Goal: Task Accomplishment & Management: Manage account settings

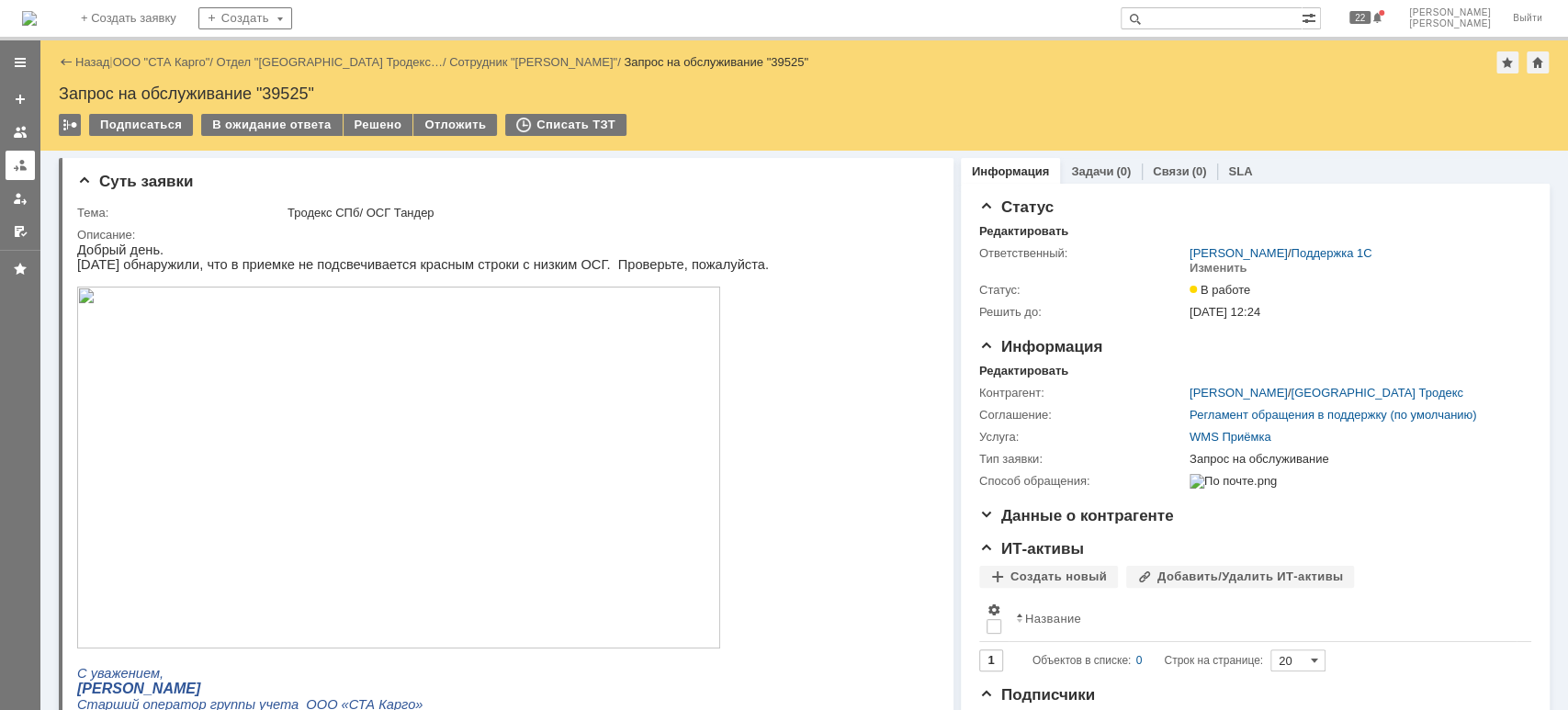
click at [10, 162] on link at bounding box center [20, 165] width 29 height 29
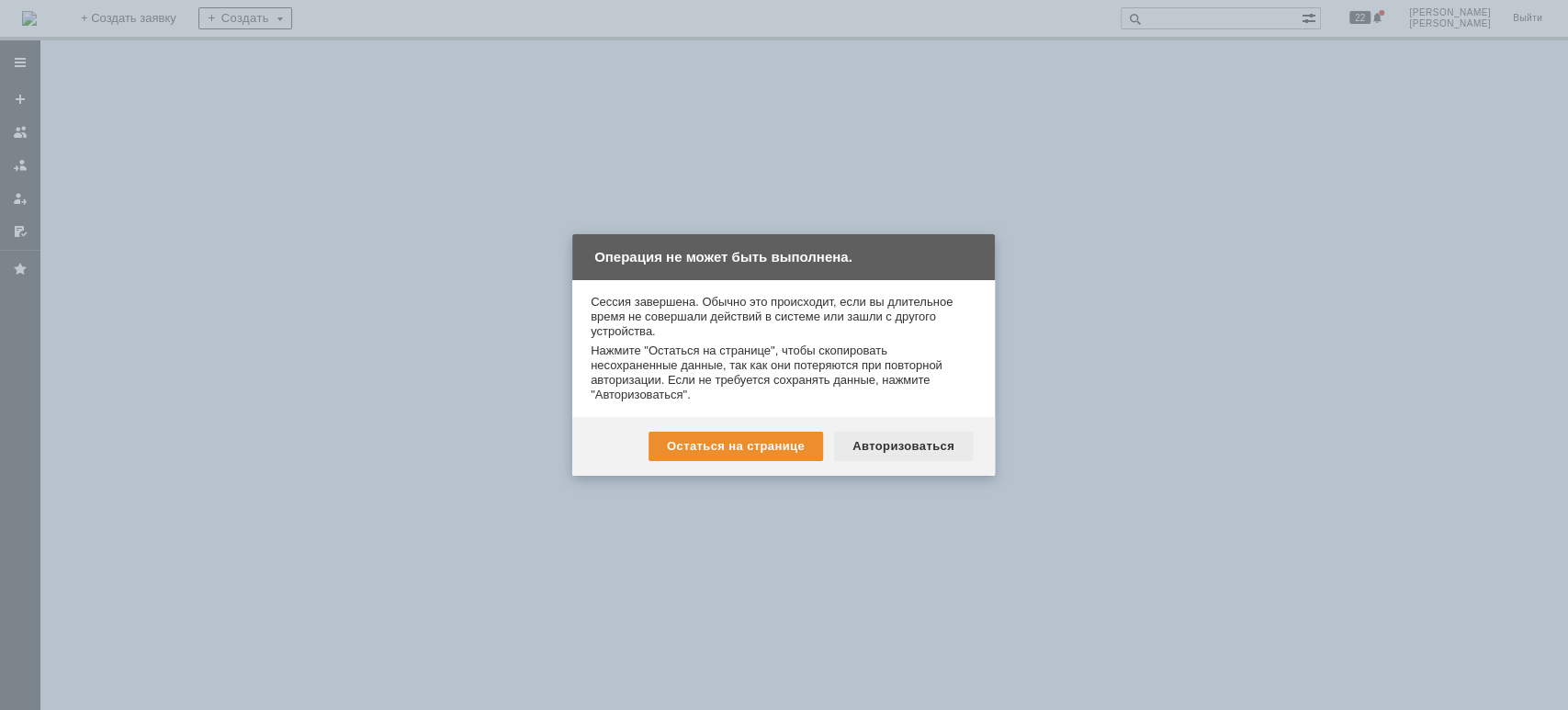
click at [911, 443] on div "Авторизоваться" at bounding box center [903, 446] width 139 height 29
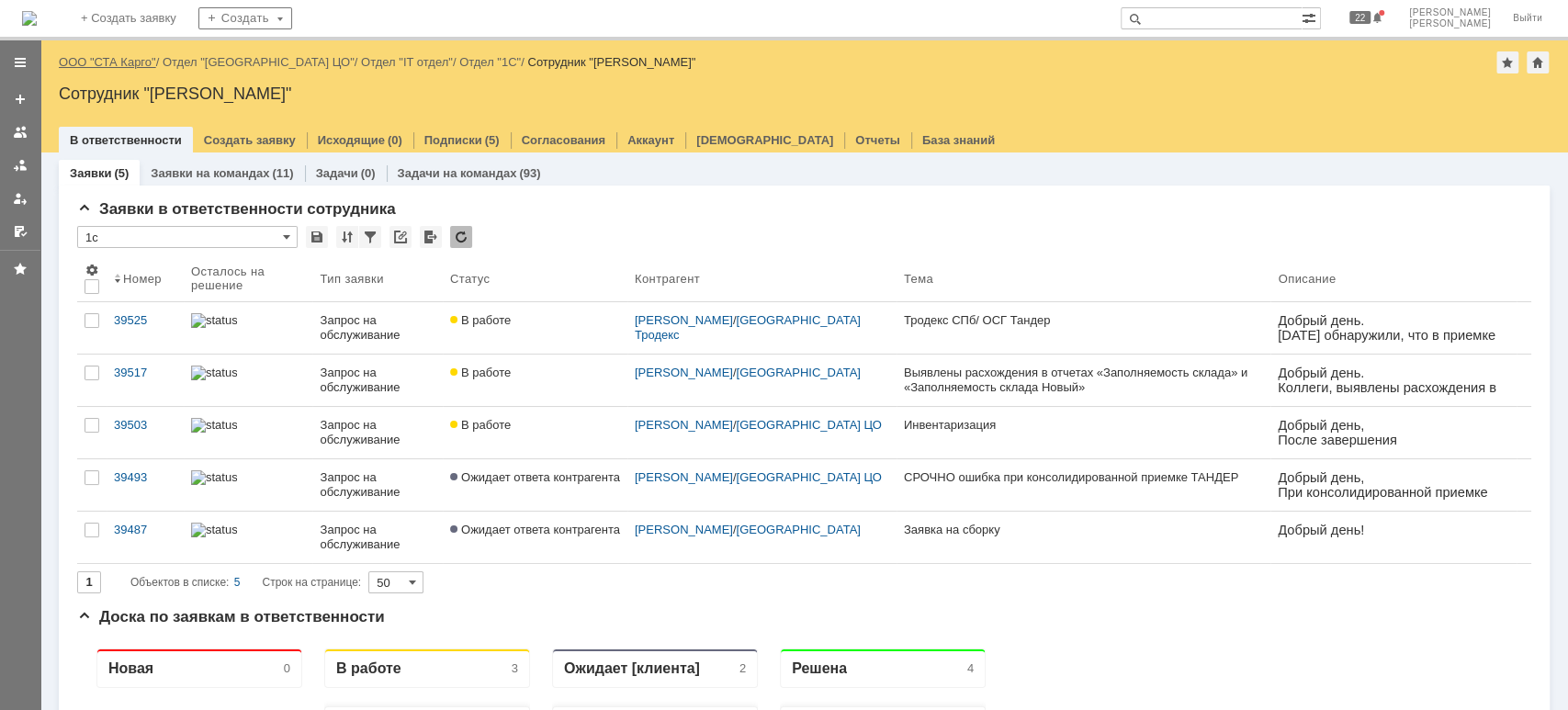
click at [119, 57] on link "ООО "СТА Карго"" at bounding box center [108, 62] width 98 height 14
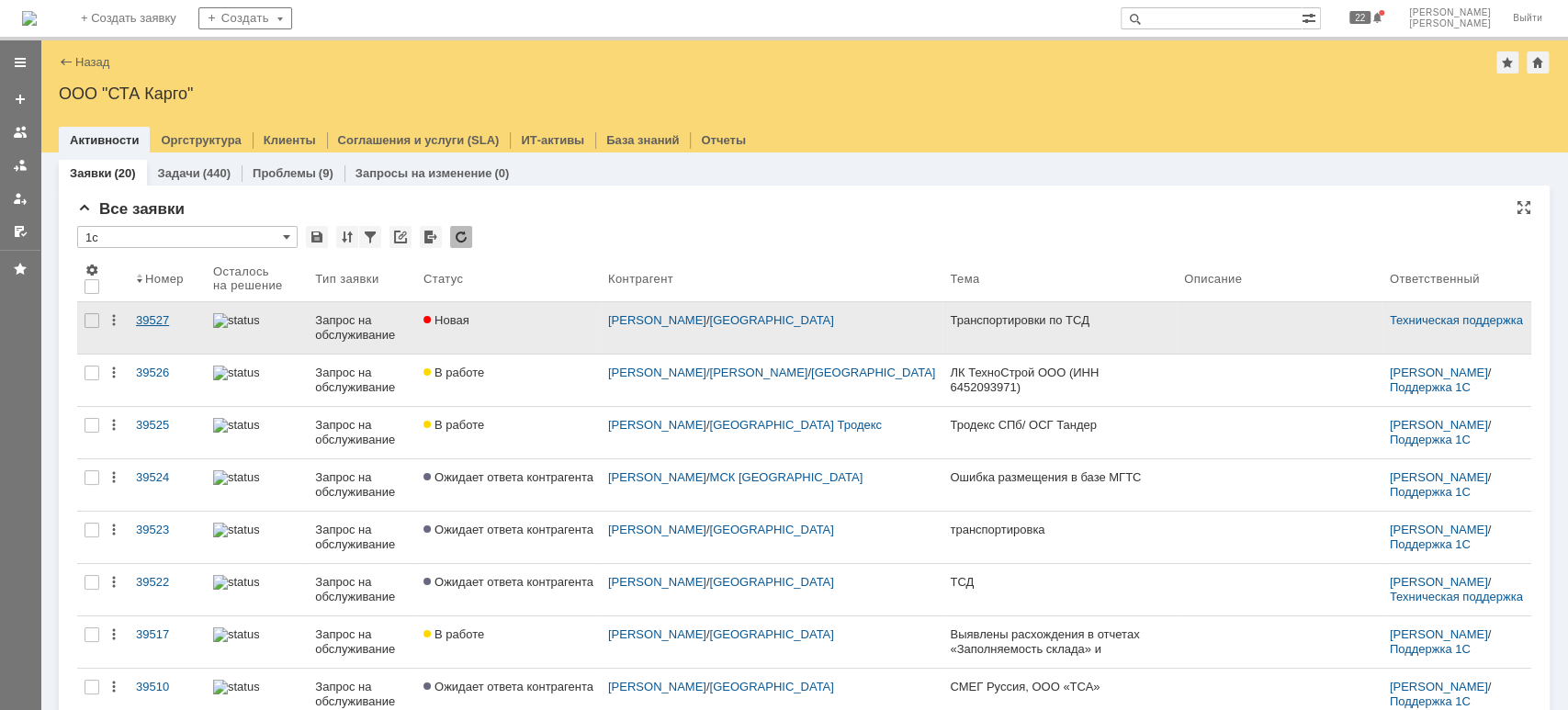
click at [152, 316] on div "39527" at bounding box center [167, 321] width 62 height 15
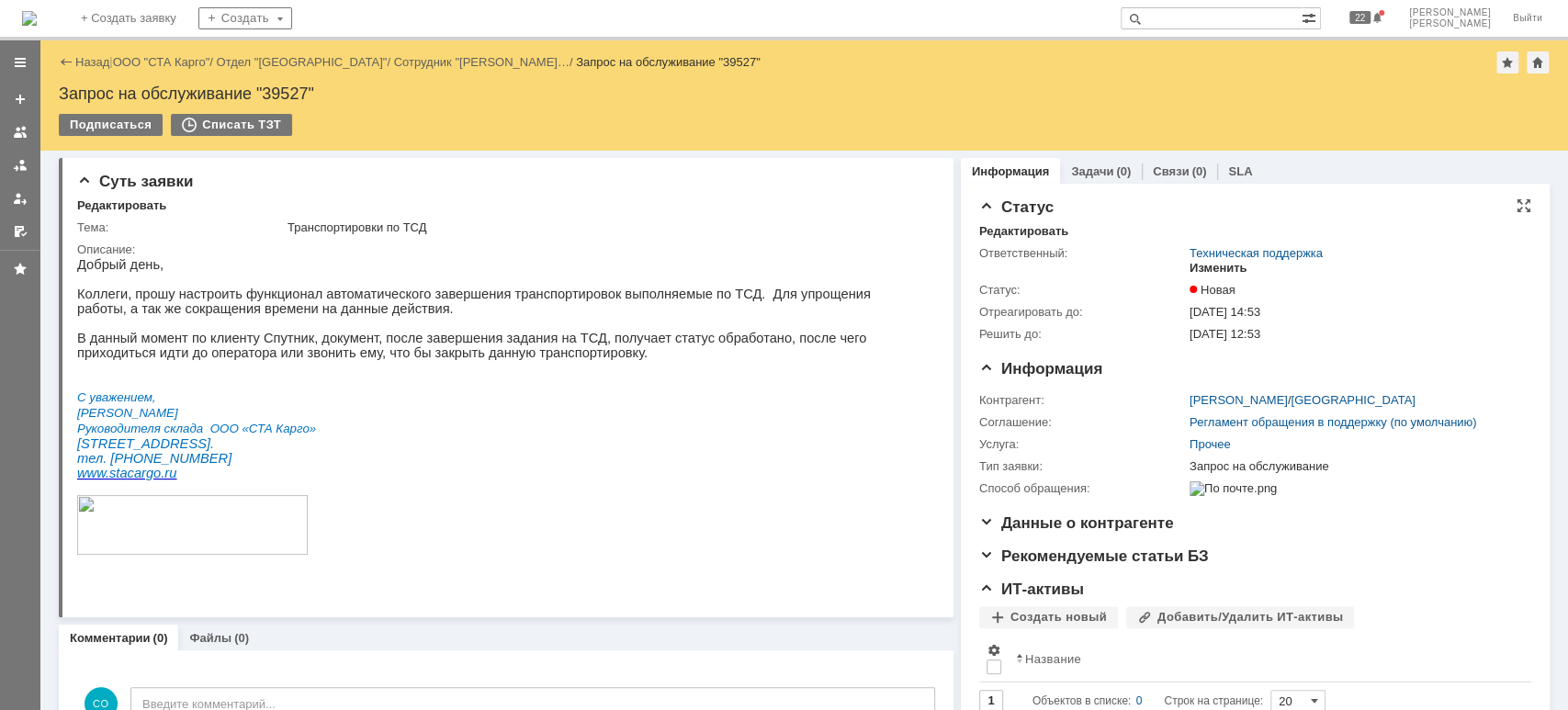
click at [1221, 272] on div "Изменить" at bounding box center [1218, 268] width 58 height 15
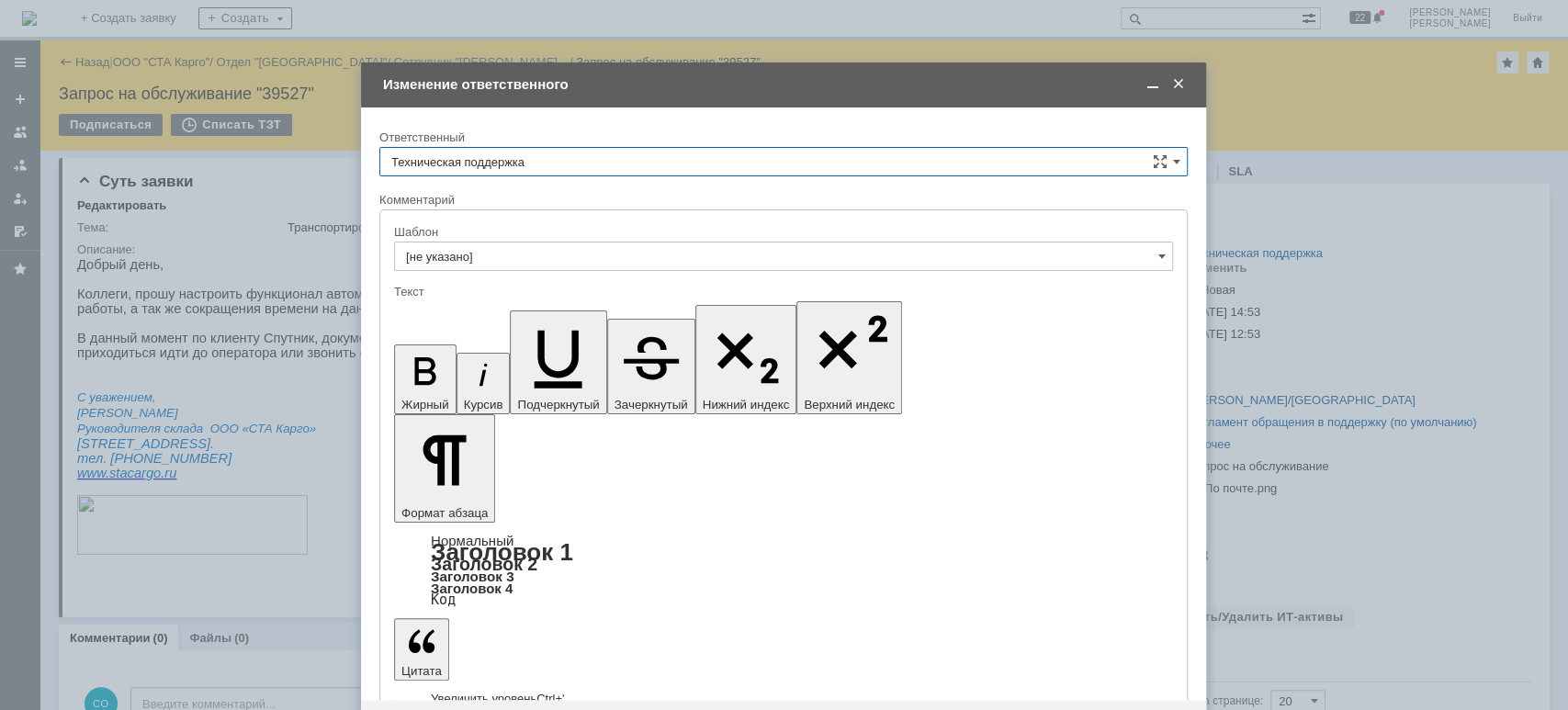
click at [574, 166] on input "Техническая поддержка" at bounding box center [783, 161] width 808 height 29
click at [491, 260] on span "[PERSON_NAME]" at bounding box center [783, 257] width 784 height 15
type input "[PERSON_NAME]"
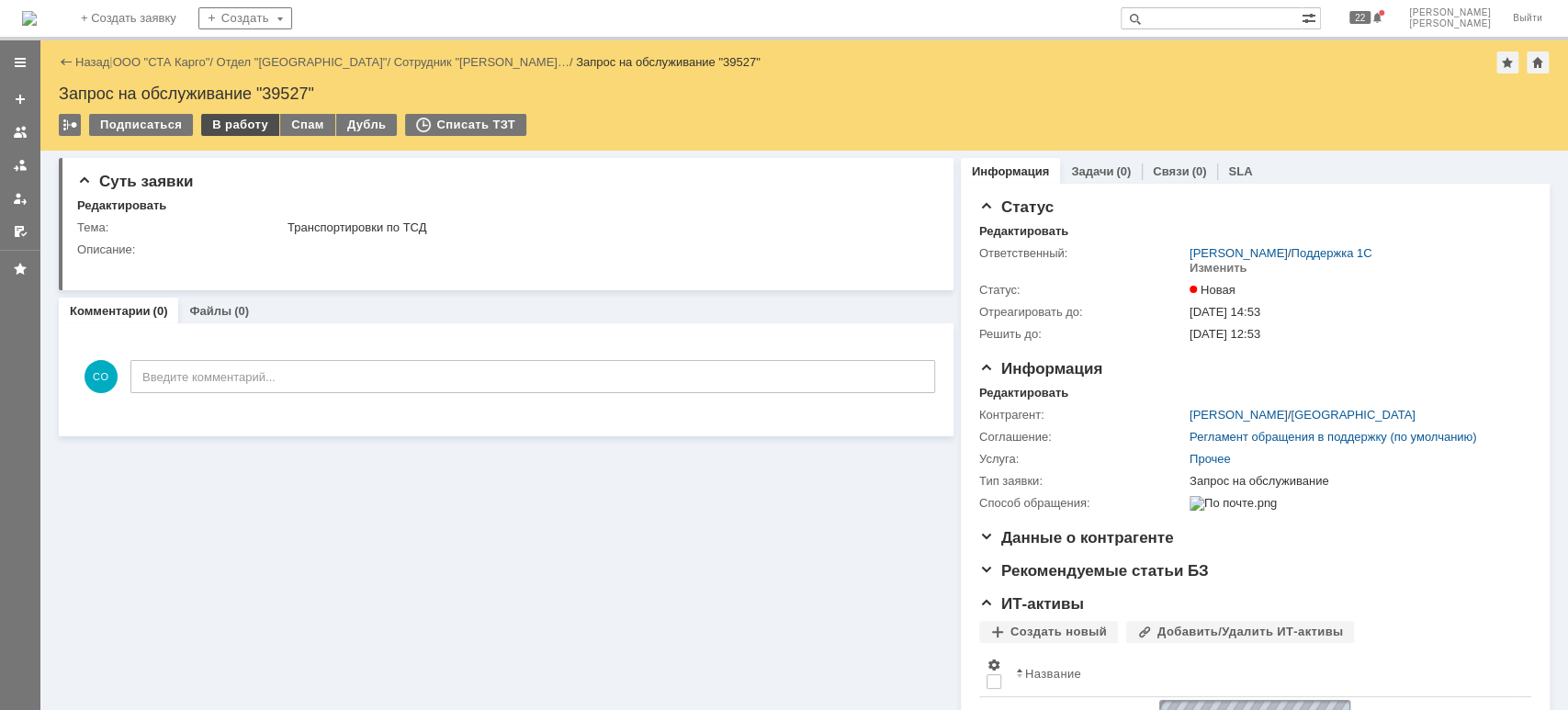
click at [227, 129] on div "В работу" at bounding box center [240, 124] width 78 height 22
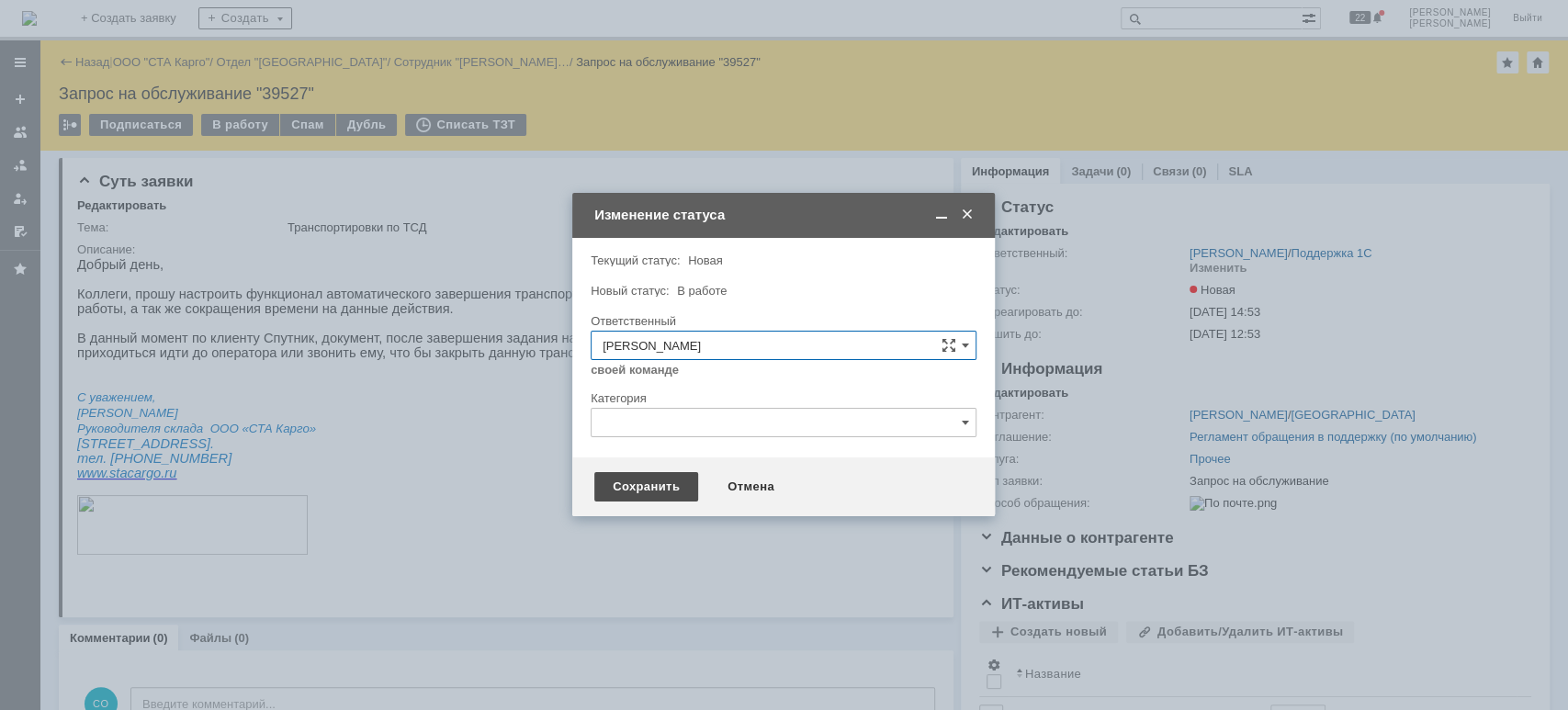
click at [663, 497] on div "Сохранить" at bounding box center [646, 486] width 103 height 29
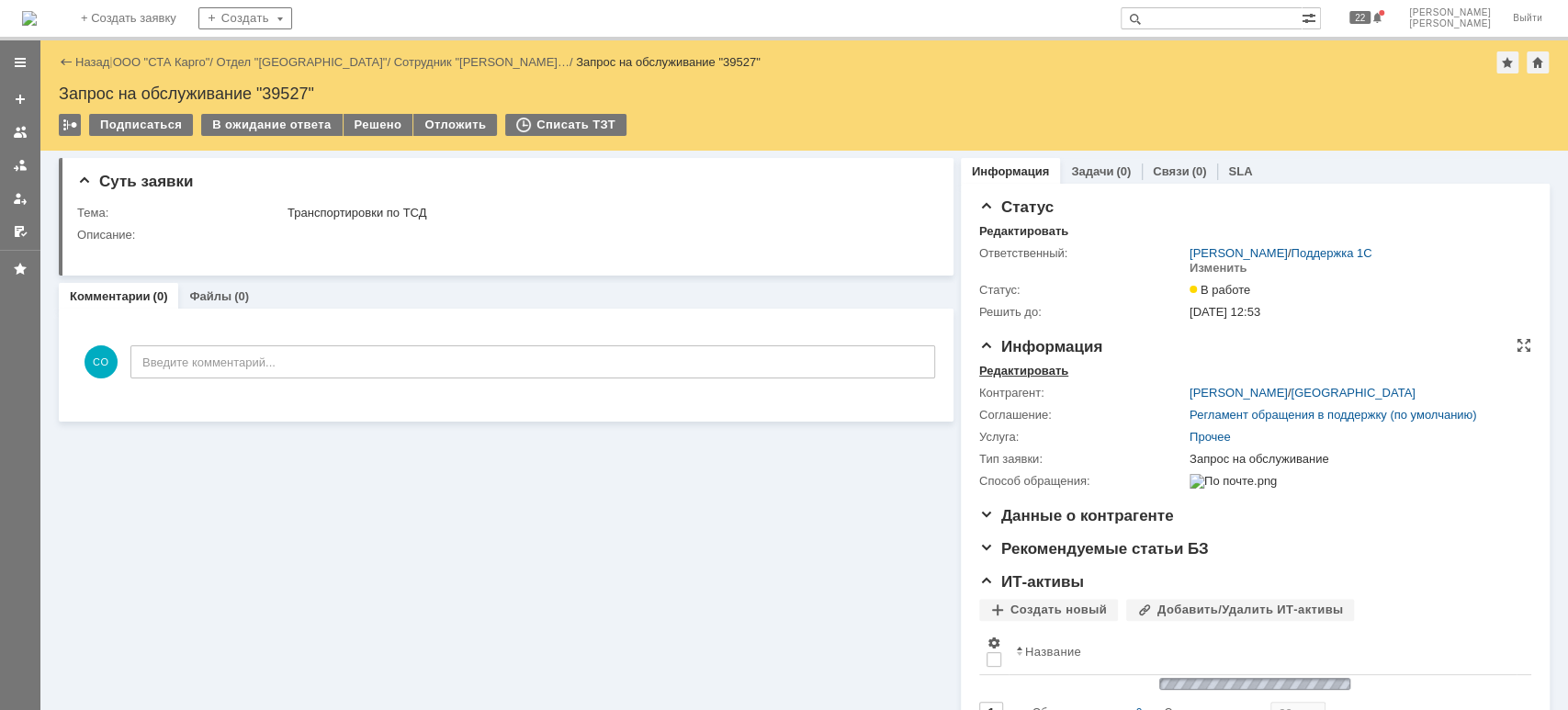
click at [1029, 370] on div "Редактировать" at bounding box center [1023, 371] width 89 height 15
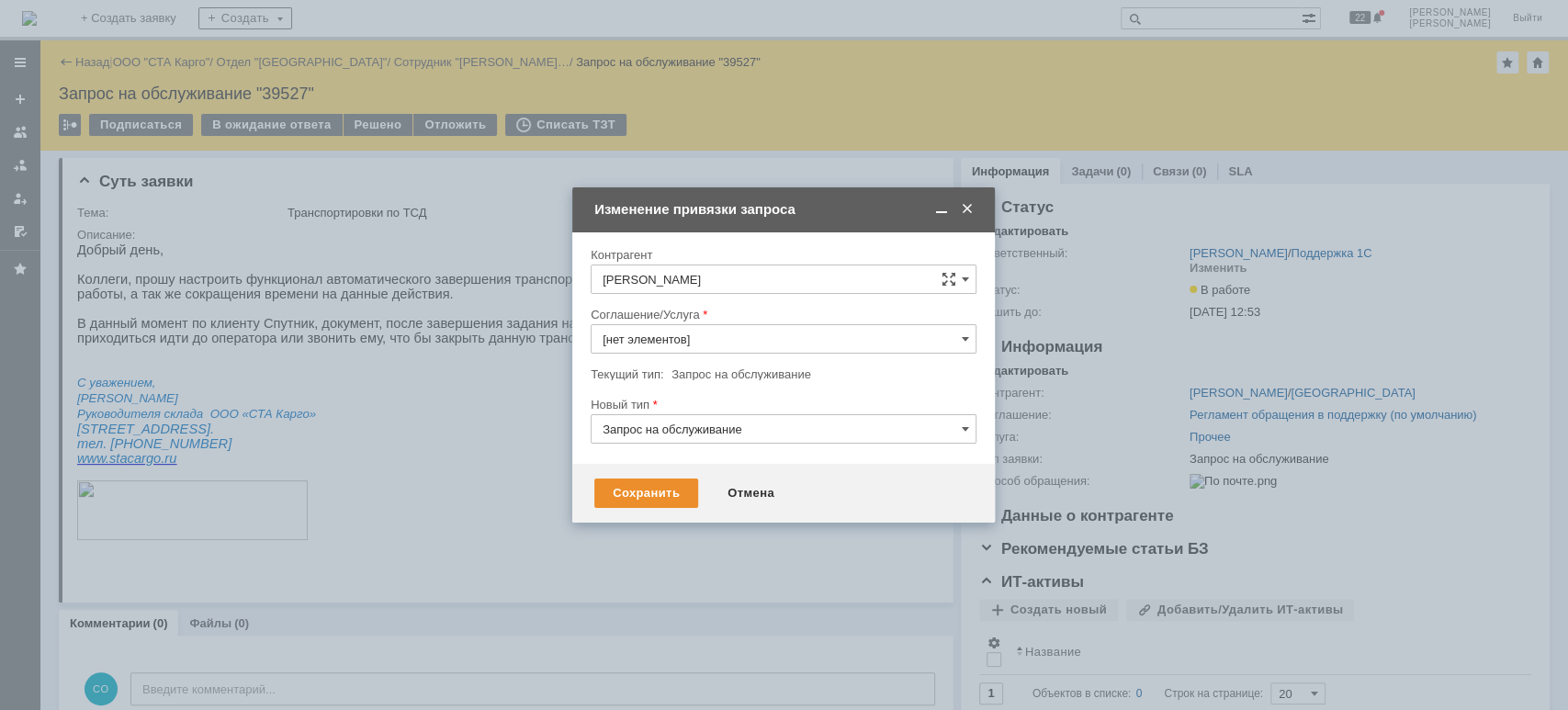
type input "Прочее"
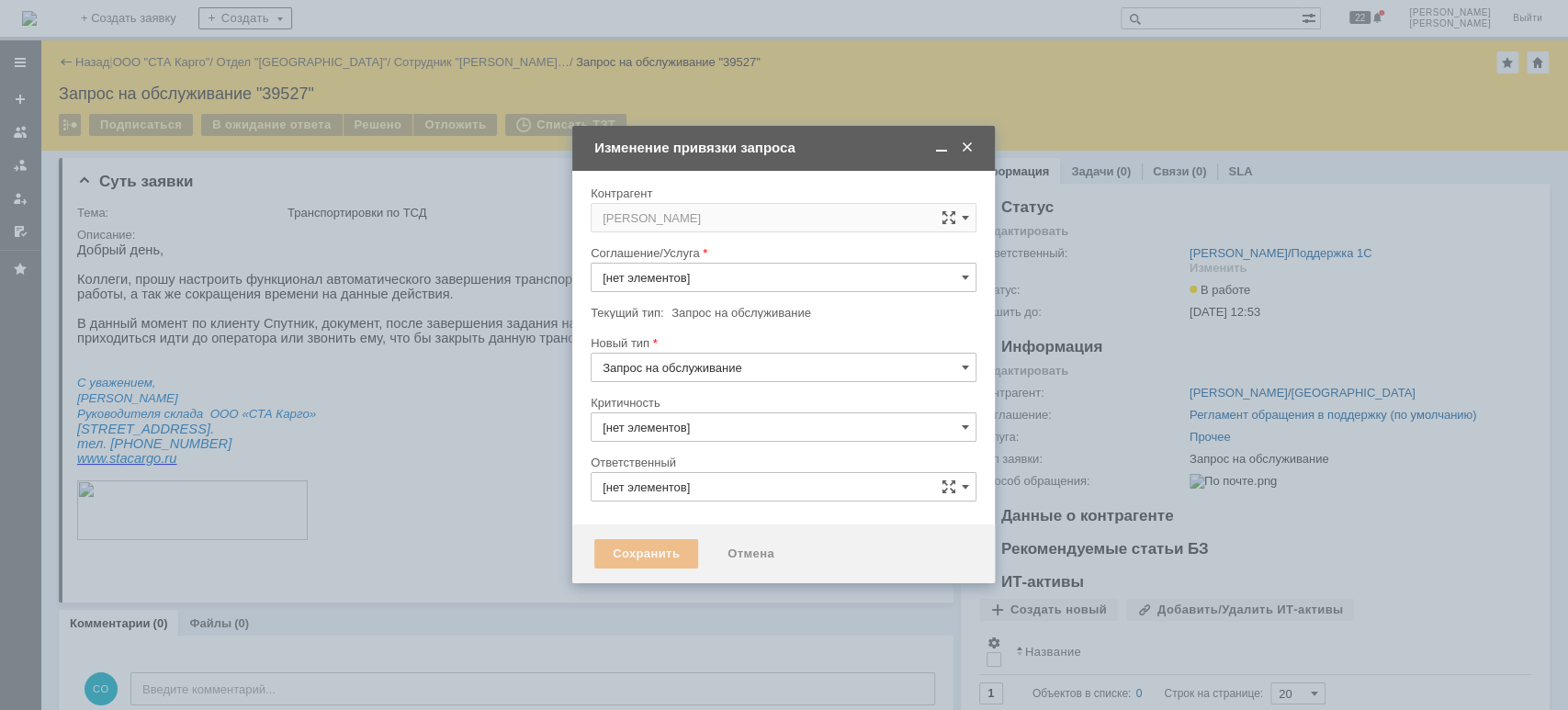
type input "Прочее"
type input "3. Низкая"
type input "[не указано]"
type input "[PERSON_NAME]"
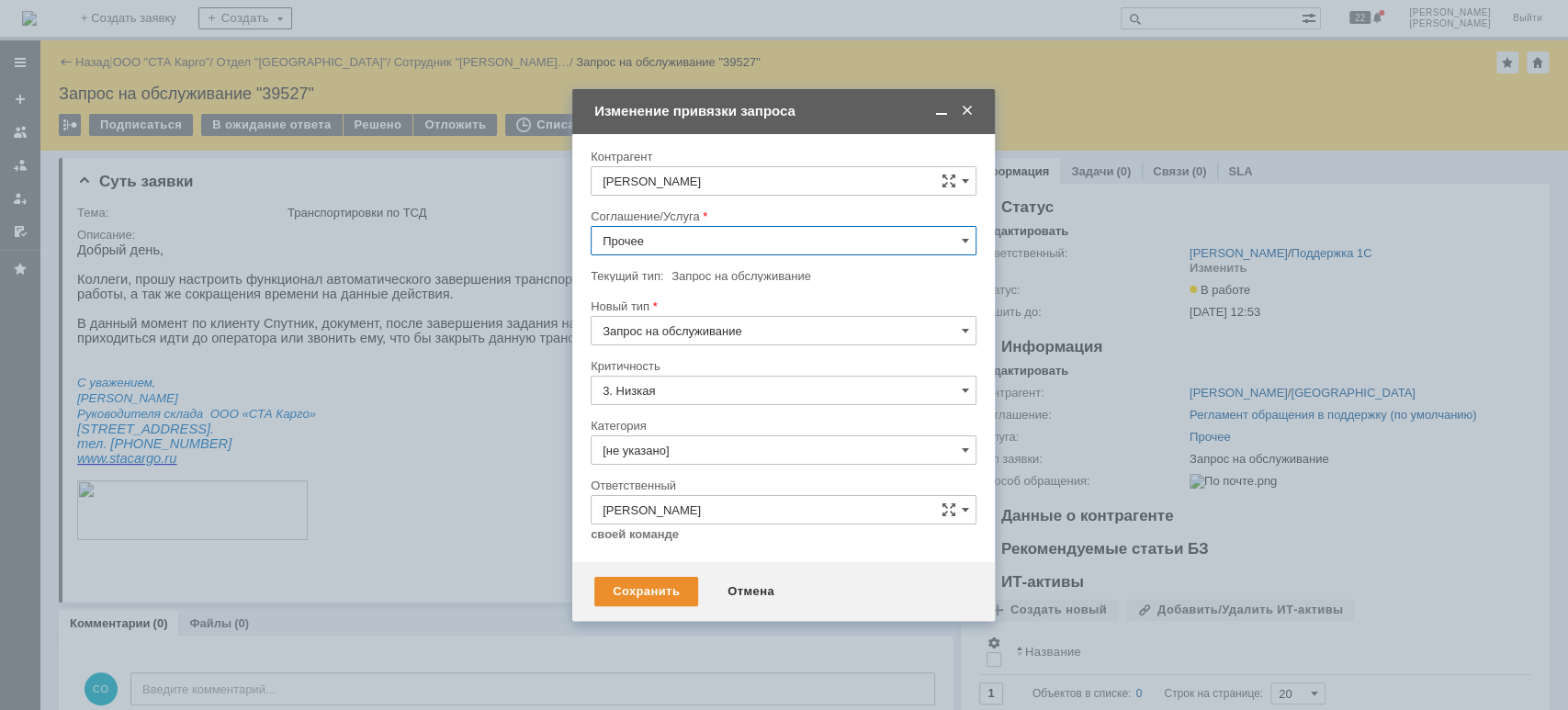
click at [687, 250] on input "Прочее" at bounding box center [783, 240] width 385 height 29
click at [735, 354] on span "WMS Перемещение ТСД" at bounding box center [783, 361] width 362 height 15
type input "WMS Перемещение ТСД"
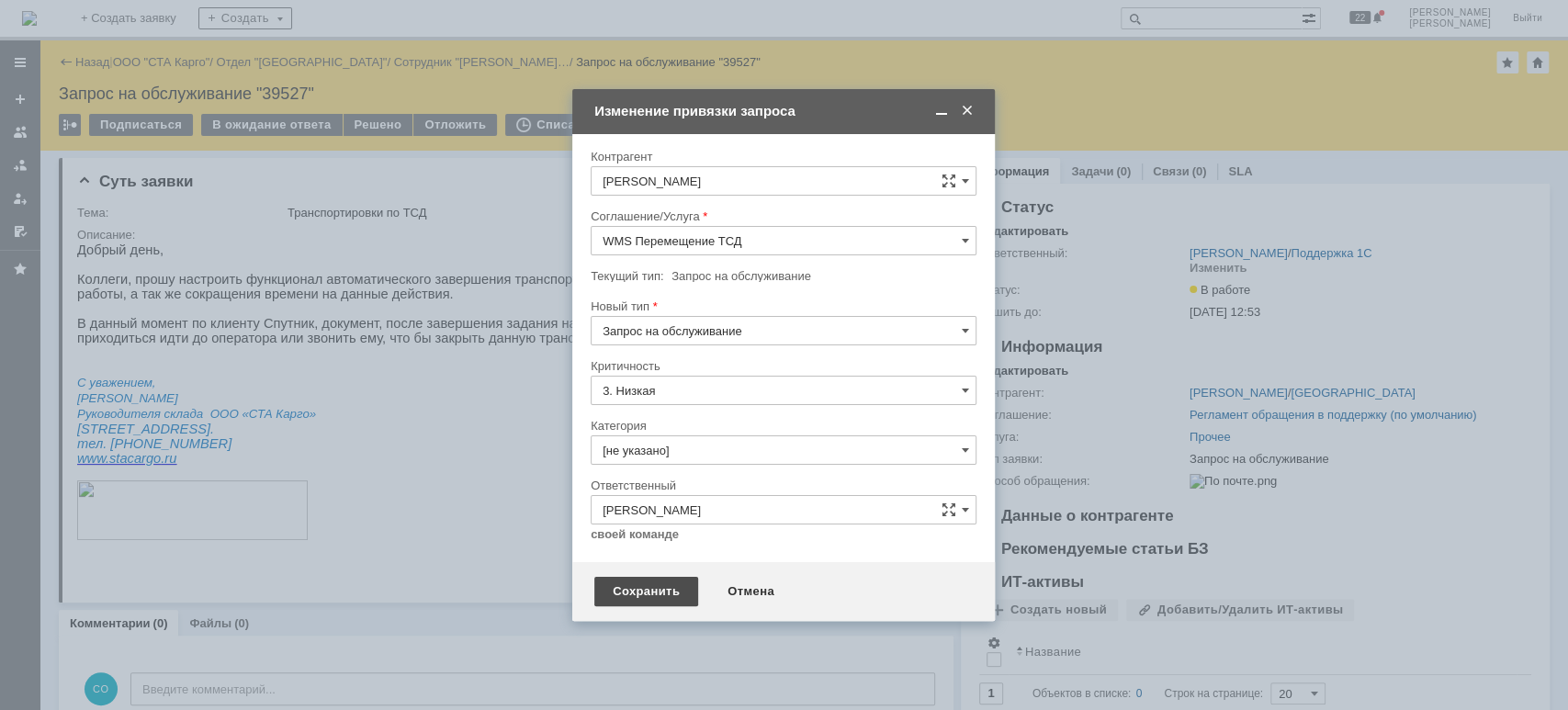
click at [653, 585] on div "Сохранить" at bounding box center [646, 592] width 103 height 29
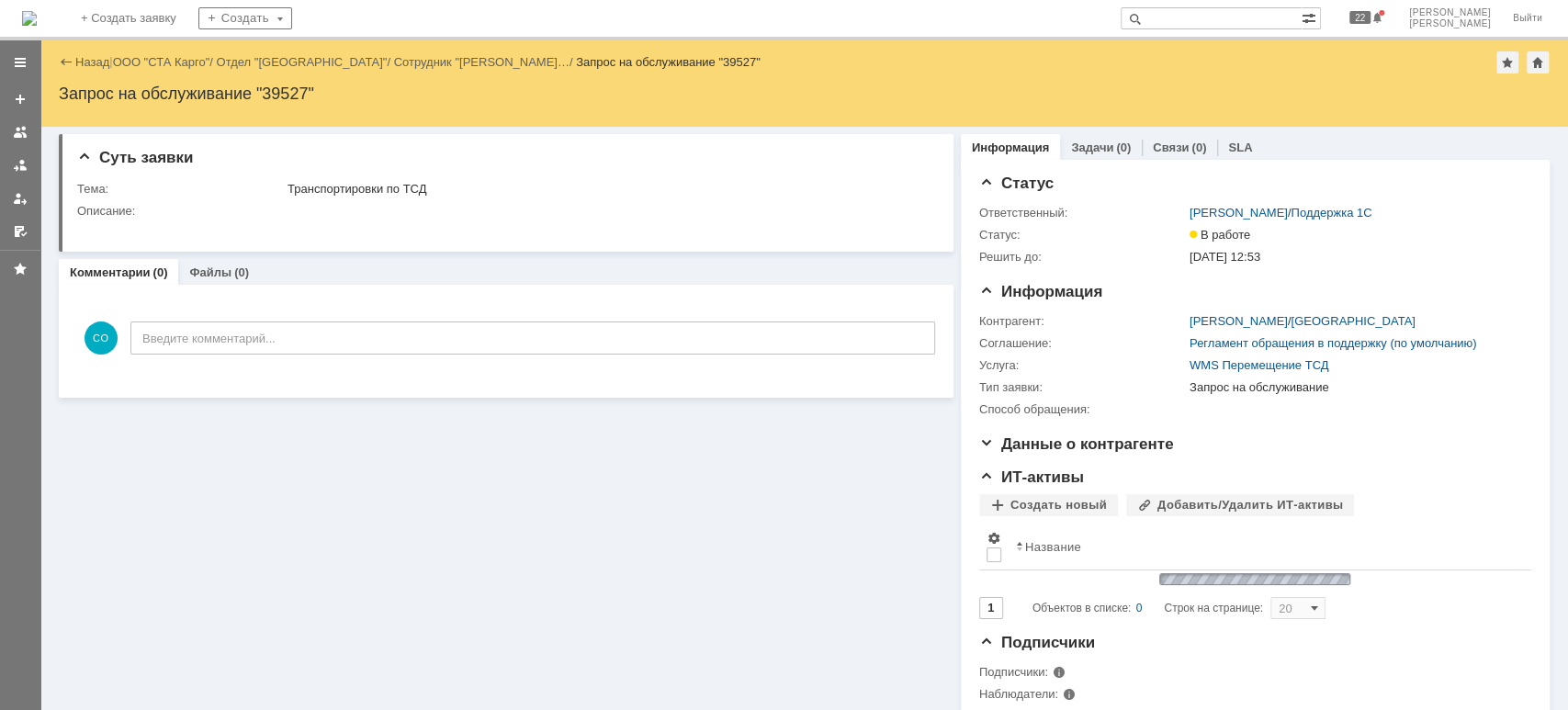
scroll to position [0, 0]
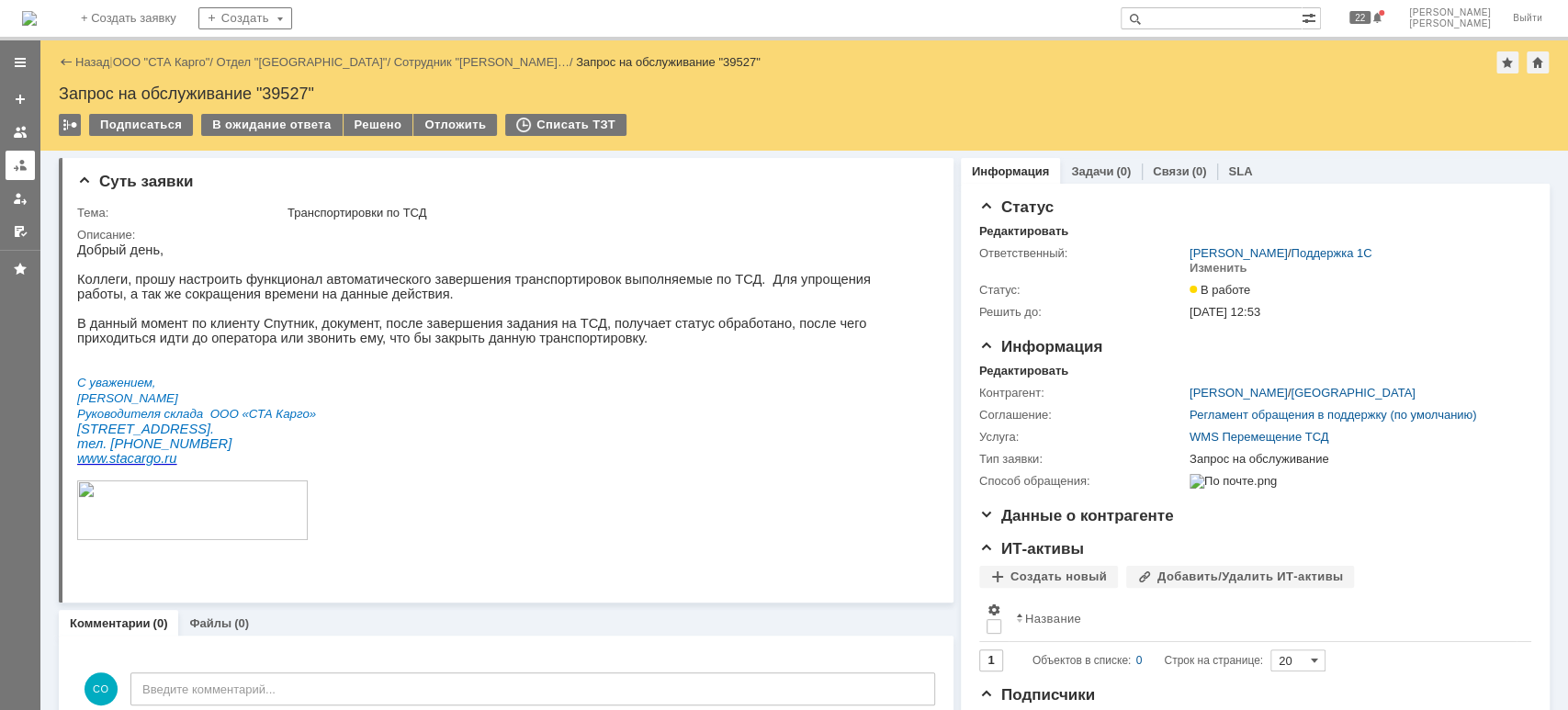
click at [17, 173] on link at bounding box center [20, 165] width 29 height 29
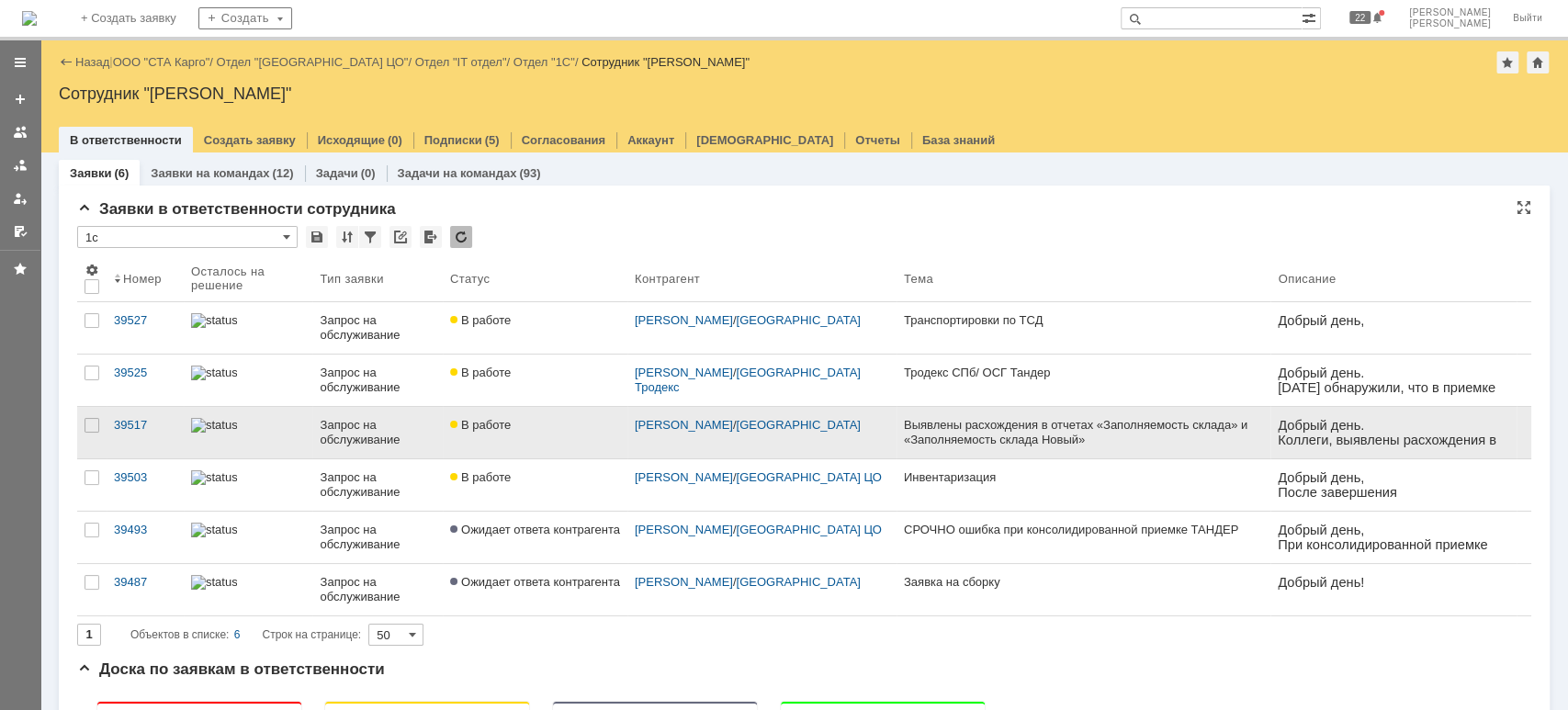
click at [338, 428] on div "Запрос на обслуживание" at bounding box center [377, 433] width 115 height 29
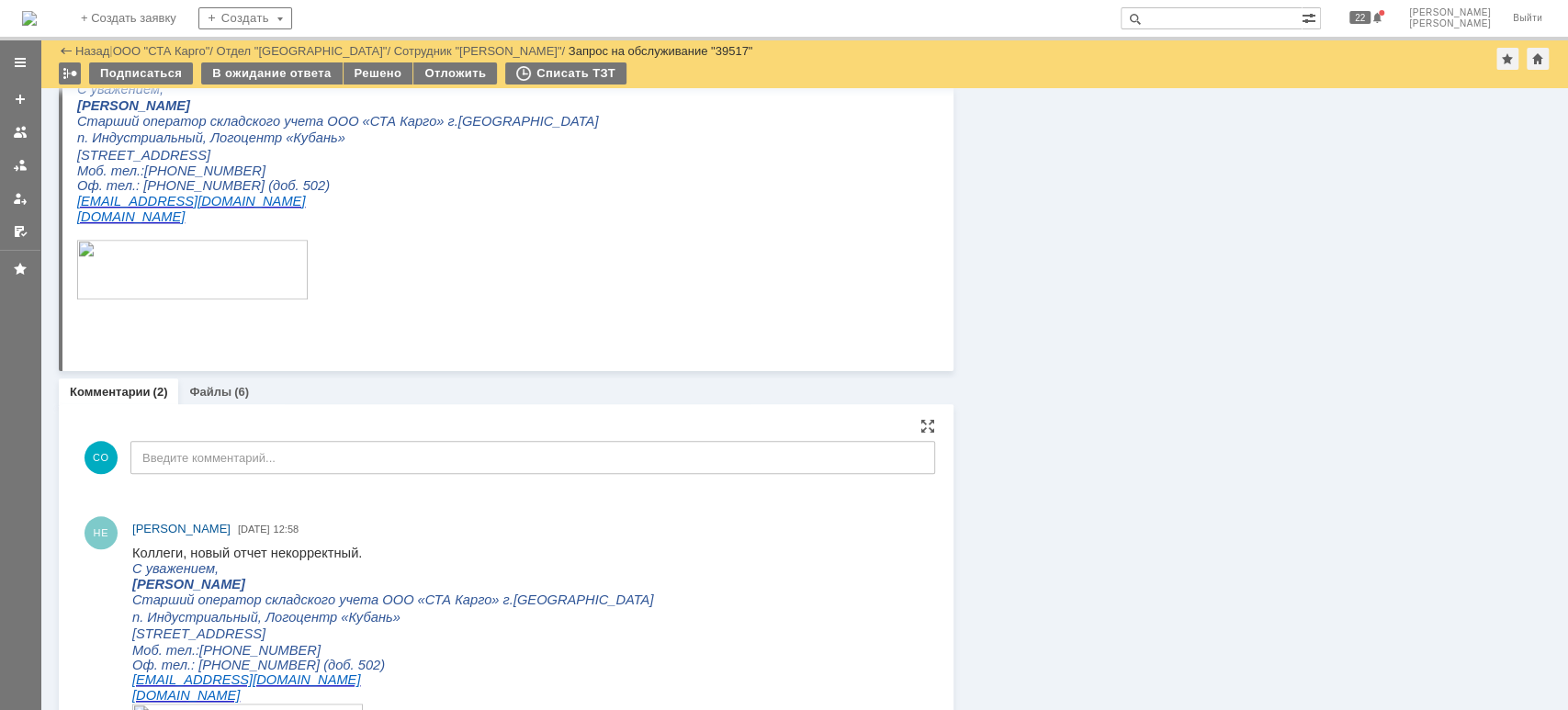
scroll to position [1332, 0]
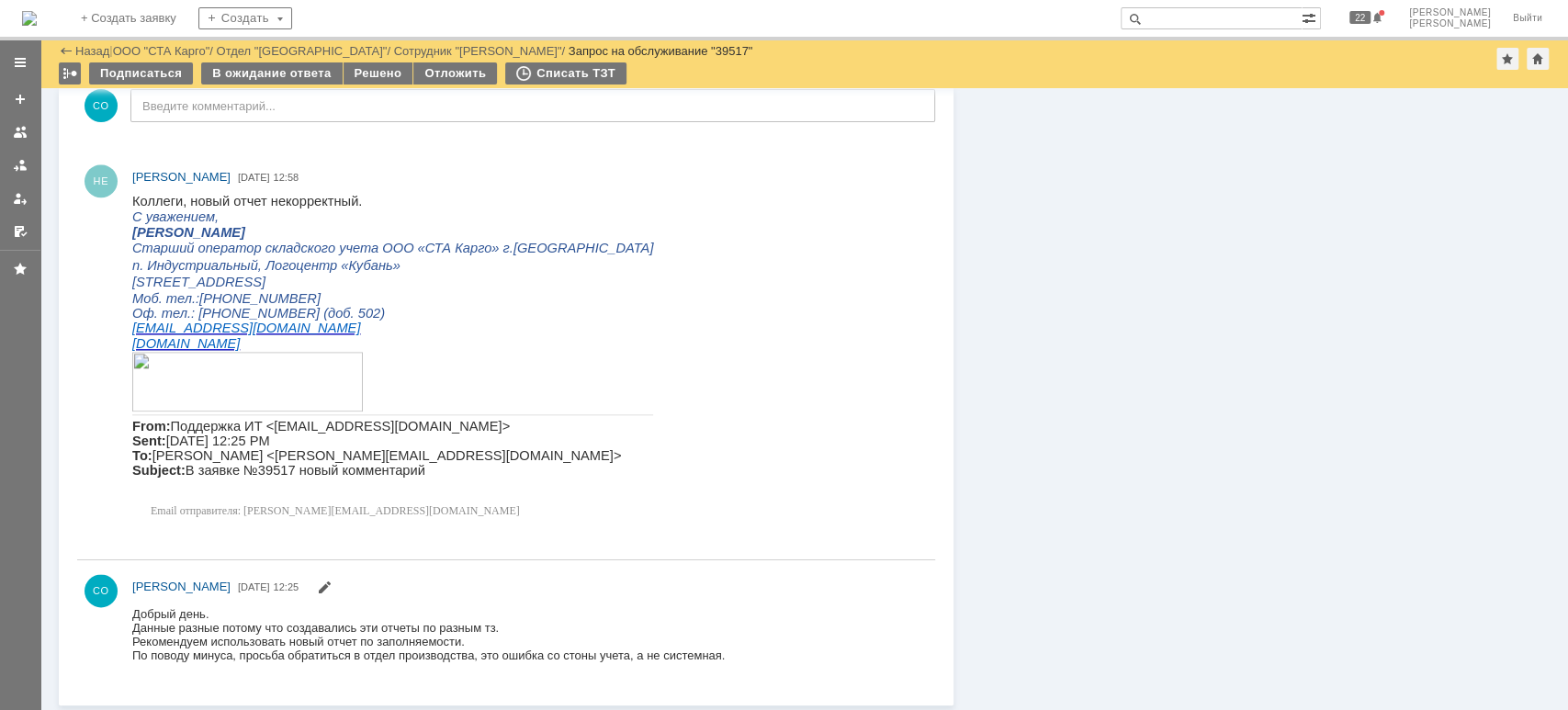
click at [22, 170] on div at bounding box center [21, 166] width 15 height 15
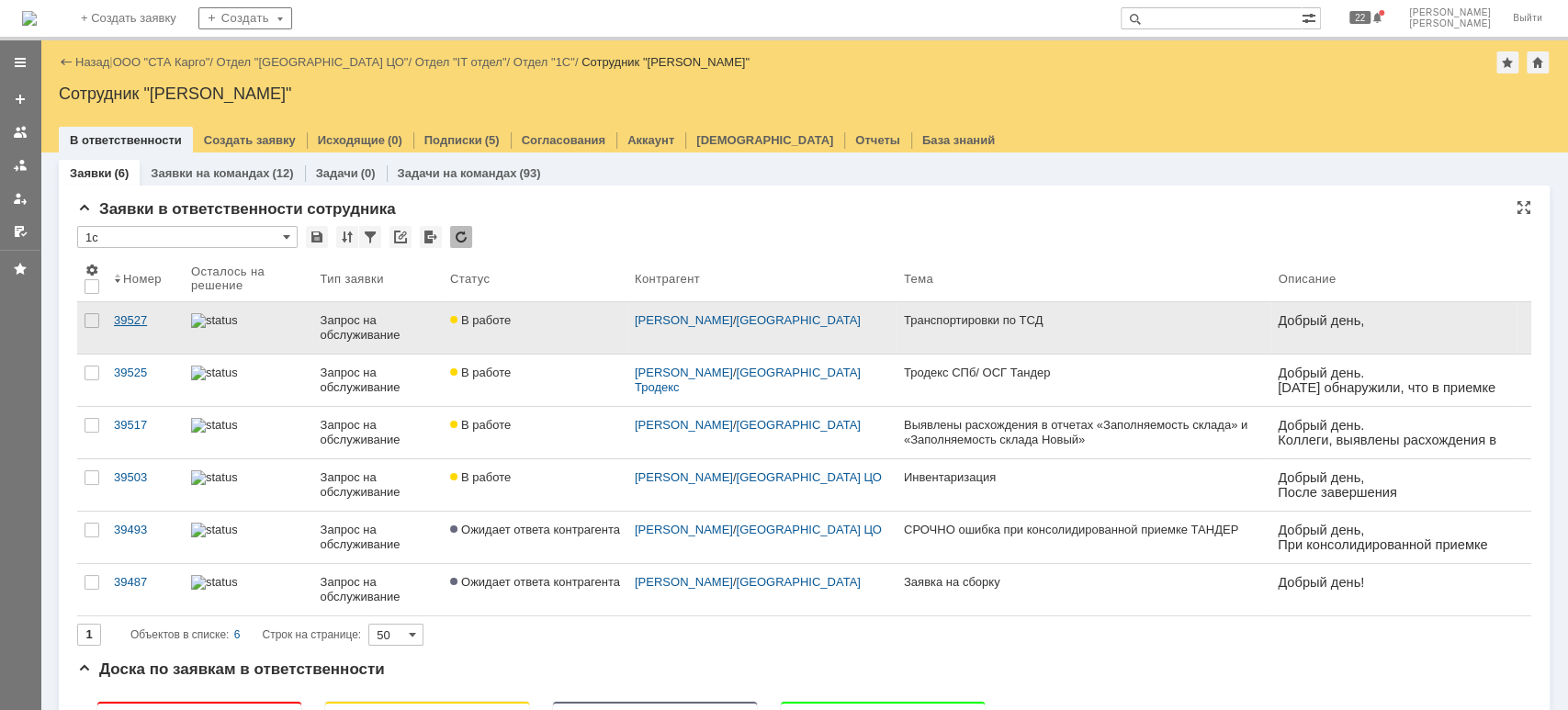
click at [134, 323] on div "39527" at bounding box center [145, 321] width 62 height 15
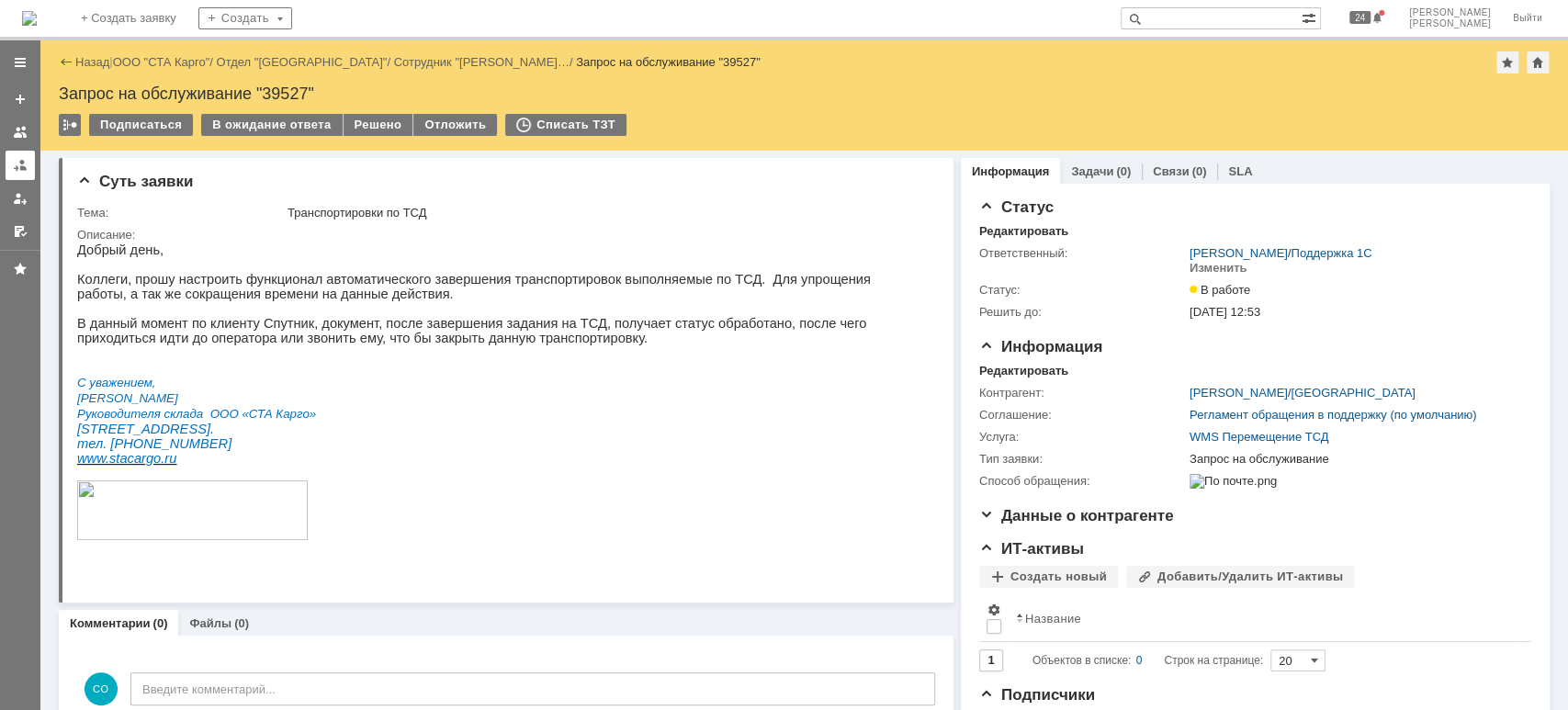
click at [15, 158] on div at bounding box center [21, 166] width 15 height 15
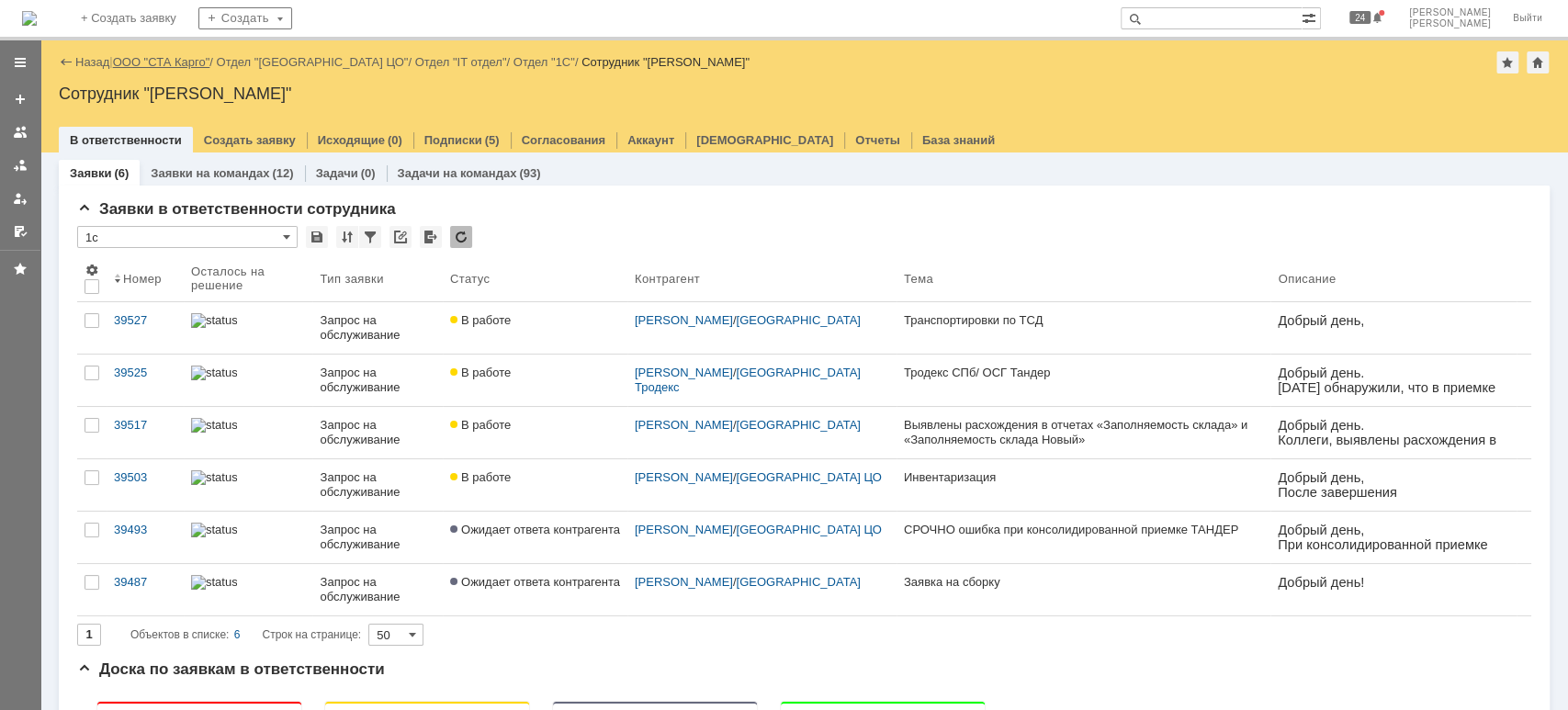
click at [177, 58] on link "ООО "СТА Карго"" at bounding box center [162, 62] width 98 height 14
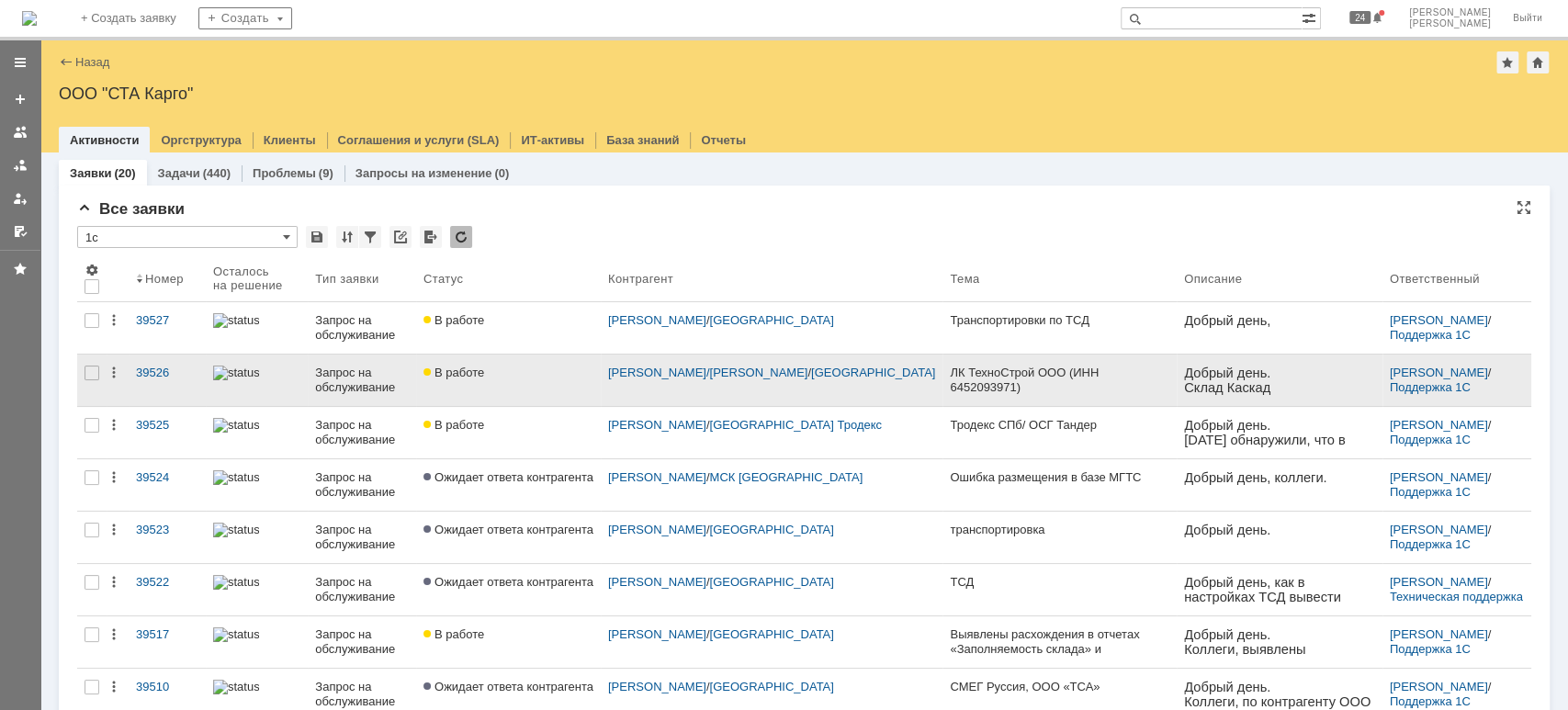
click at [353, 378] on div "Запрос на обслуживание" at bounding box center [362, 380] width 94 height 29
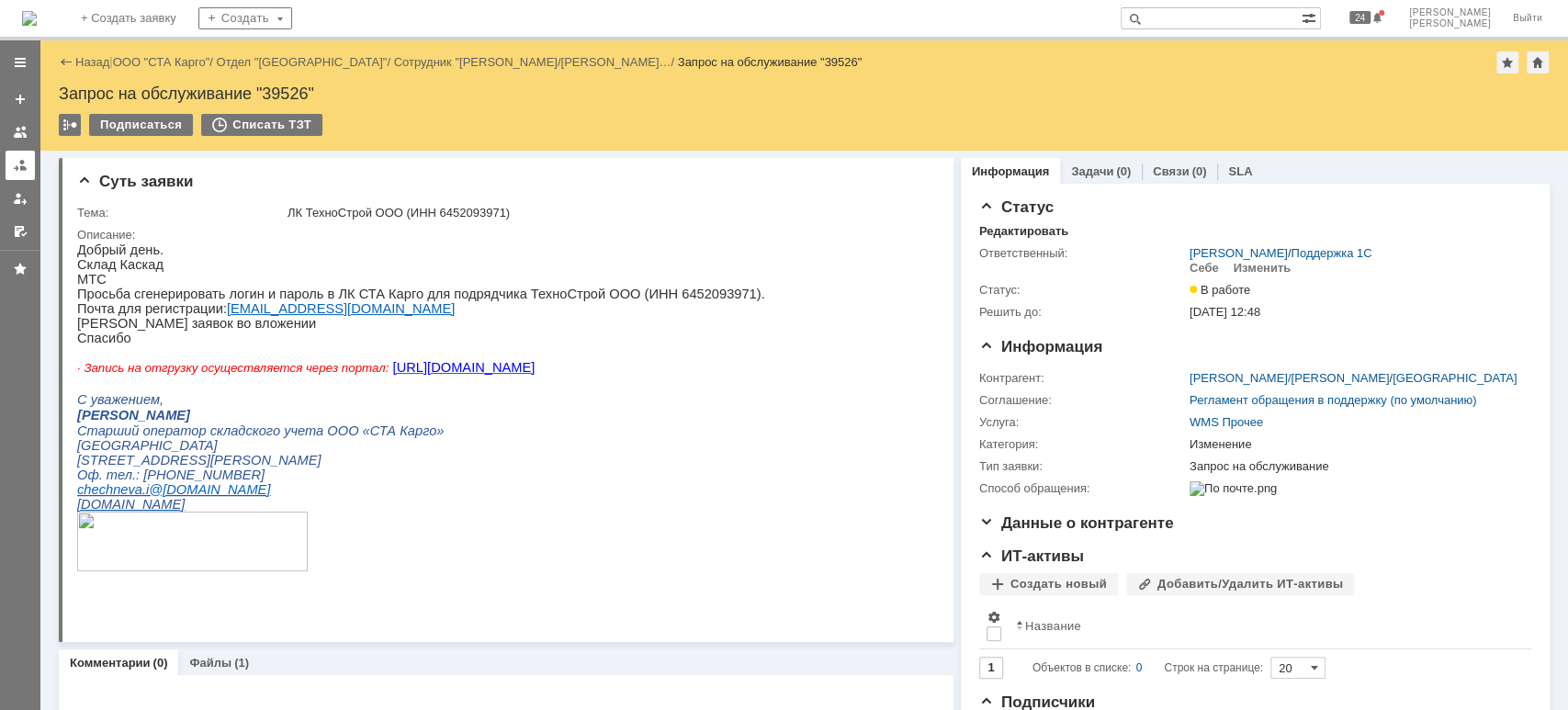
click at [10, 155] on link at bounding box center [20, 165] width 29 height 29
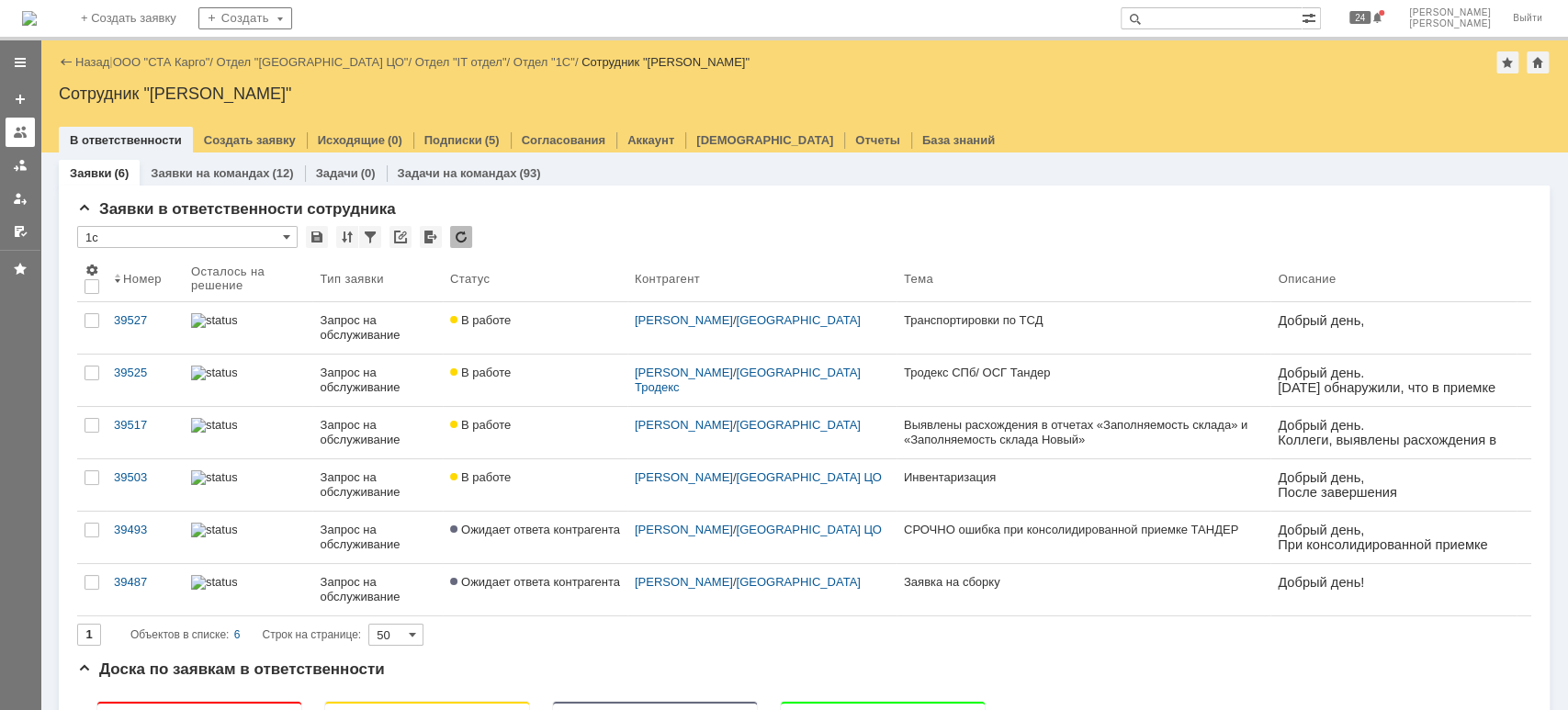
click at [6, 150] on link at bounding box center [20, 165] width 29 height 29
click at [16, 160] on div at bounding box center [21, 166] width 15 height 15
click at [178, 60] on link "ООО "СТА Карго"" at bounding box center [162, 62] width 98 height 14
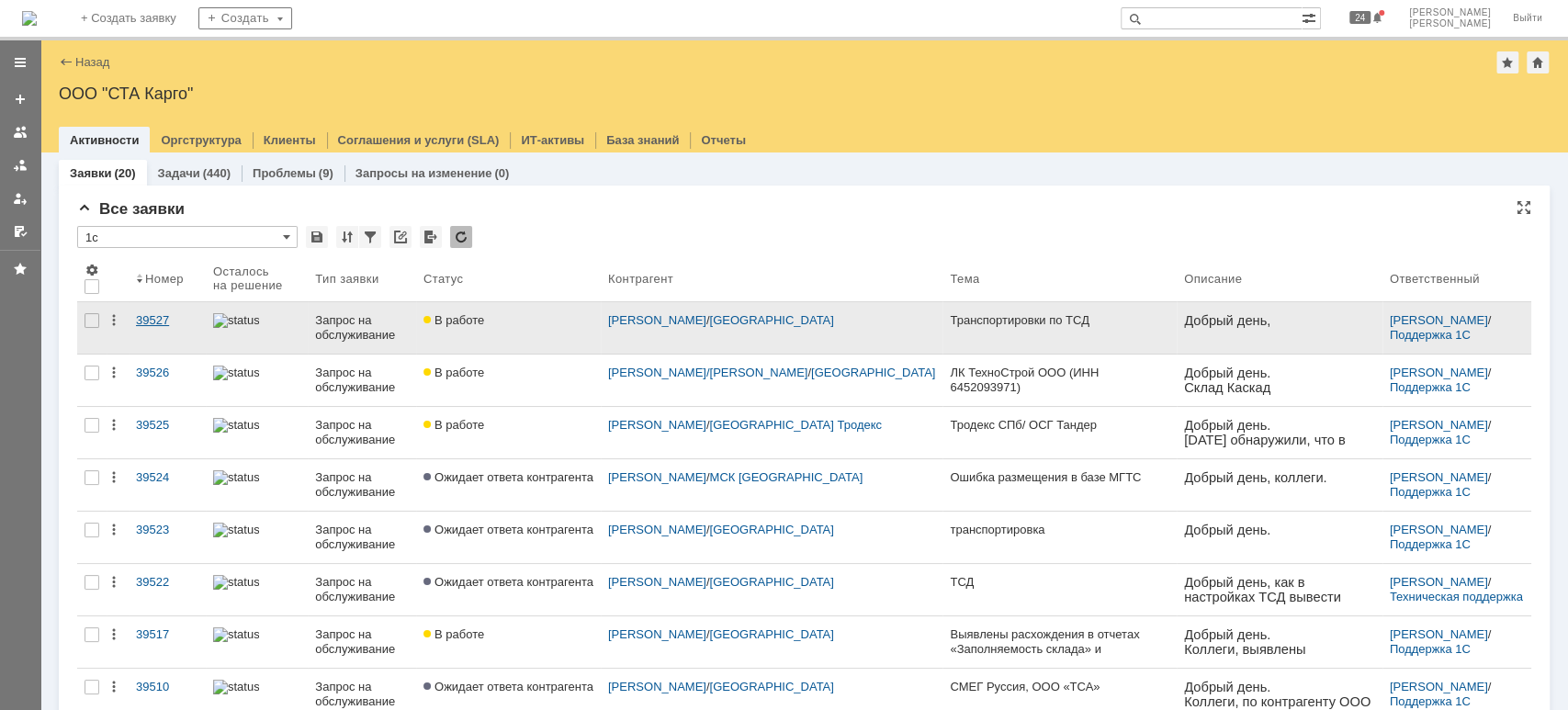
click at [162, 314] on div "39527" at bounding box center [167, 321] width 62 height 15
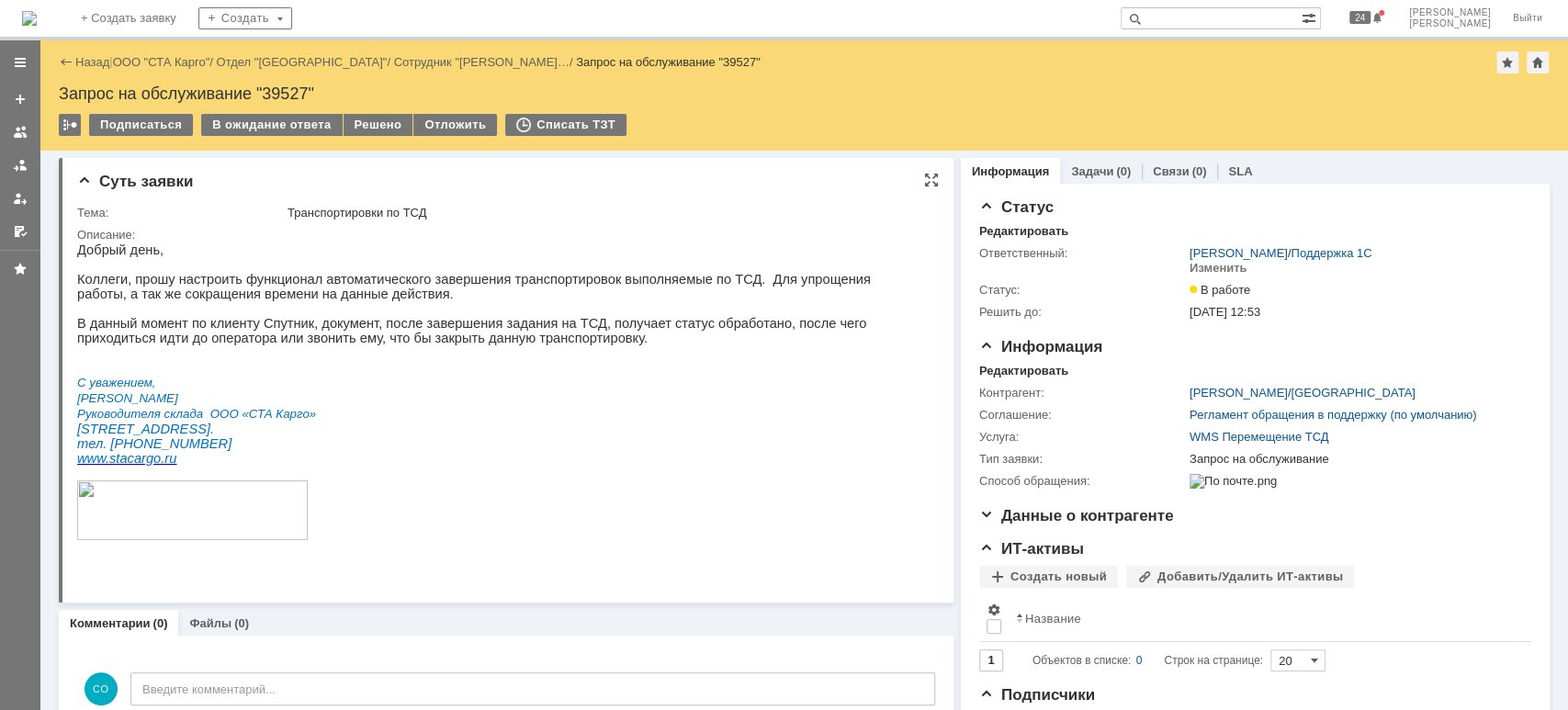
click at [384, 421] on p "Руководителя склада ООО «СТА Карго»" at bounding box center [497, 414] width 841 height 16
click at [150, 59] on link "ООО "СТА Карго"" at bounding box center [162, 62] width 98 height 14
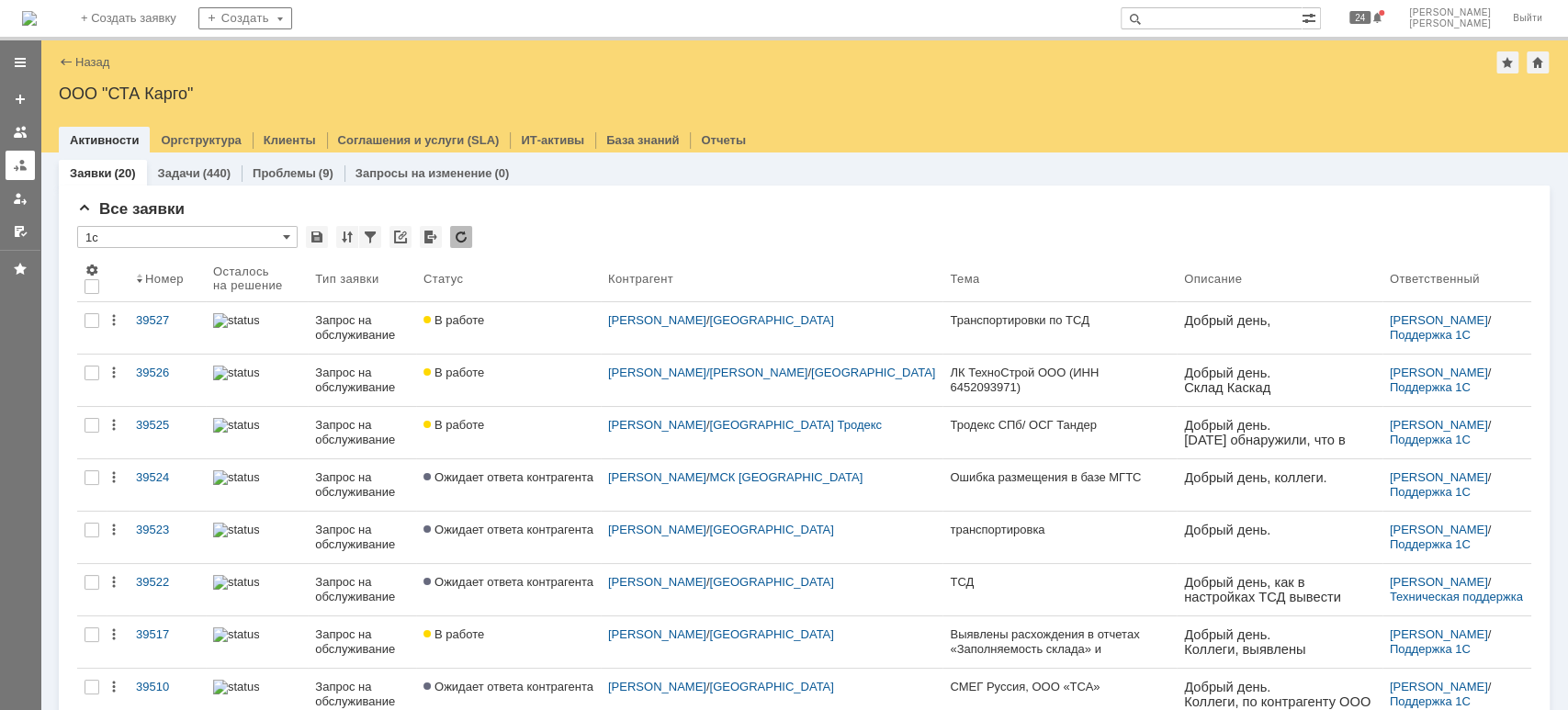
click at [18, 159] on div at bounding box center [21, 166] width 15 height 15
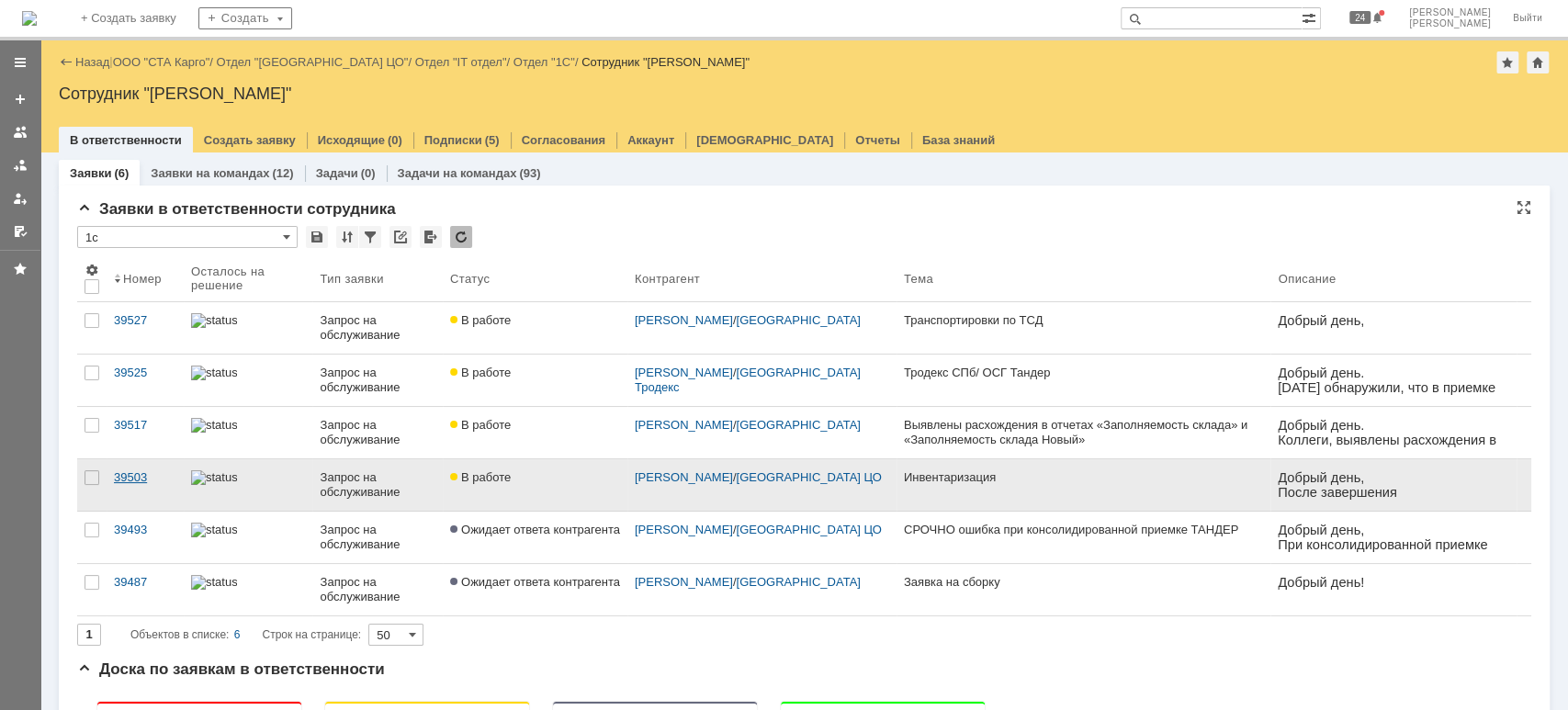
click at [128, 481] on div "39503" at bounding box center [145, 478] width 62 height 15
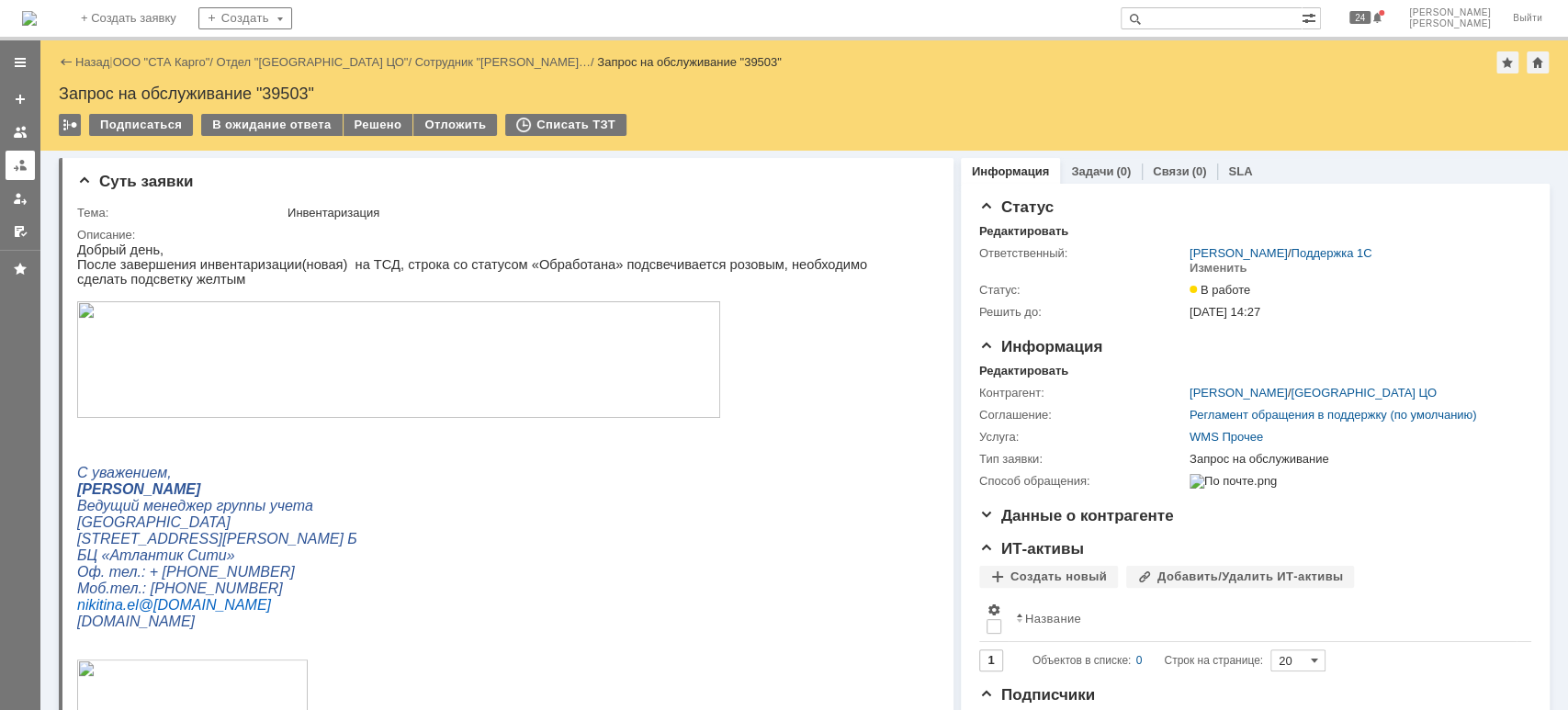
click at [13, 160] on div at bounding box center [21, 166] width 15 height 15
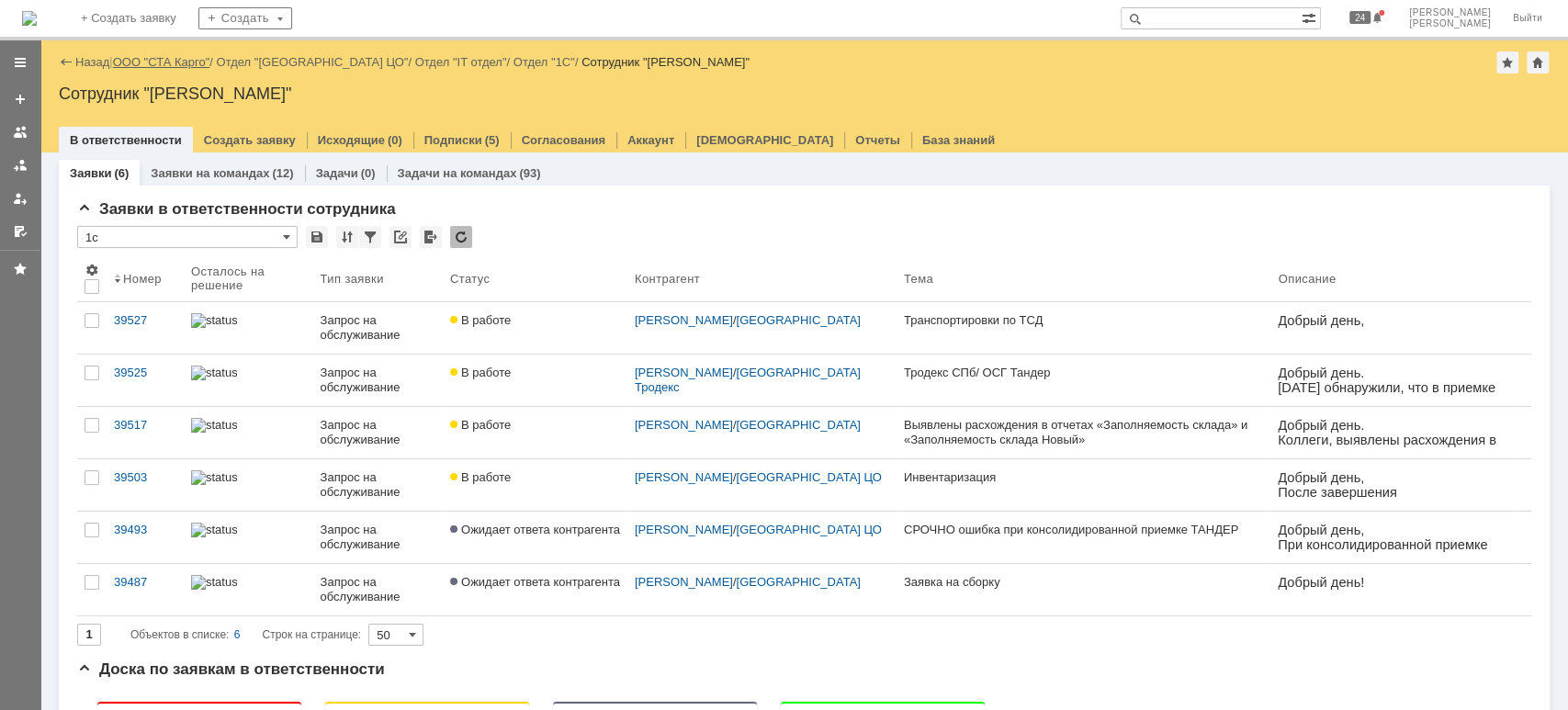
click at [187, 58] on link "ООО "СТА Карго"" at bounding box center [162, 62] width 98 height 14
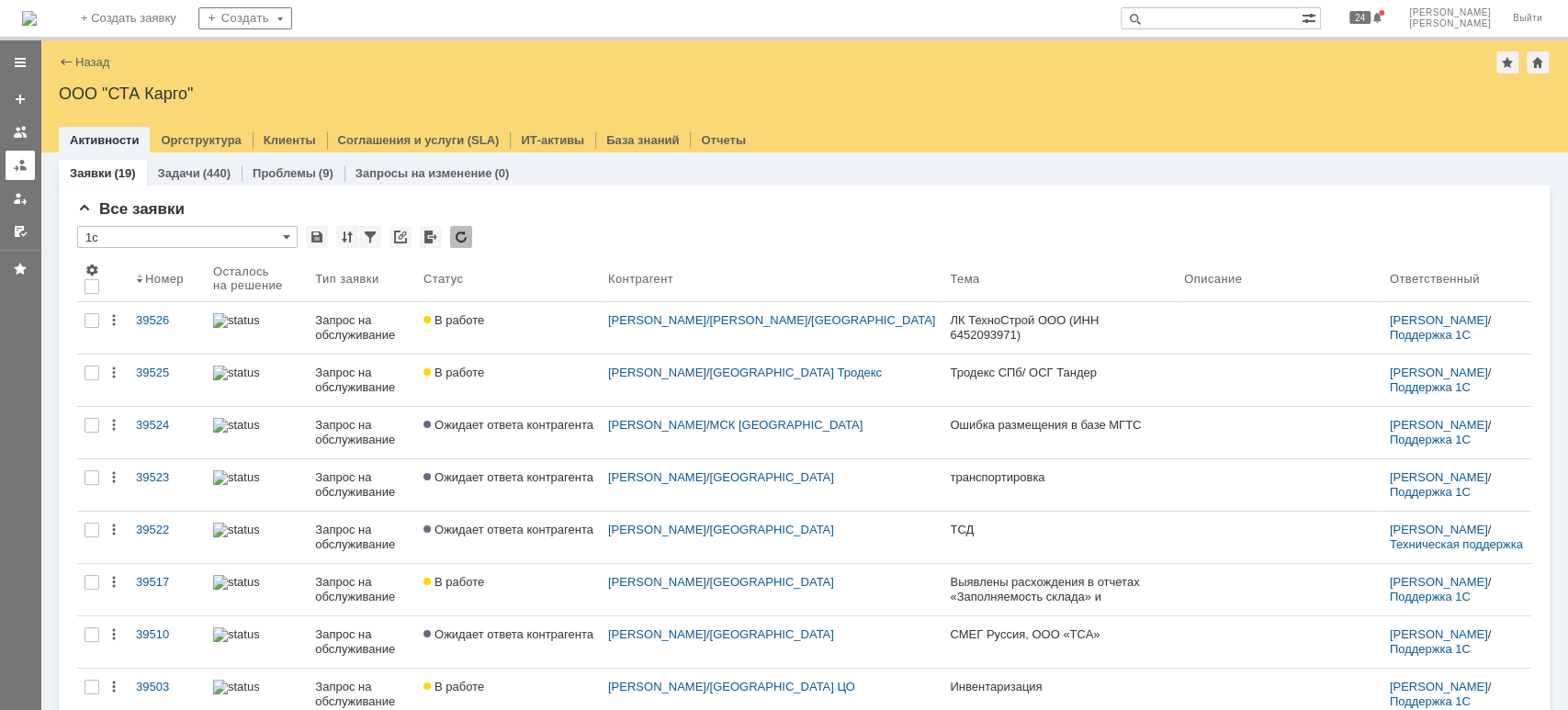
click at [19, 163] on div at bounding box center [21, 166] width 15 height 15
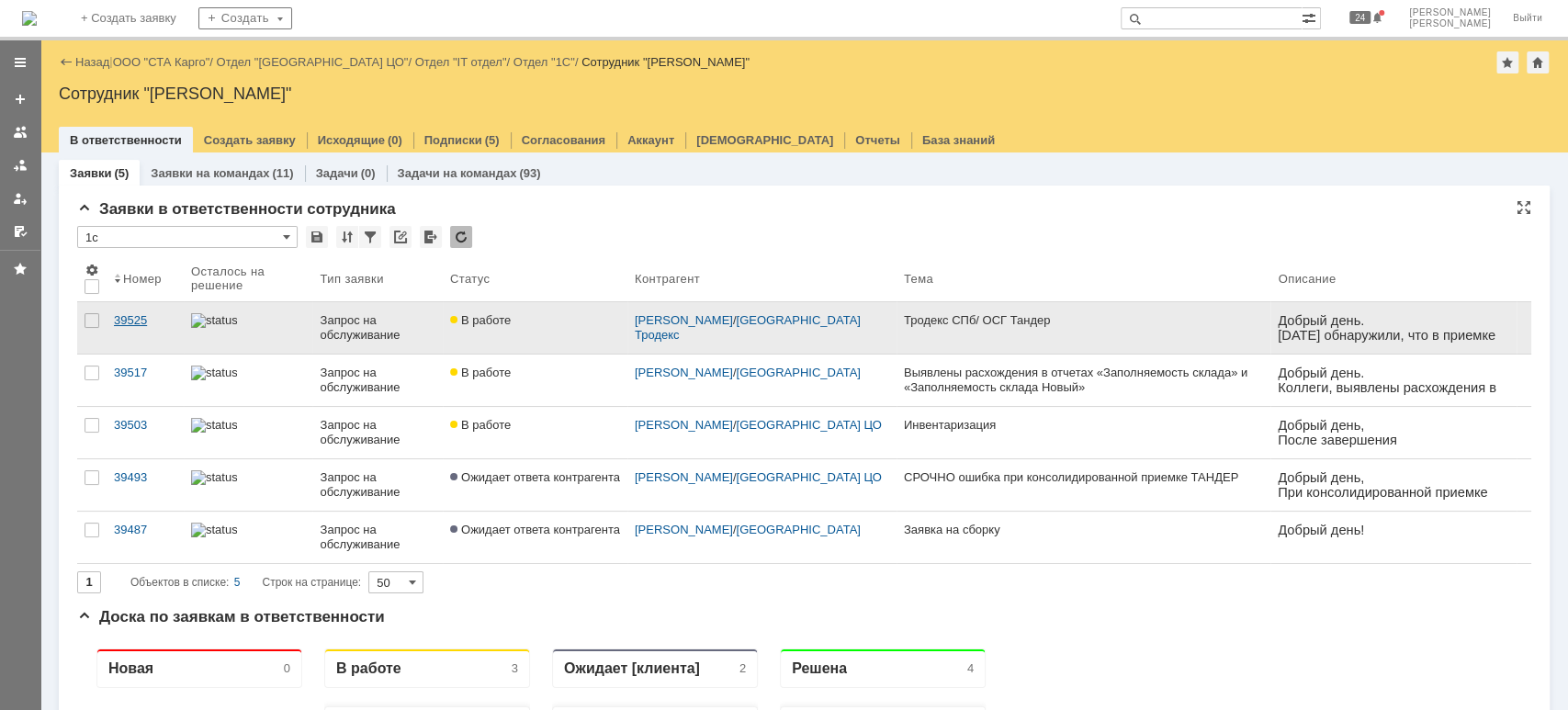
click at [157, 316] on div "39525" at bounding box center [145, 321] width 62 height 15
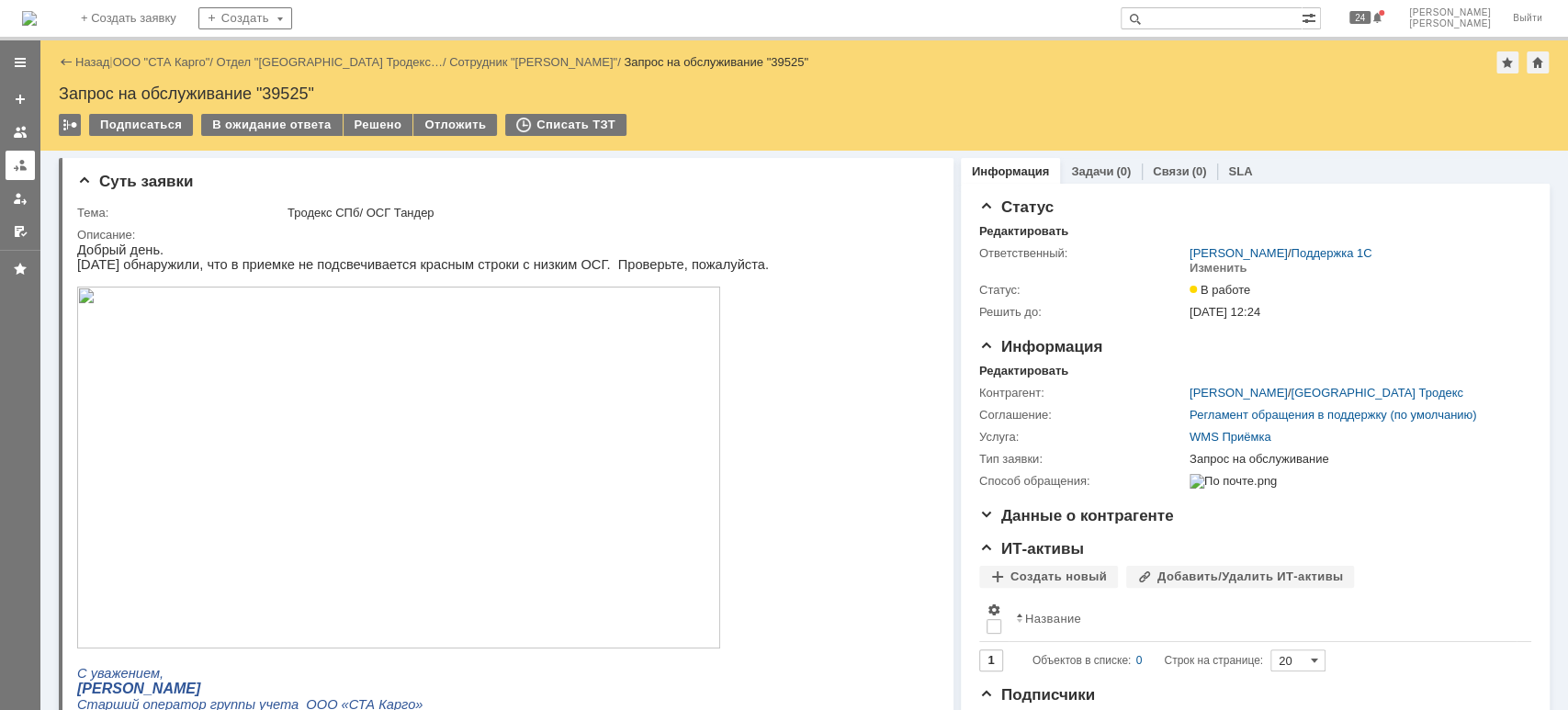
click at [24, 166] on div at bounding box center [21, 166] width 15 height 15
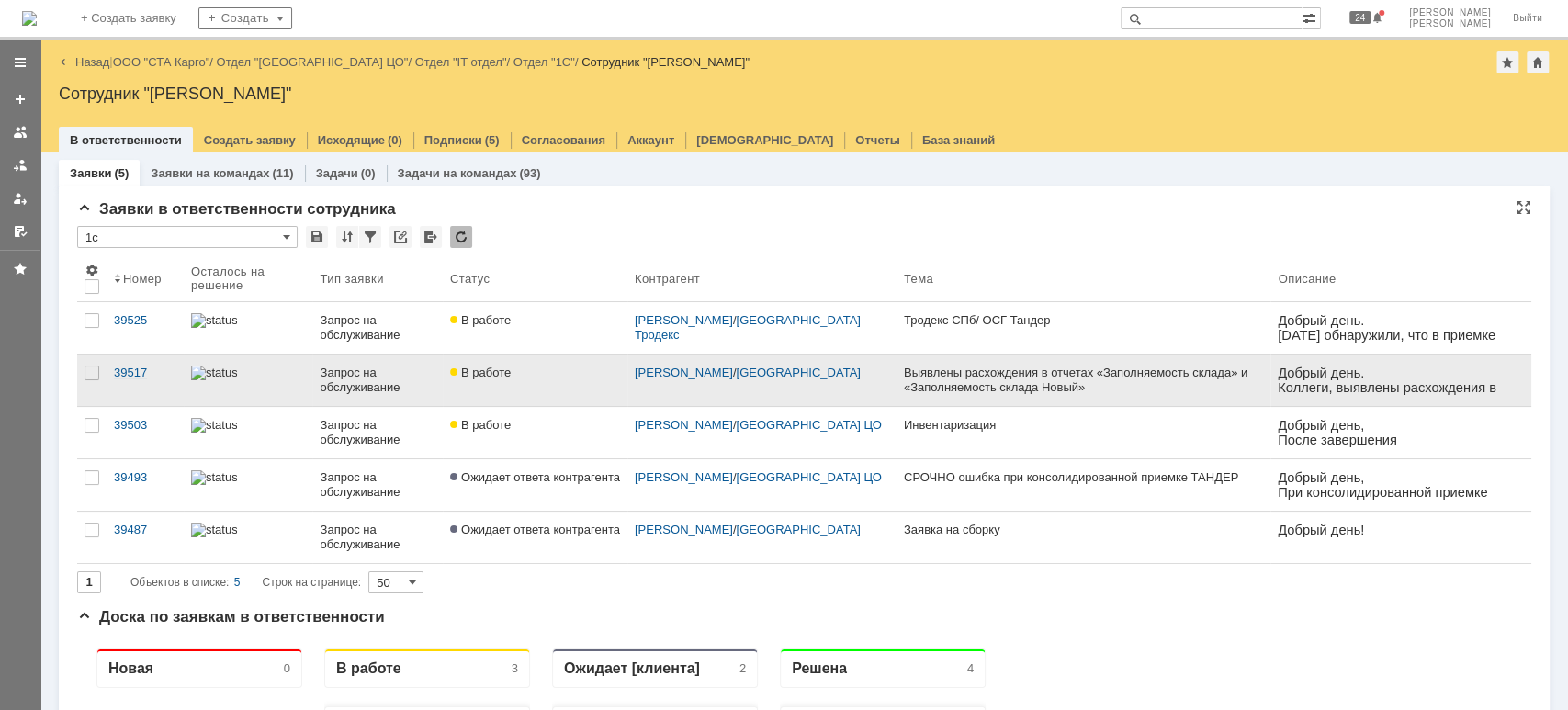
click at [135, 375] on div "39517" at bounding box center [145, 373] width 62 height 15
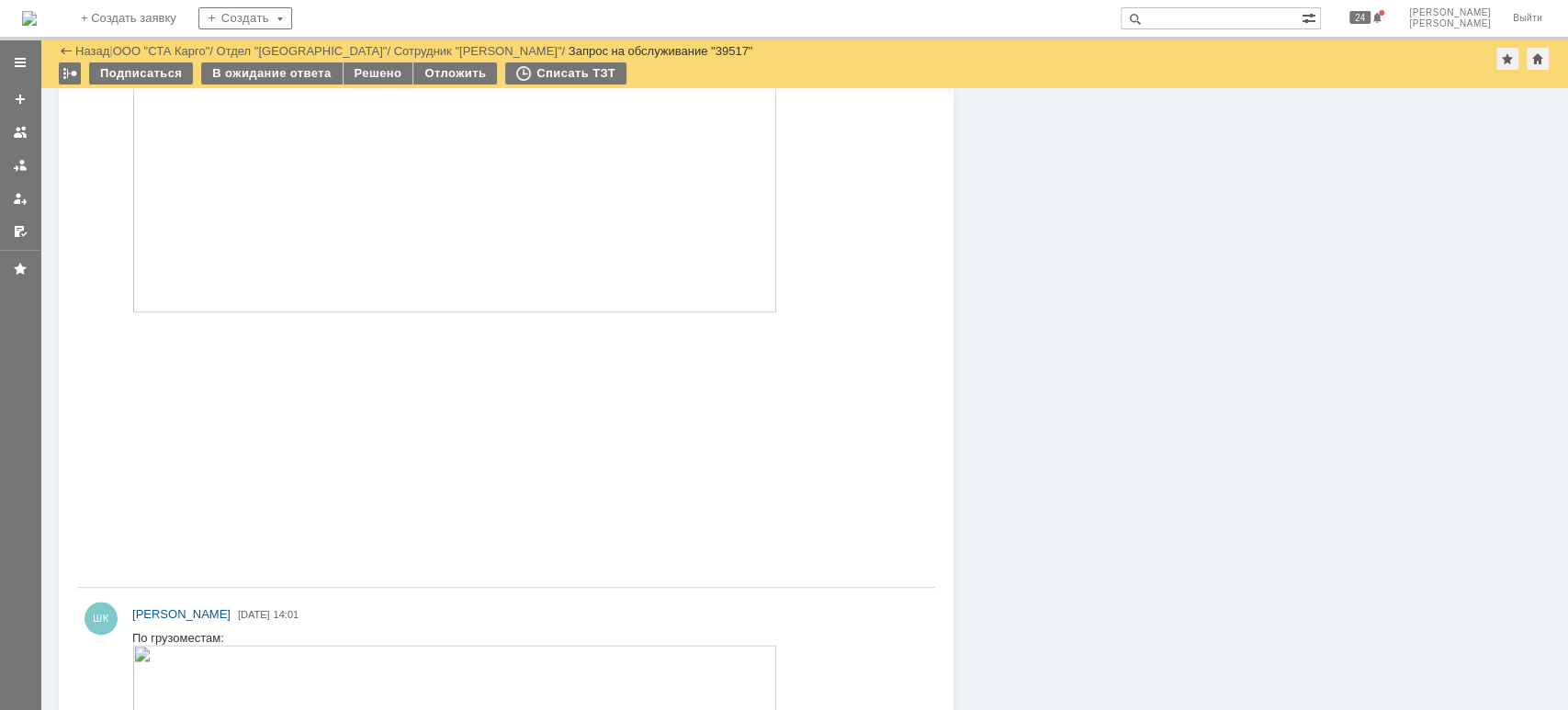
scroll to position [1714, 0]
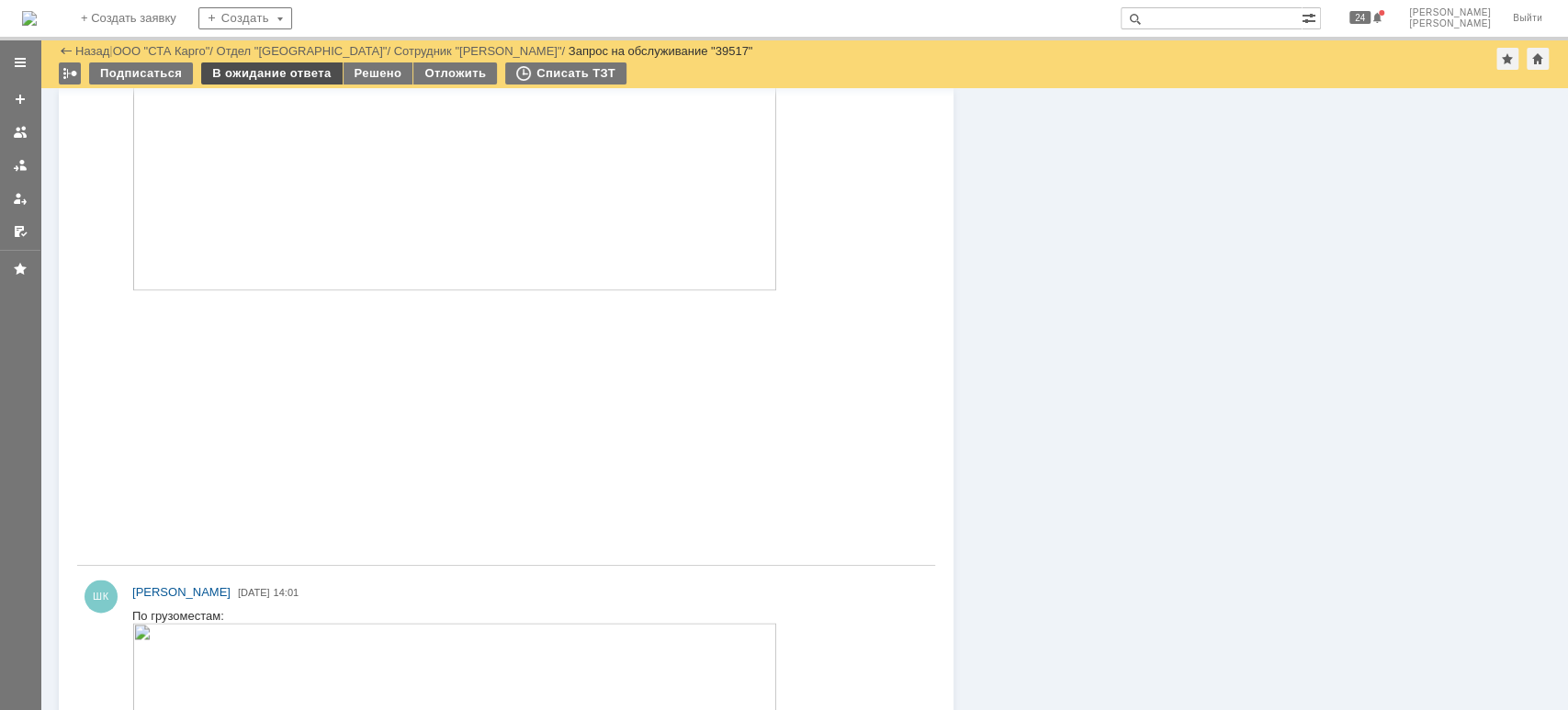
click at [284, 71] on div "В ожидание ответа" at bounding box center [271, 72] width 140 height 22
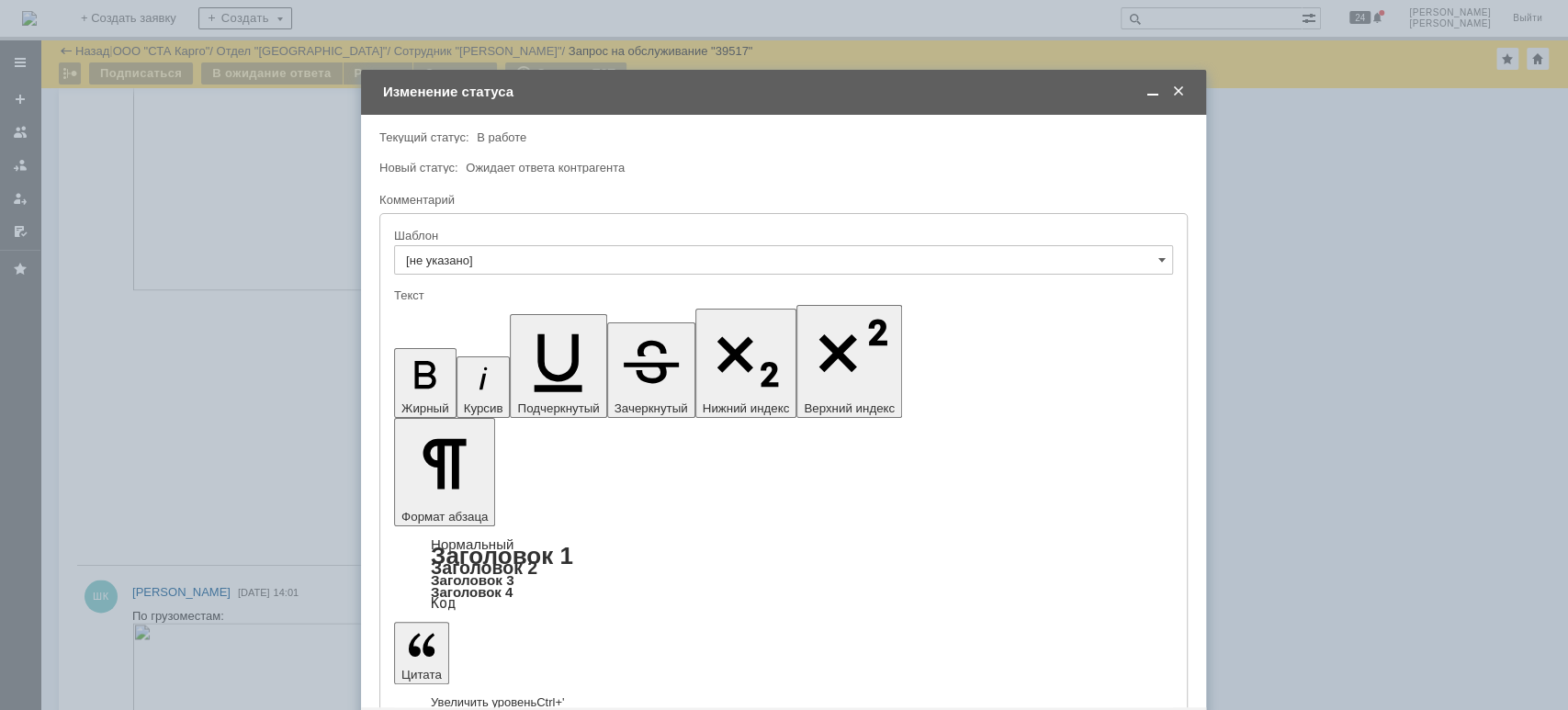
scroll to position [0, 0]
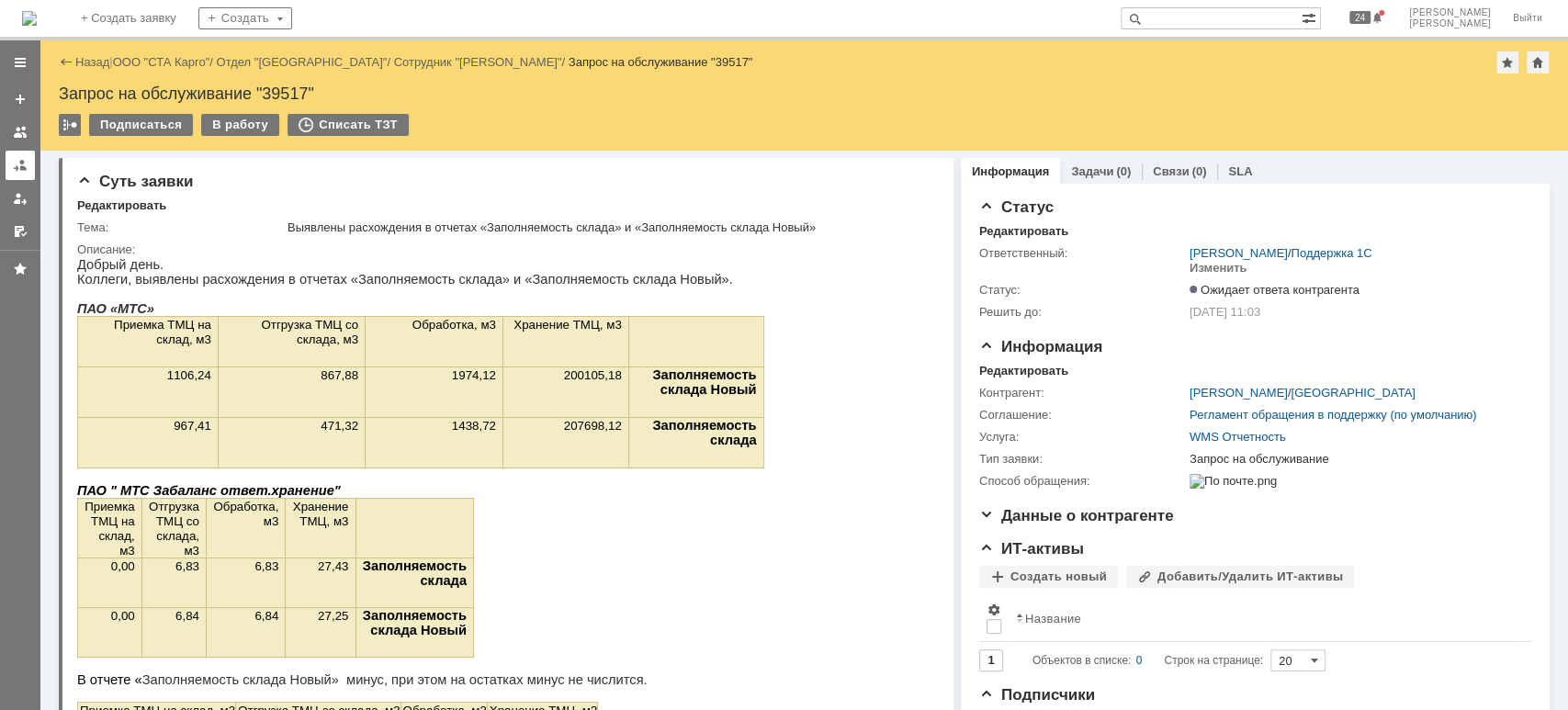
click at [6, 158] on link at bounding box center [20, 165] width 29 height 29
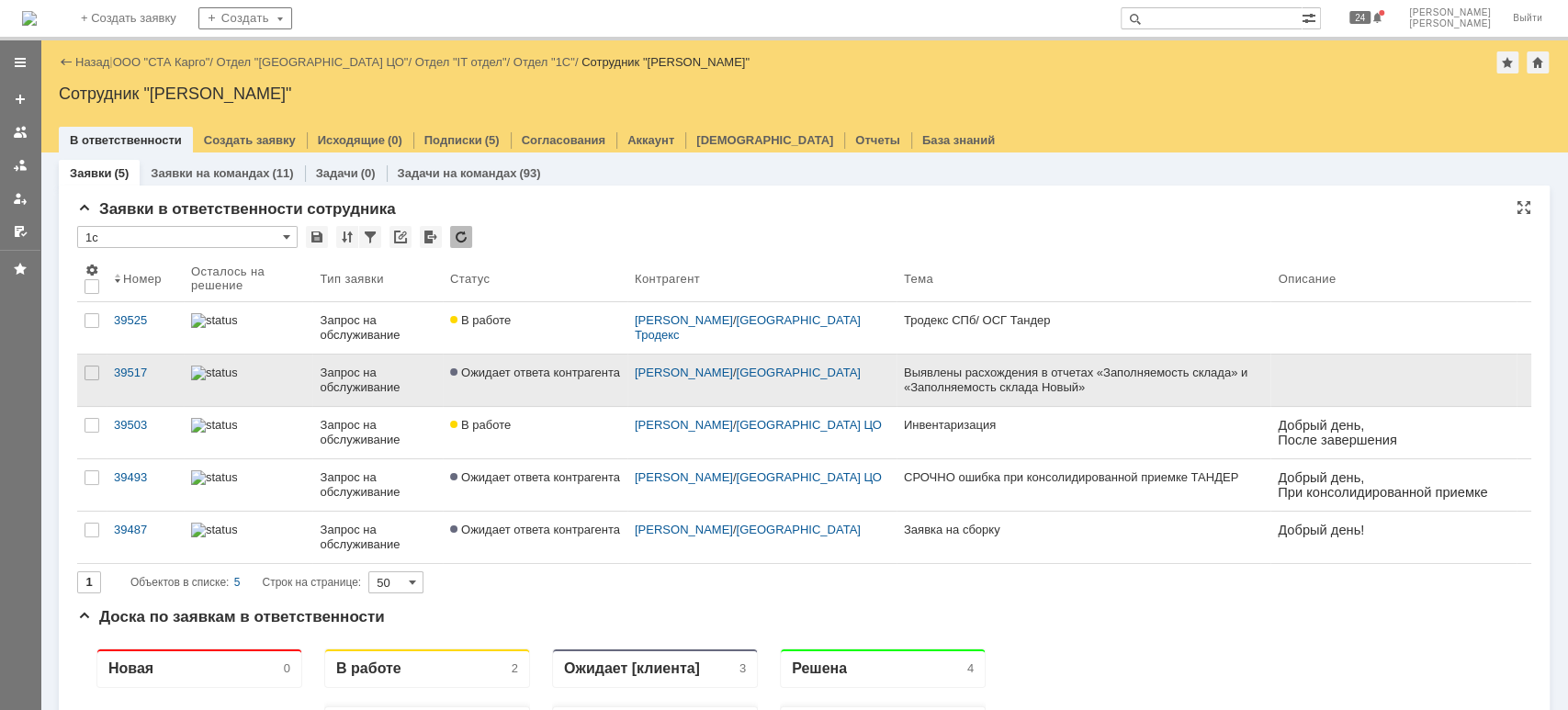
click at [684, 383] on div "[PERSON_NAME] / [GEOGRAPHIC_DATA]" at bounding box center [761, 380] width 269 height 52
click at [119, 376] on div "39517" at bounding box center [145, 373] width 62 height 15
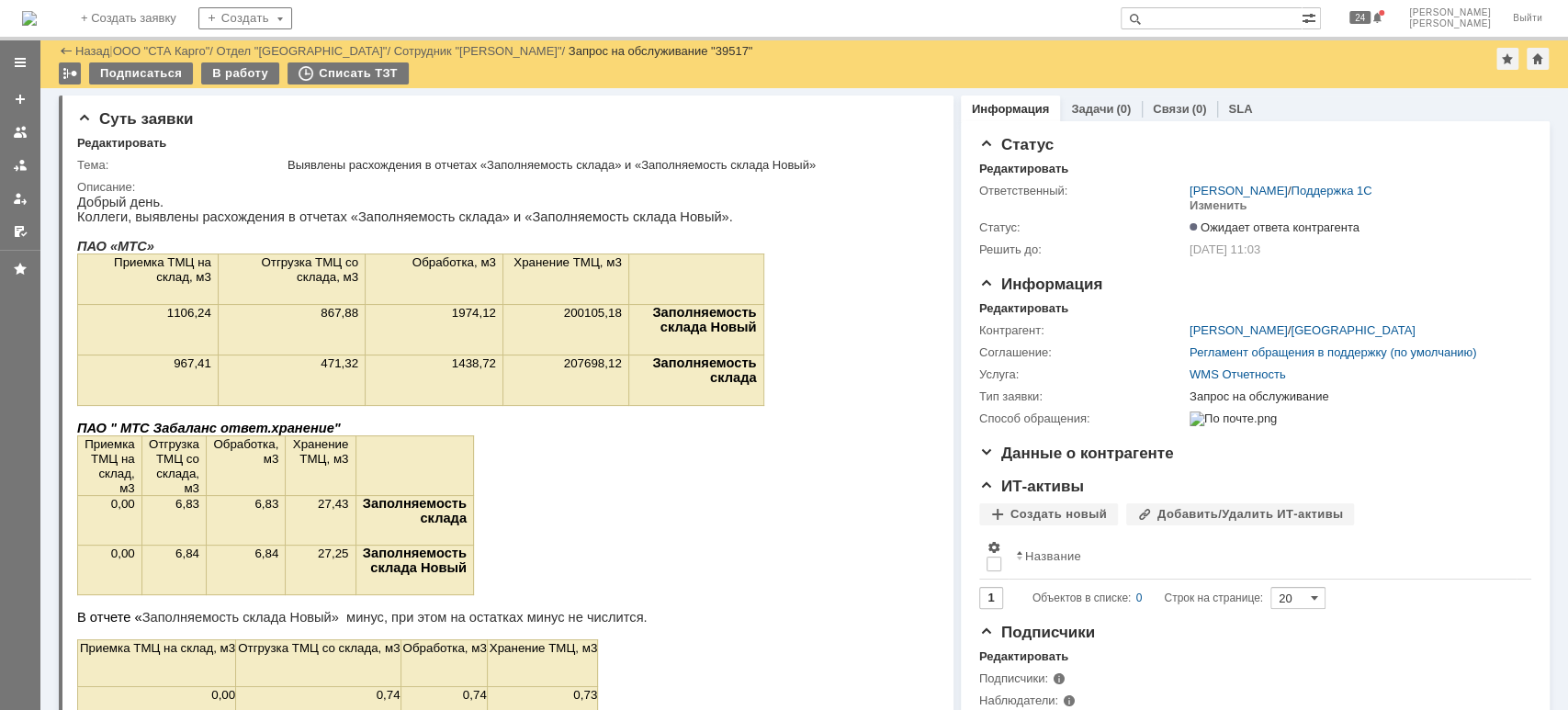
scroll to position [368, 0]
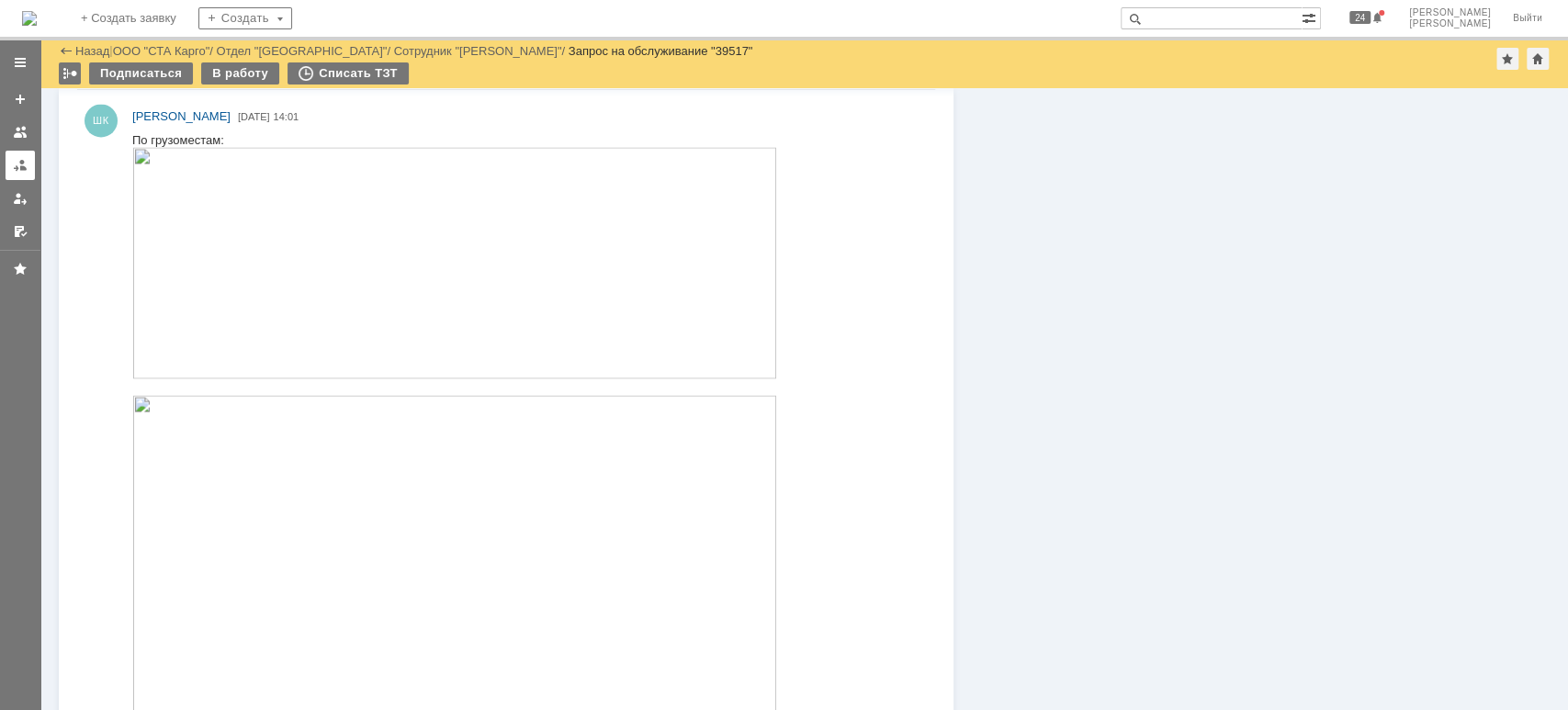
click at [15, 170] on div at bounding box center [21, 166] width 15 height 15
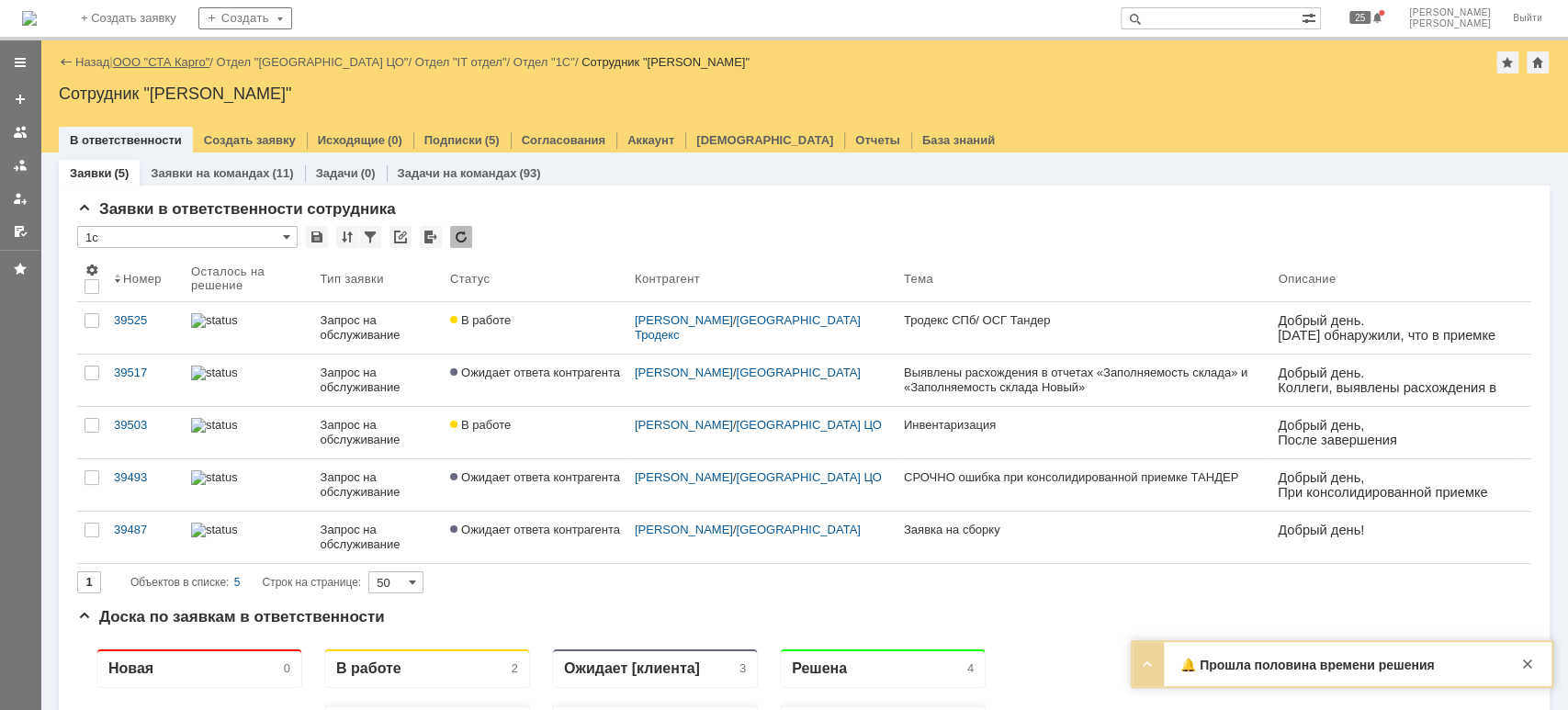
click at [165, 59] on link "ООО "СТА Карго"" at bounding box center [162, 62] width 98 height 14
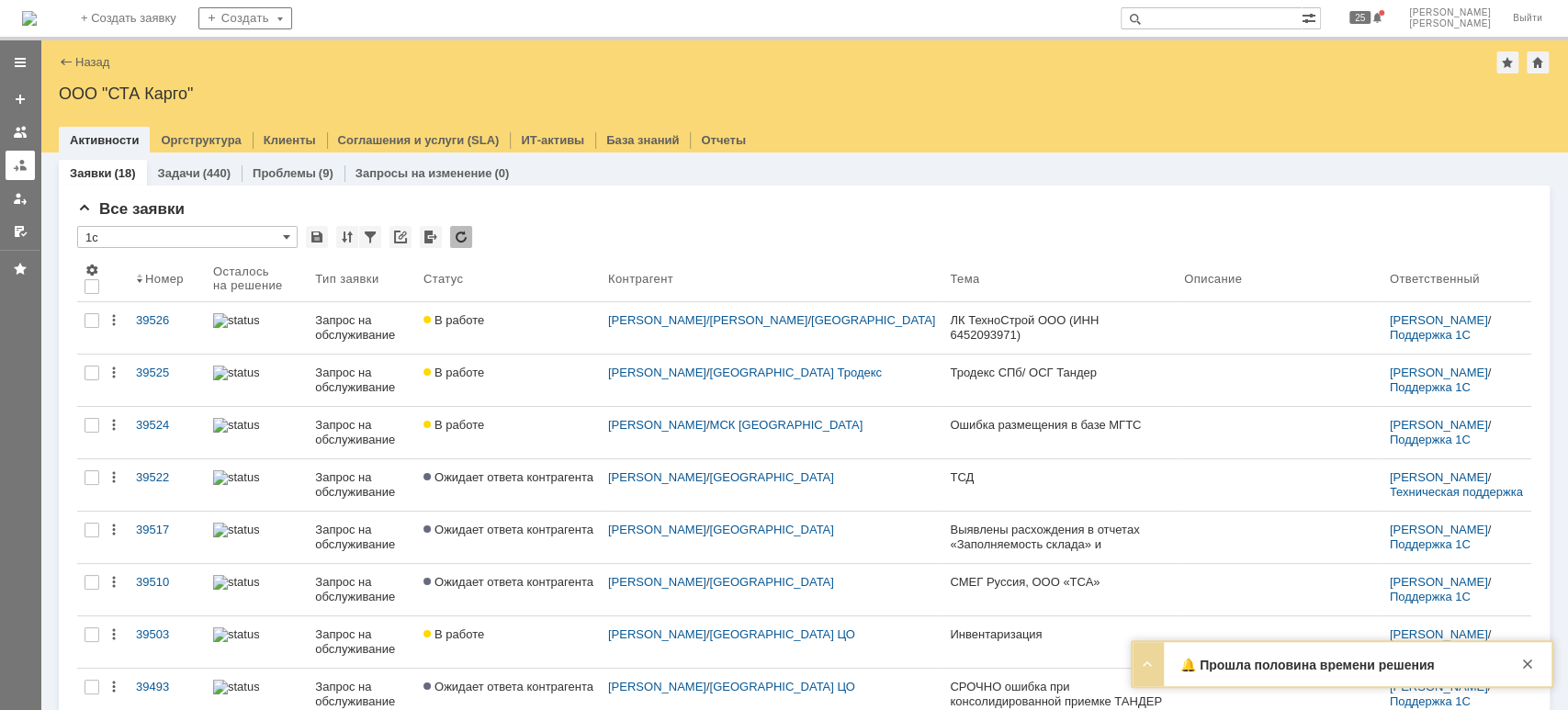
click at [14, 166] on div at bounding box center [21, 166] width 15 height 15
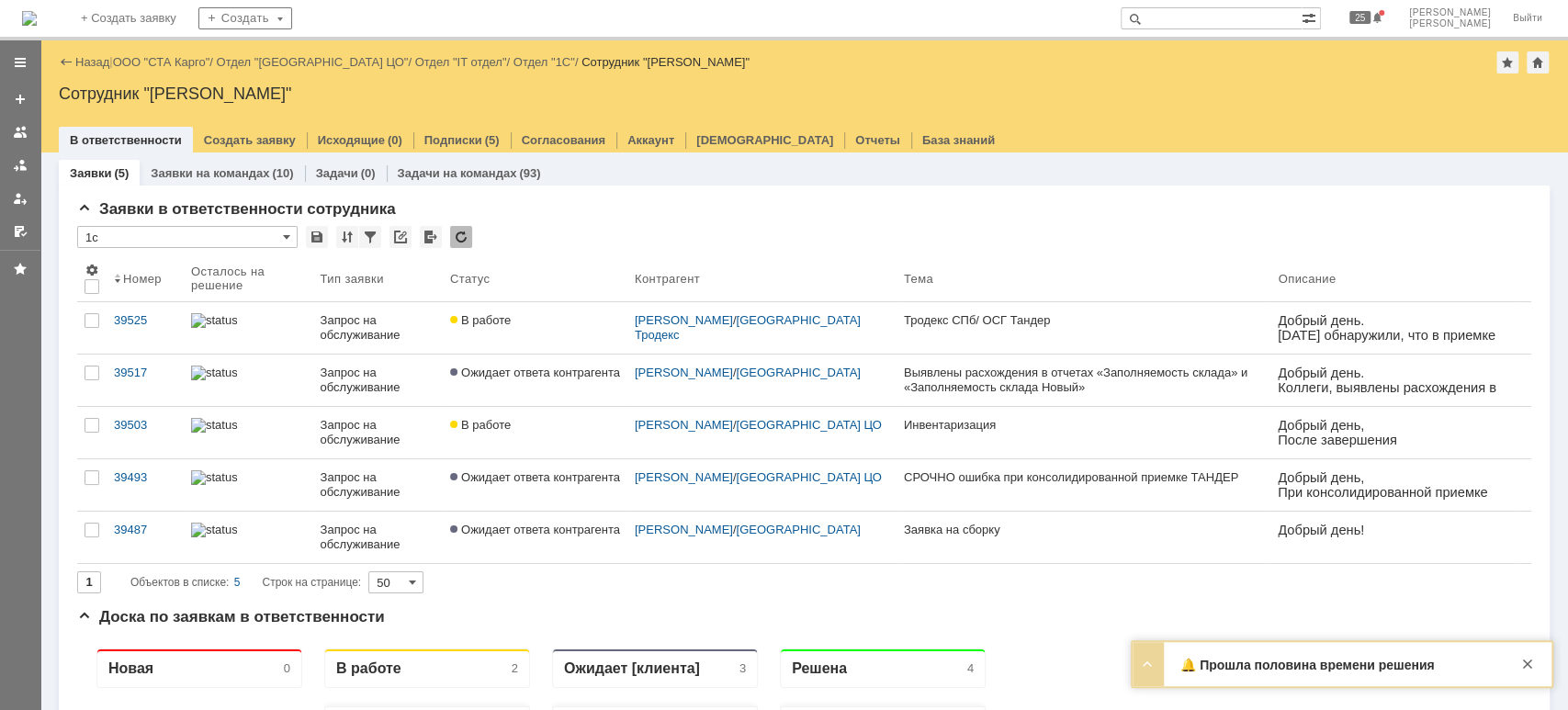
drag, startPoint x: 1530, startPoint y: 662, endPoint x: 1315, endPoint y: 655, distance: 215.1
click at [1529, 662] on div at bounding box center [1527, 664] width 22 height 22
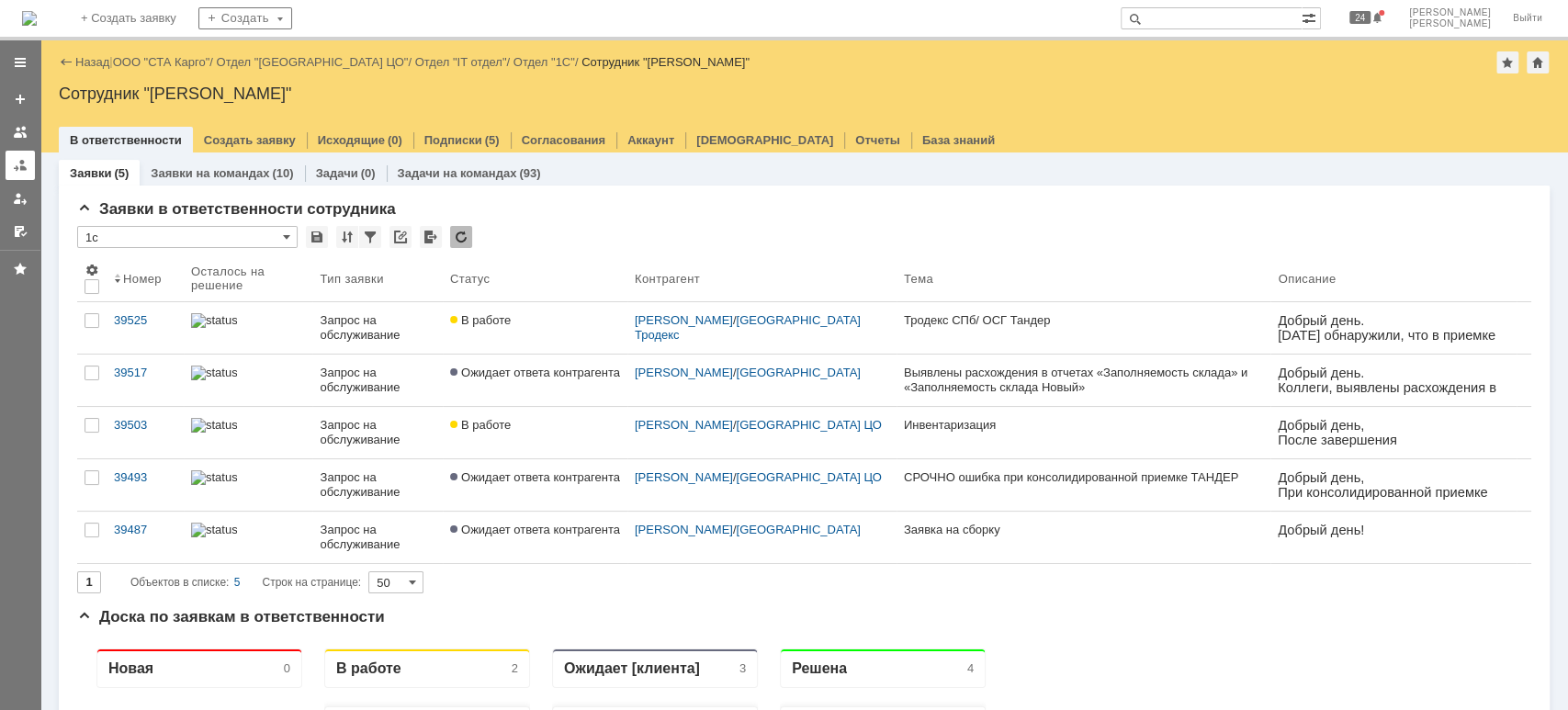
click at [20, 171] on div at bounding box center [21, 166] width 15 height 15
click at [193, 66] on link "ООО "СТА Карго"" at bounding box center [162, 62] width 98 height 14
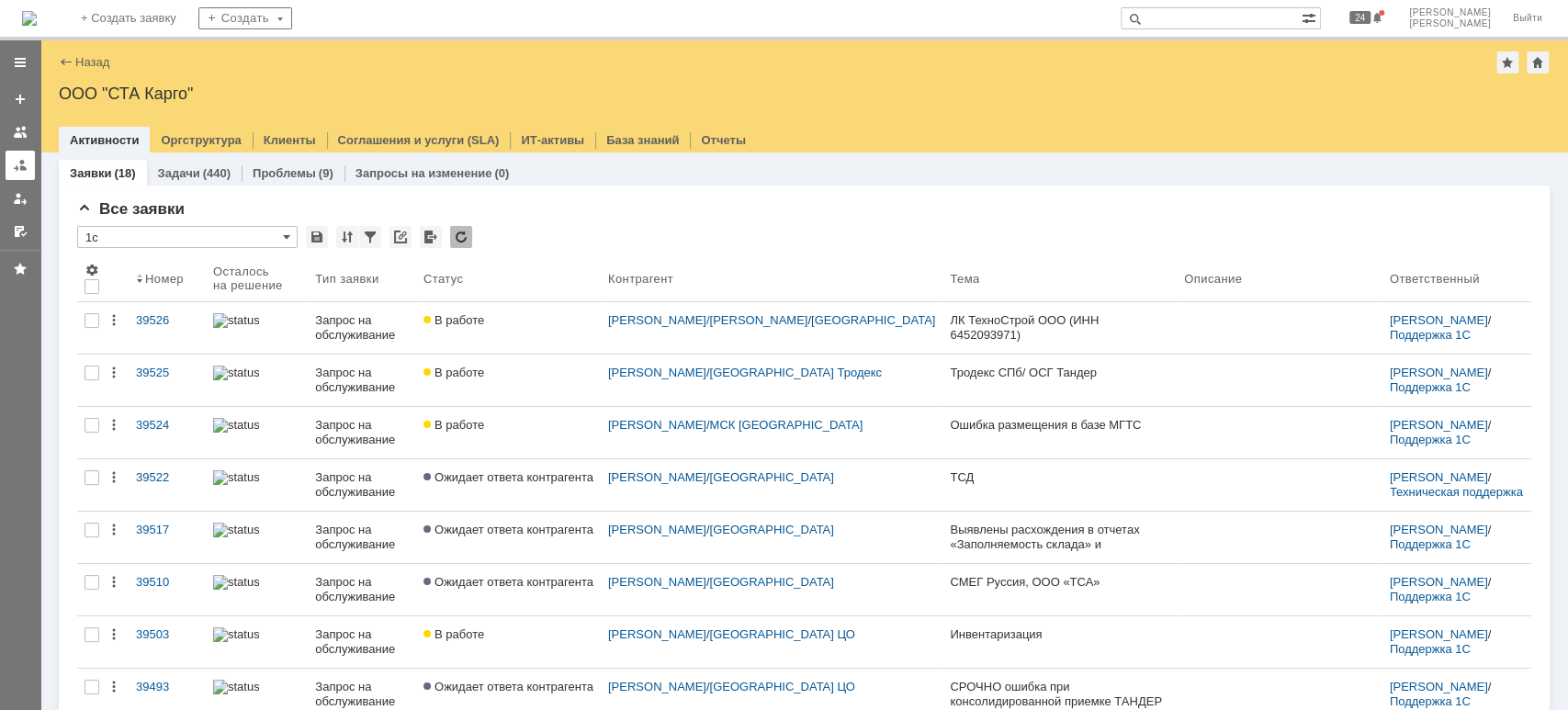
click at [15, 167] on div at bounding box center [21, 166] width 15 height 15
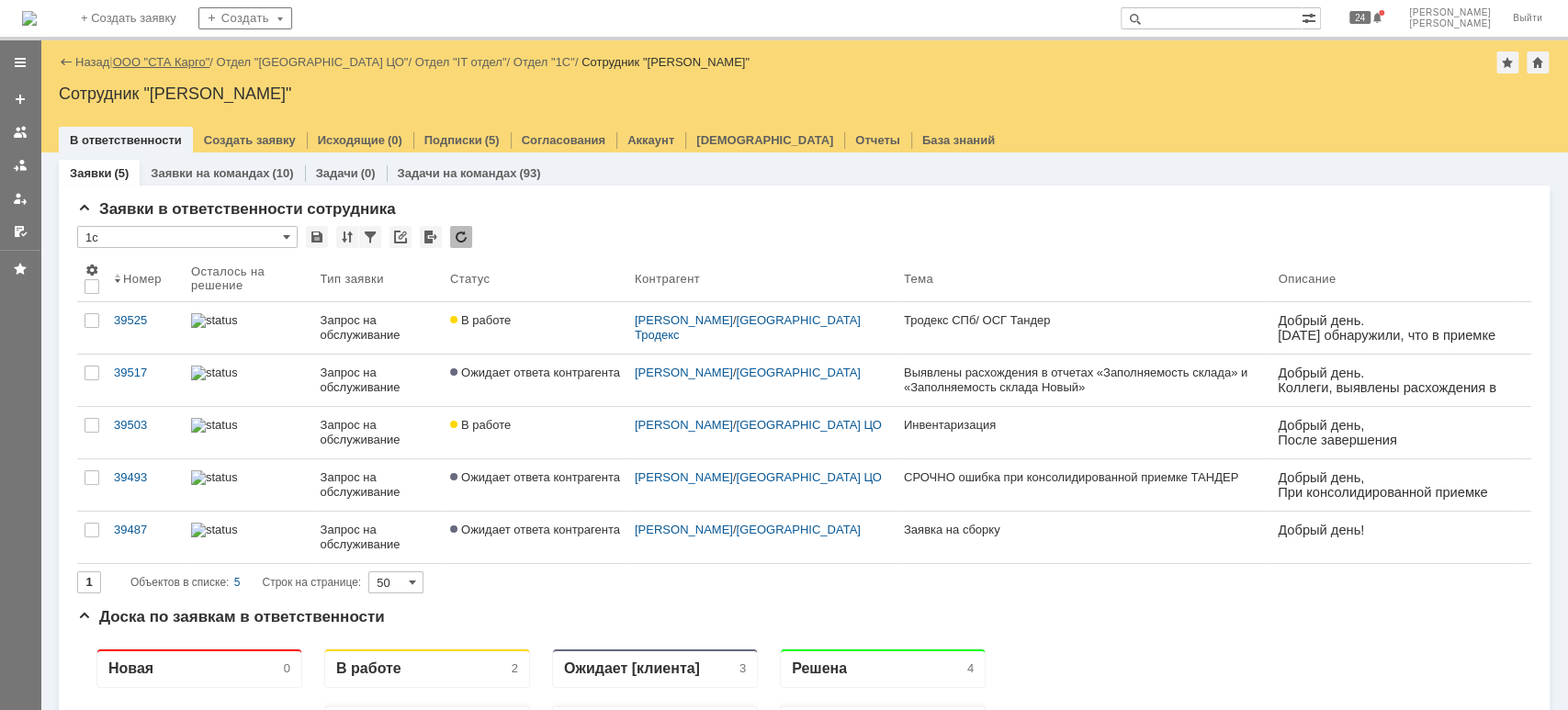
click at [187, 59] on link "ООО "СТА Карго"" at bounding box center [162, 62] width 98 height 14
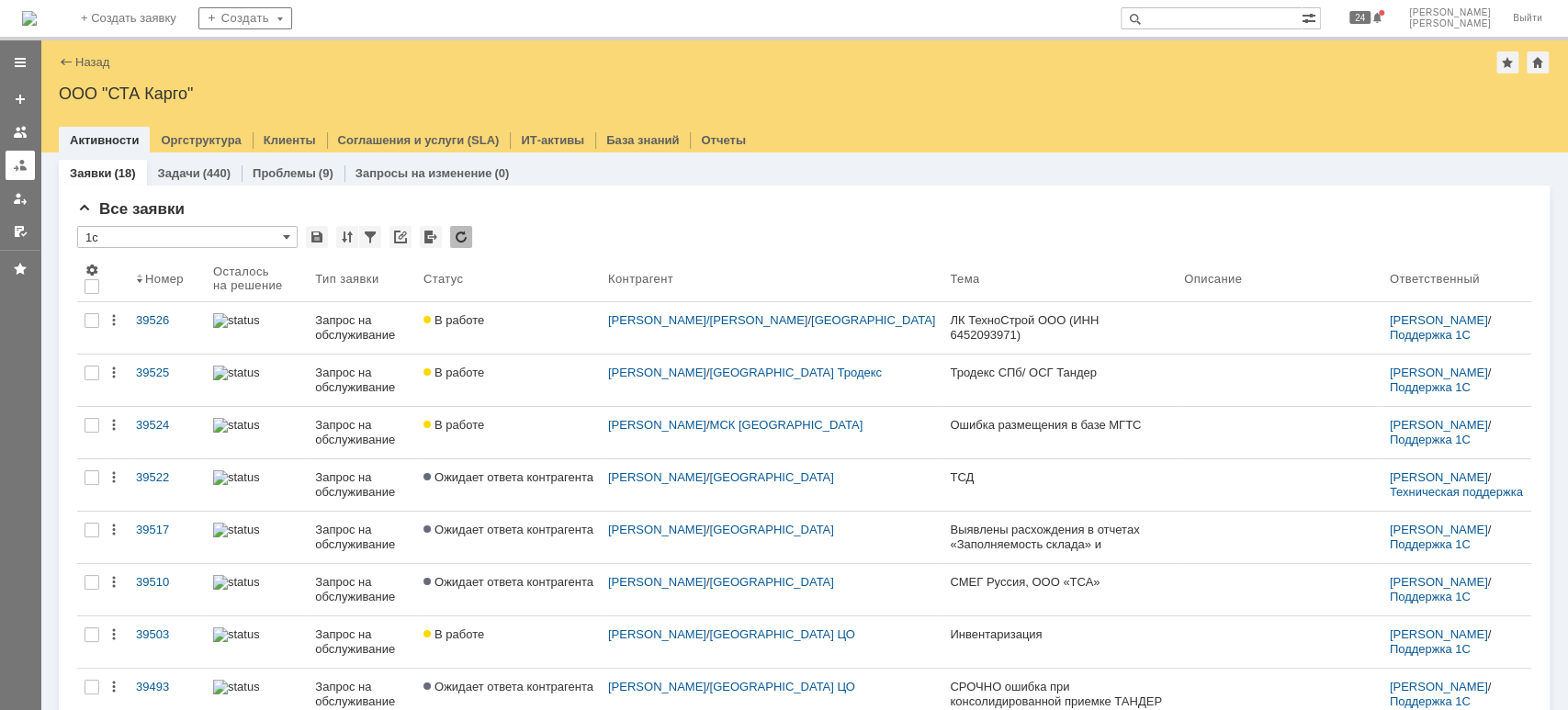
click at [22, 166] on div at bounding box center [21, 166] width 15 height 15
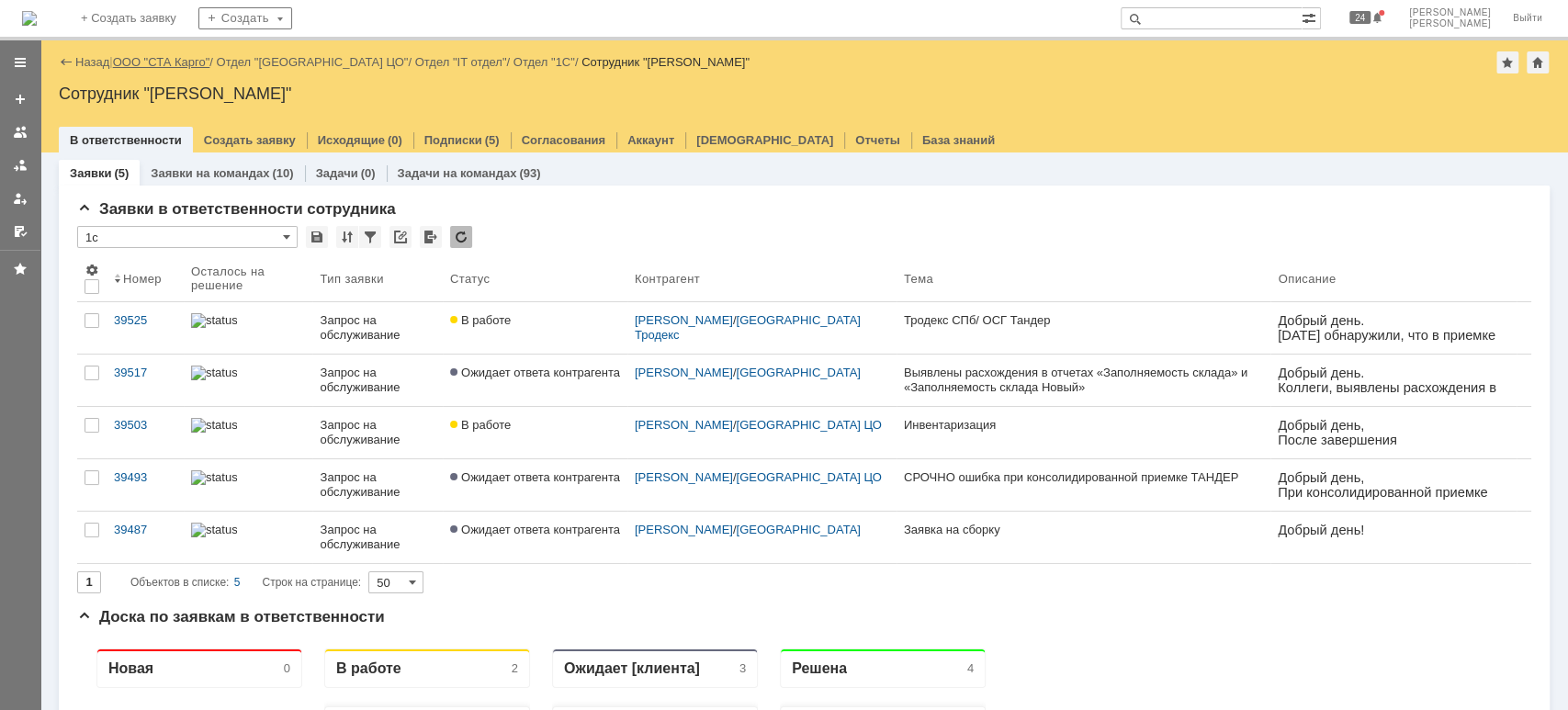
click at [180, 61] on link "ООО "СТА Карго"" at bounding box center [162, 62] width 98 height 14
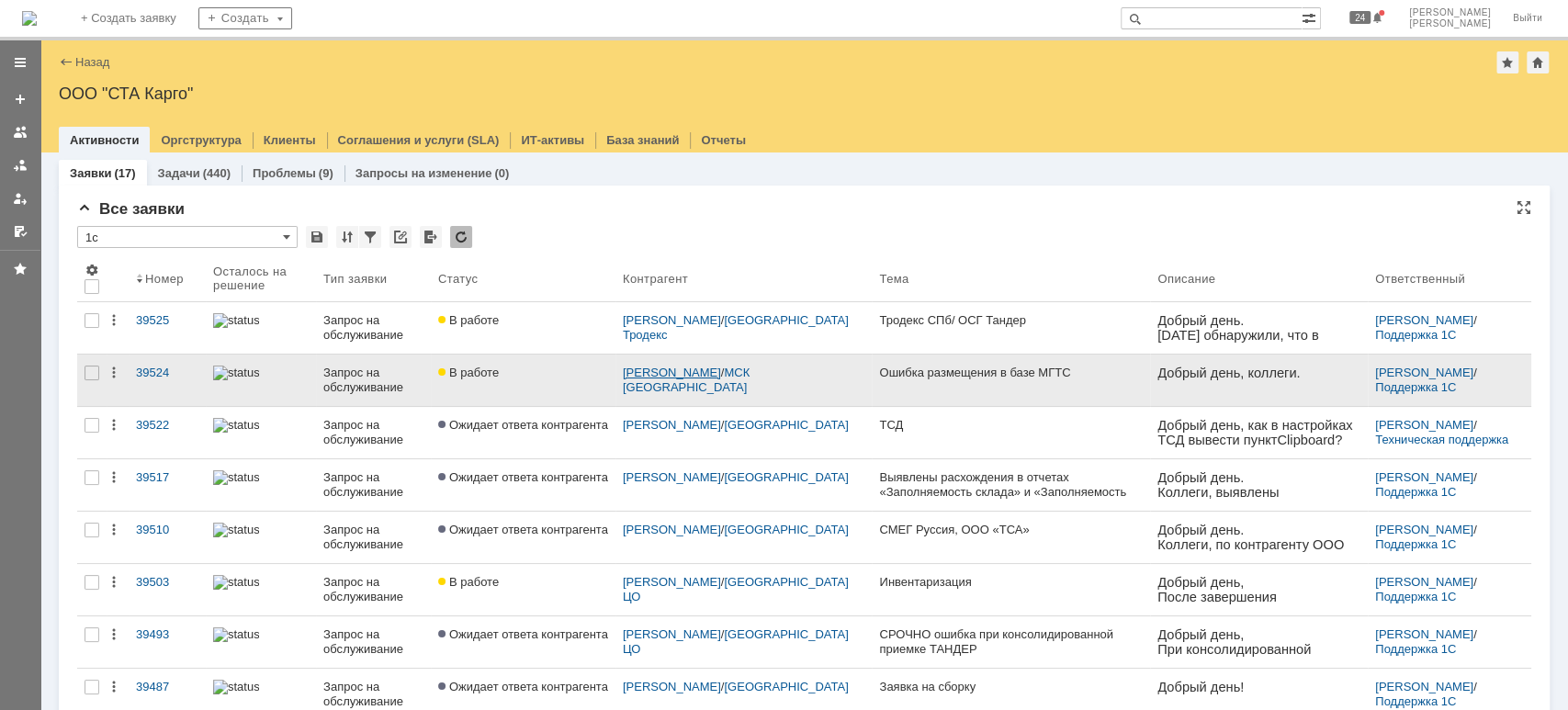
click at [687, 377] on link "[PERSON_NAME]" at bounding box center [671, 372] width 99 height 14
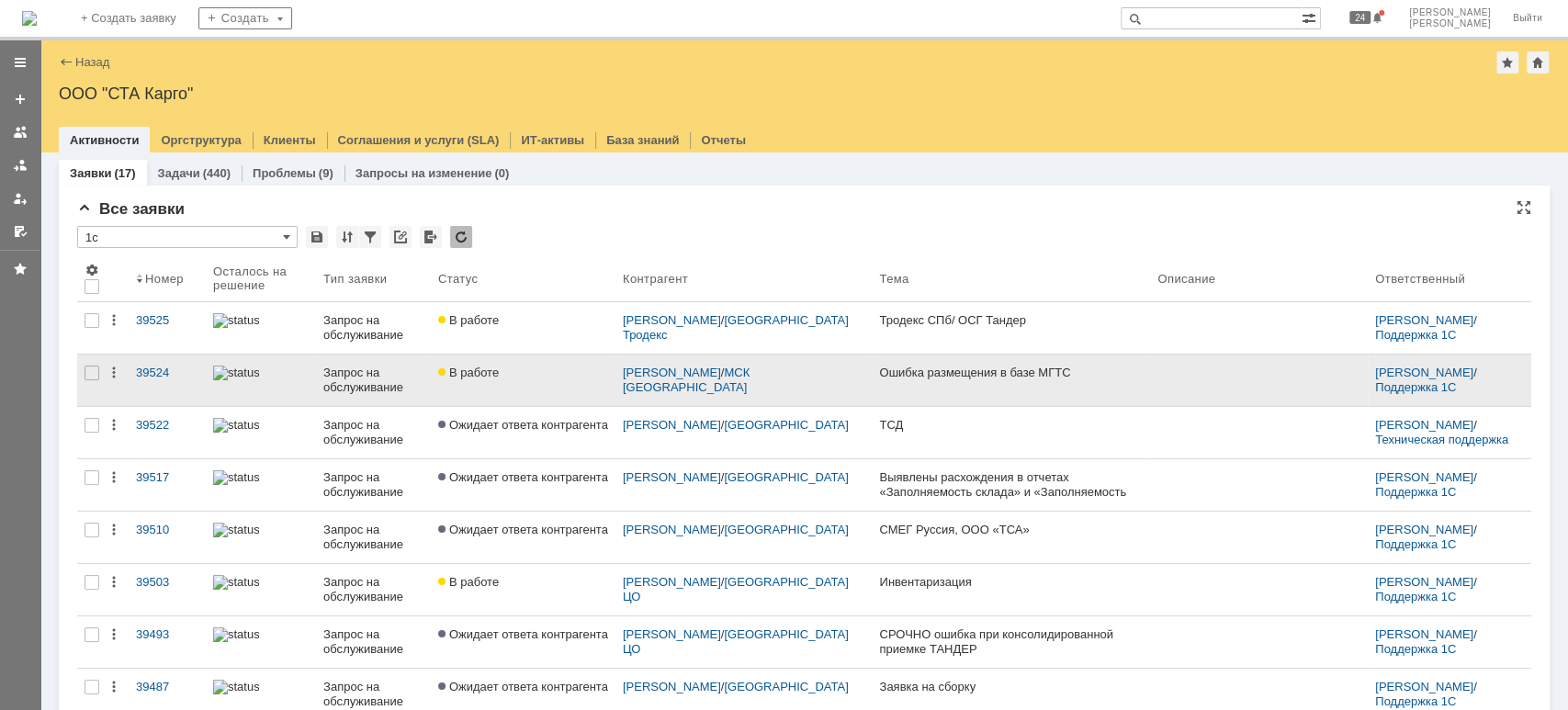
click at [548, 385] on link "В работе" at bounding box center [523, 380] width 184 height 52
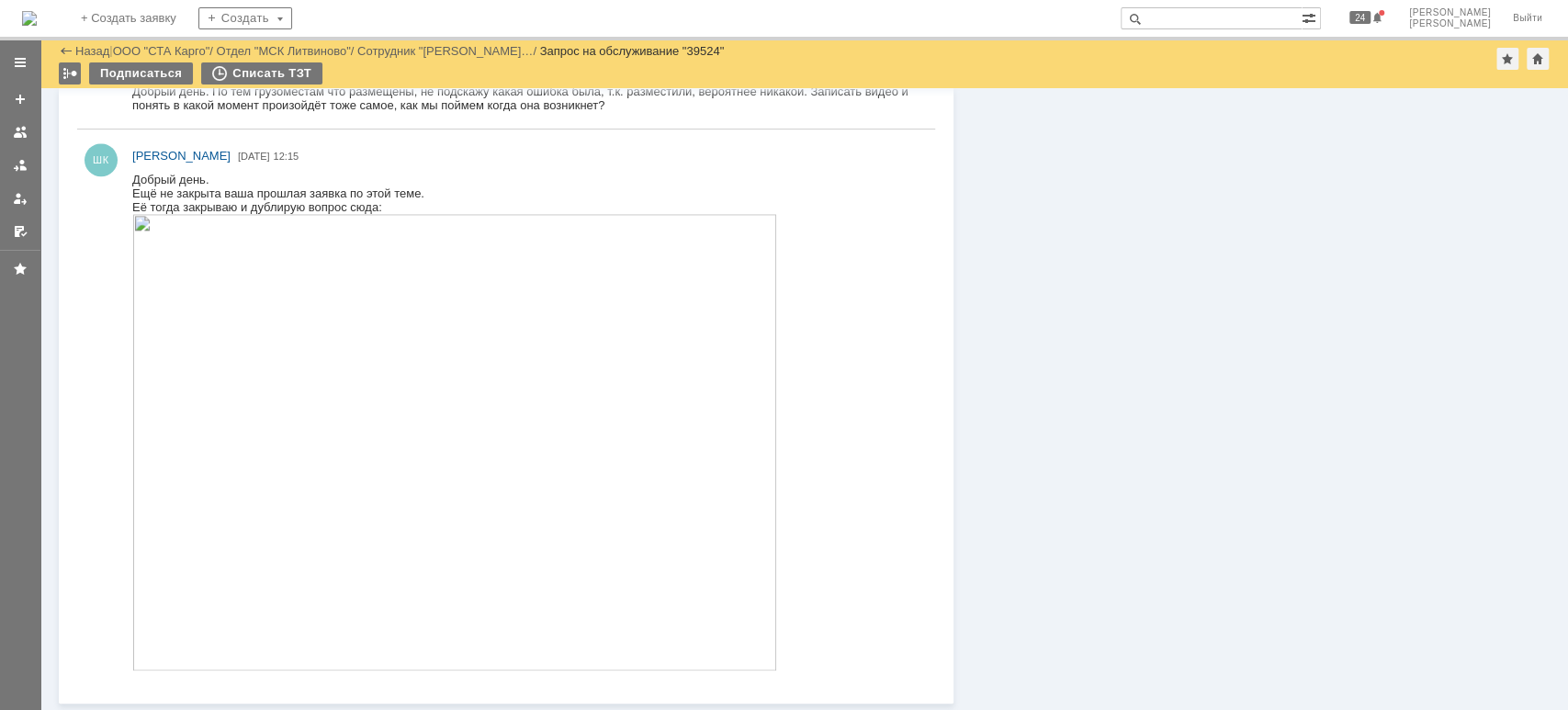
scroll to position [1348, 0]
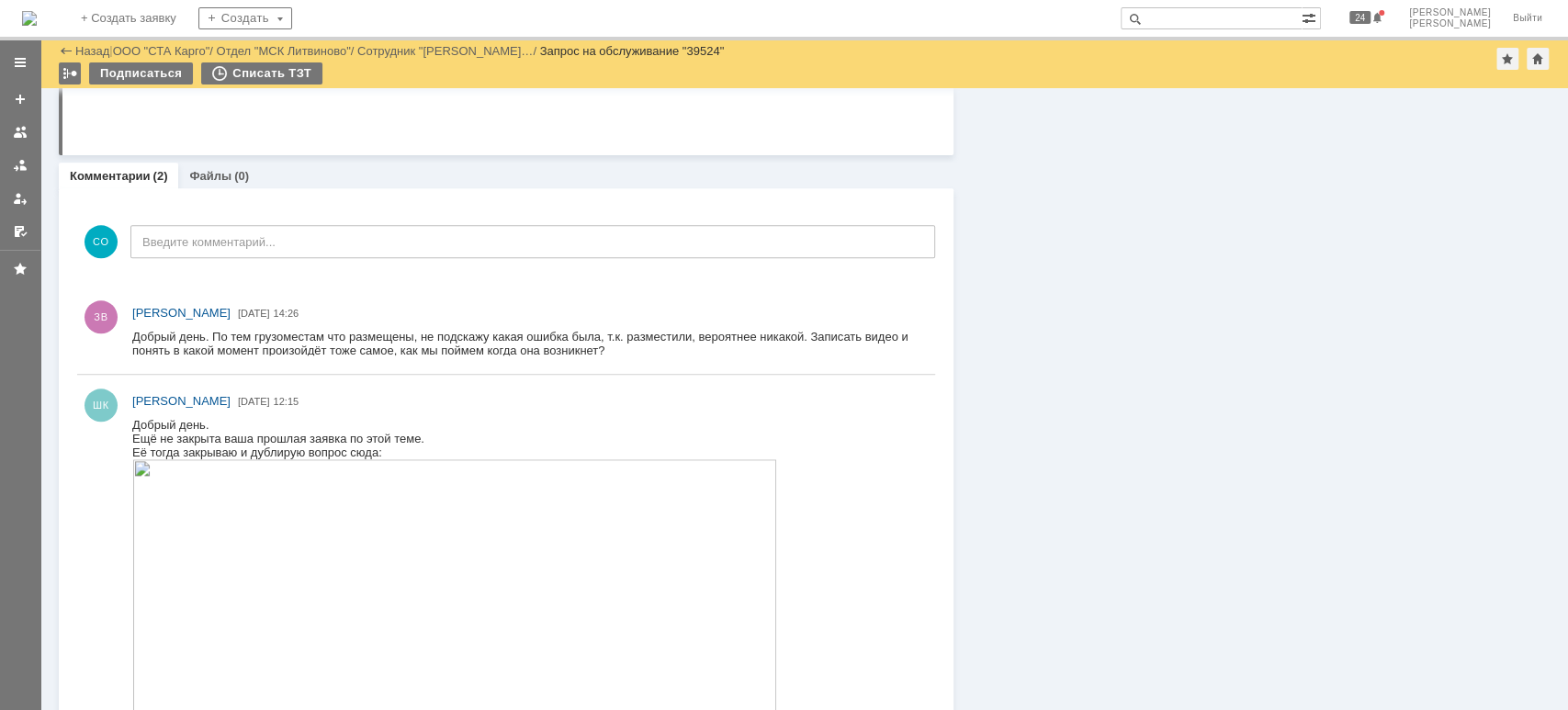
click at [21, 162] on div at bounding box center [21, 166] width 15 height 15
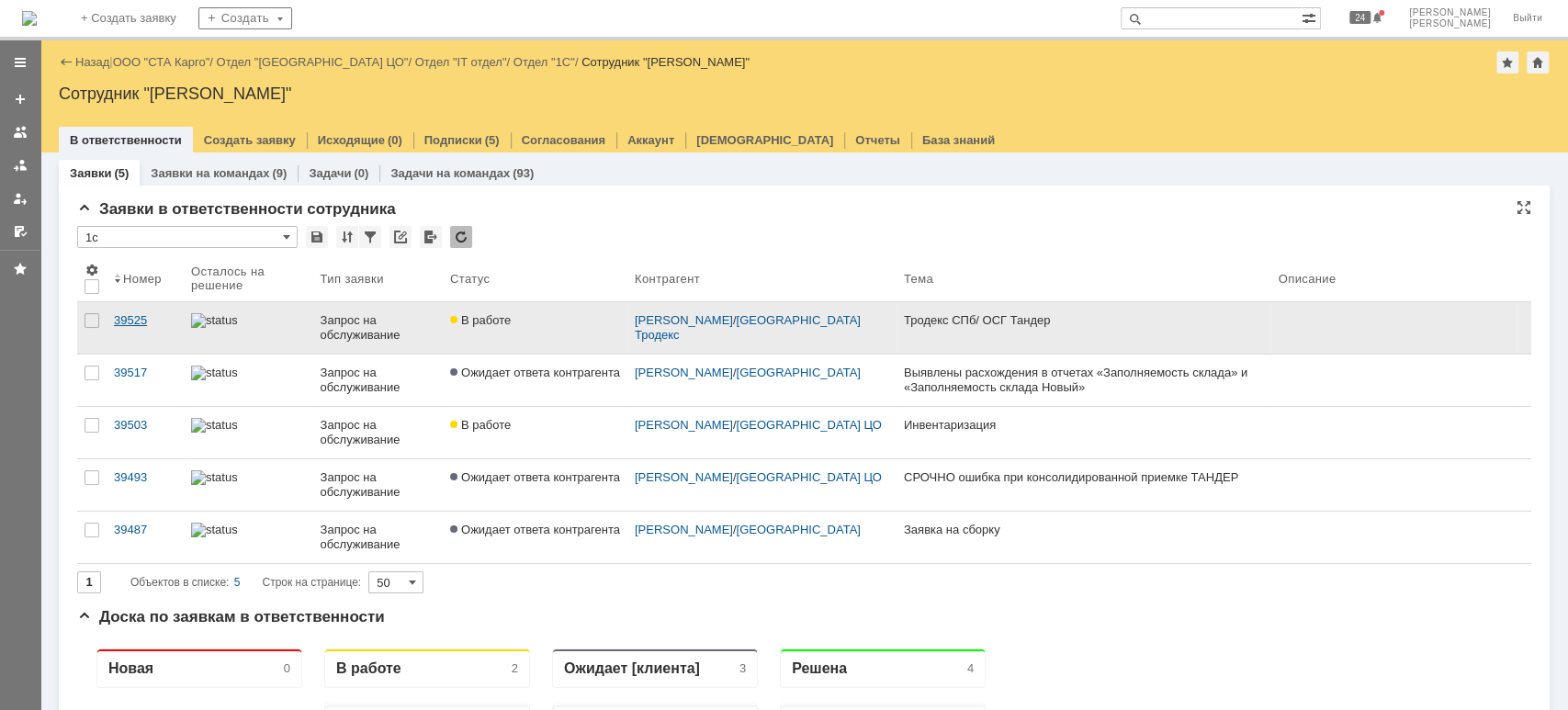
click at [148, 327] on link "39525" at bounding box center [145, 327] width 77 height 52
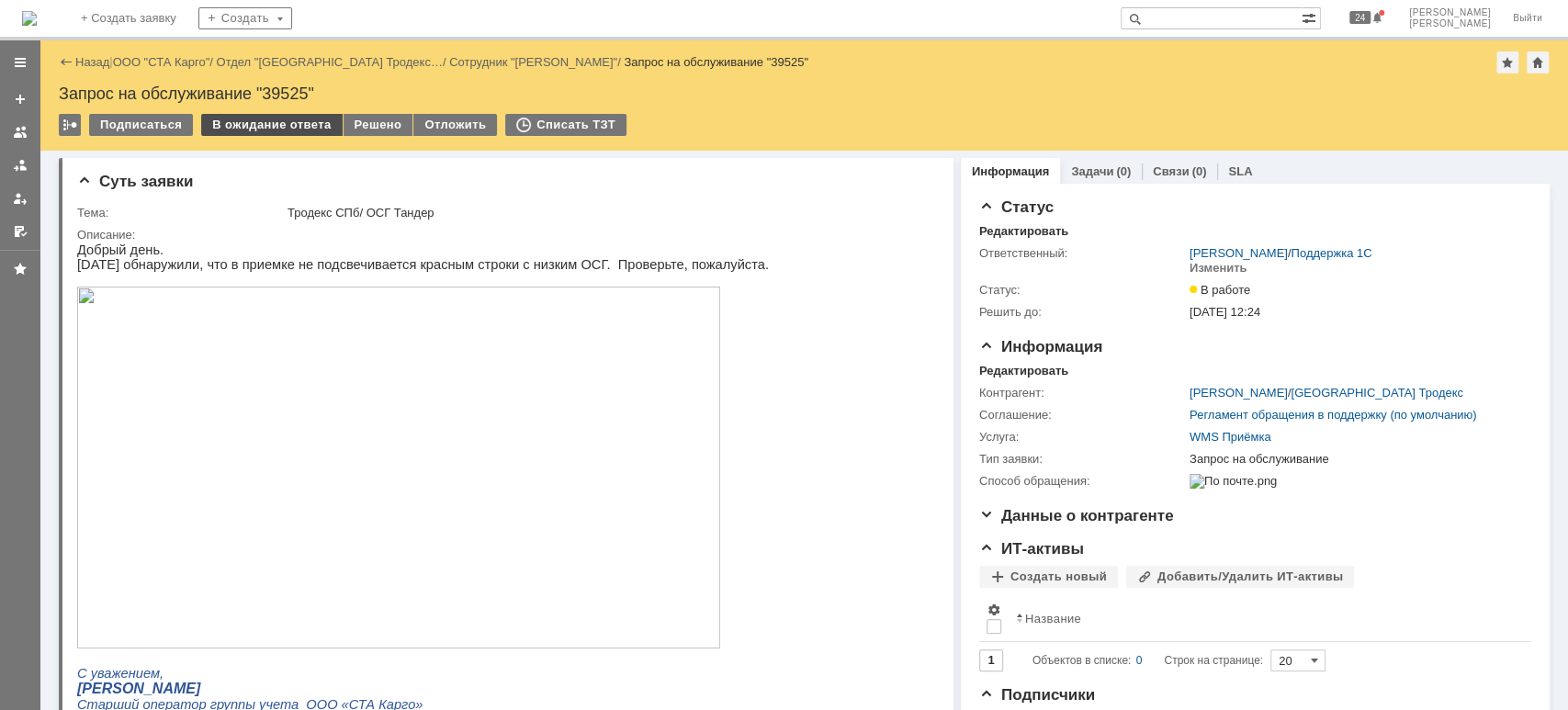
click at [264, 127] on div "В ожидание ответа" at bounding box center [271, 124] width 140 height 22
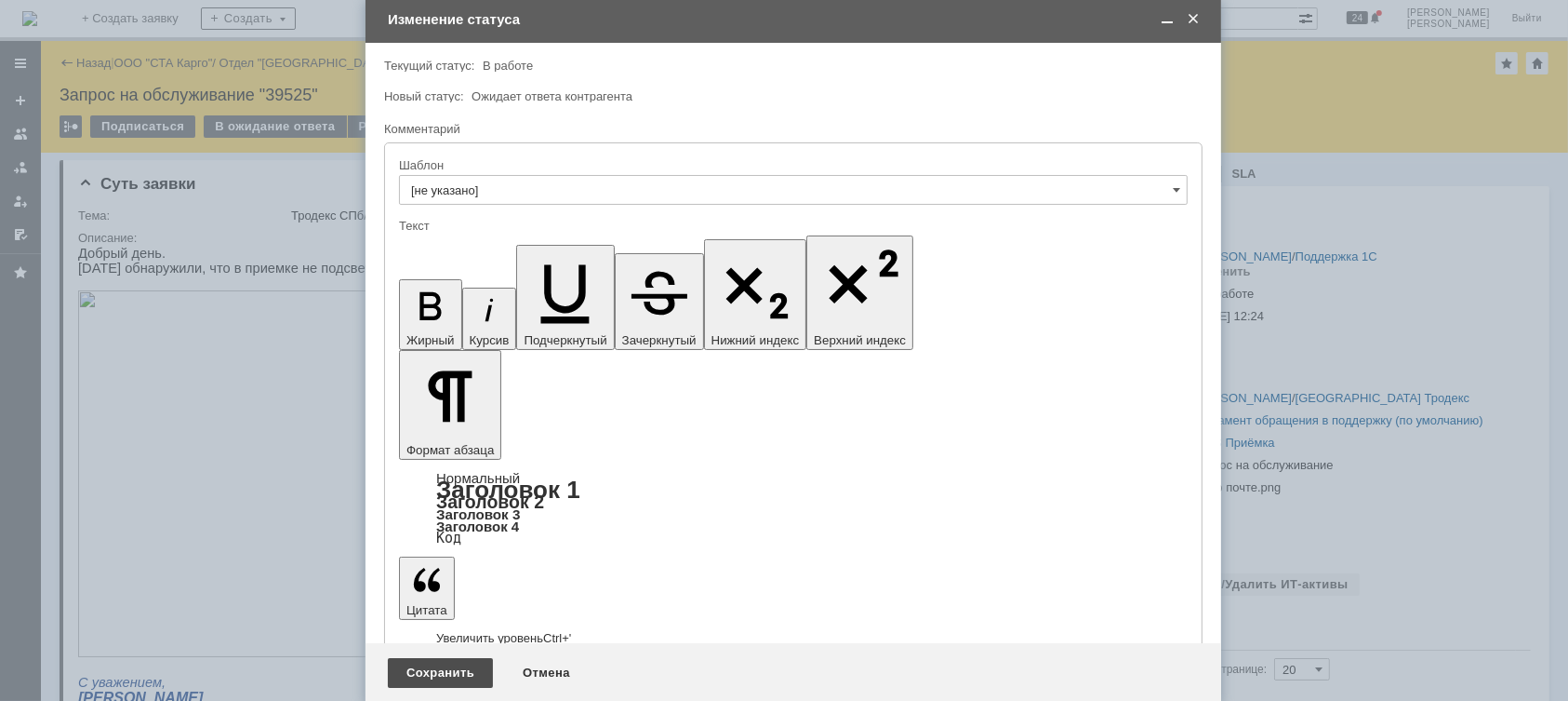
click at [431, 681] on div "Сохранить" at bounding box center [440, 672] width 105 height 30
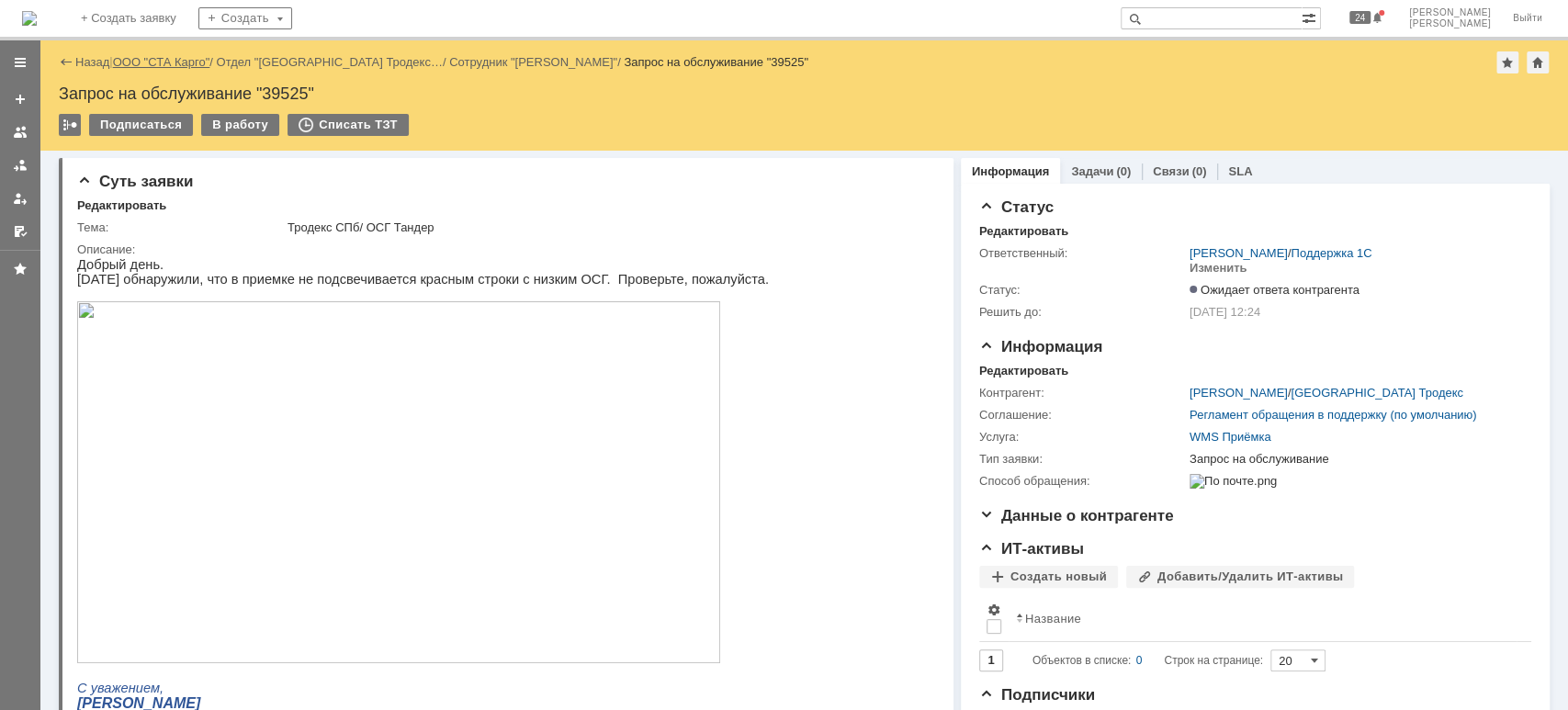
click at [165, 60] on link "ООО "СТА Карго"" at bounding box center [162, 62] width 98 height 14
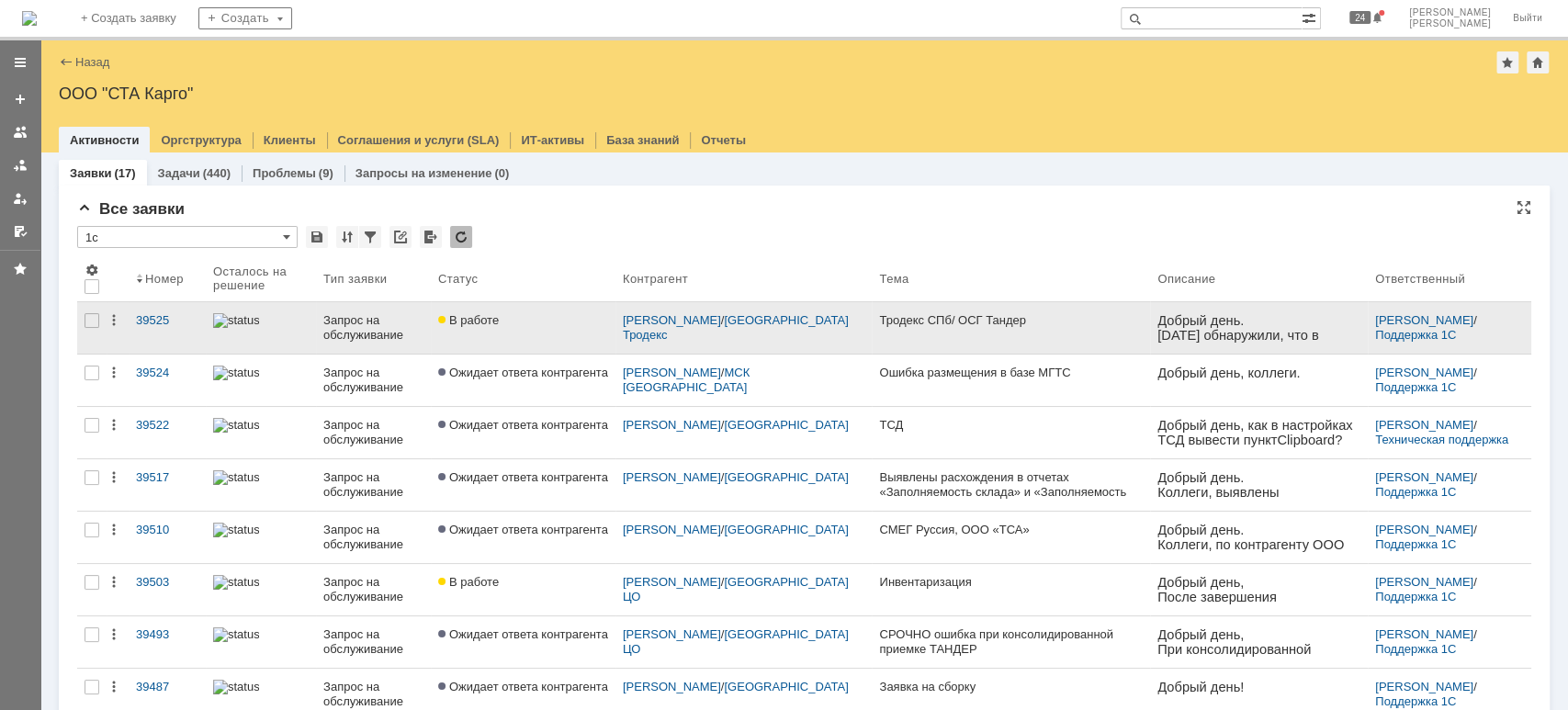
click at [381, 321] on div "Запрос на обслуживание" at bounding box center [373, 327] width 100 height 29
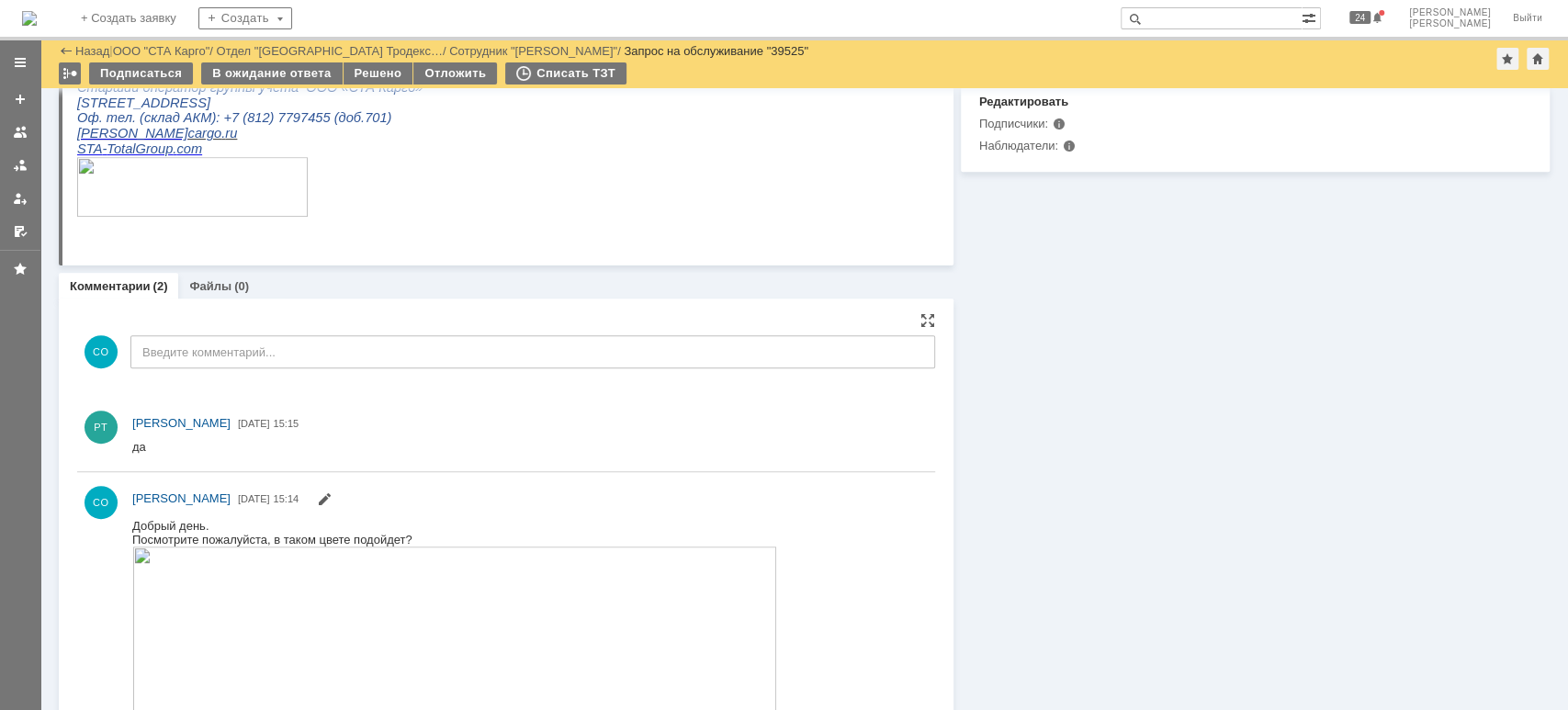
scroll to position [647, 0]
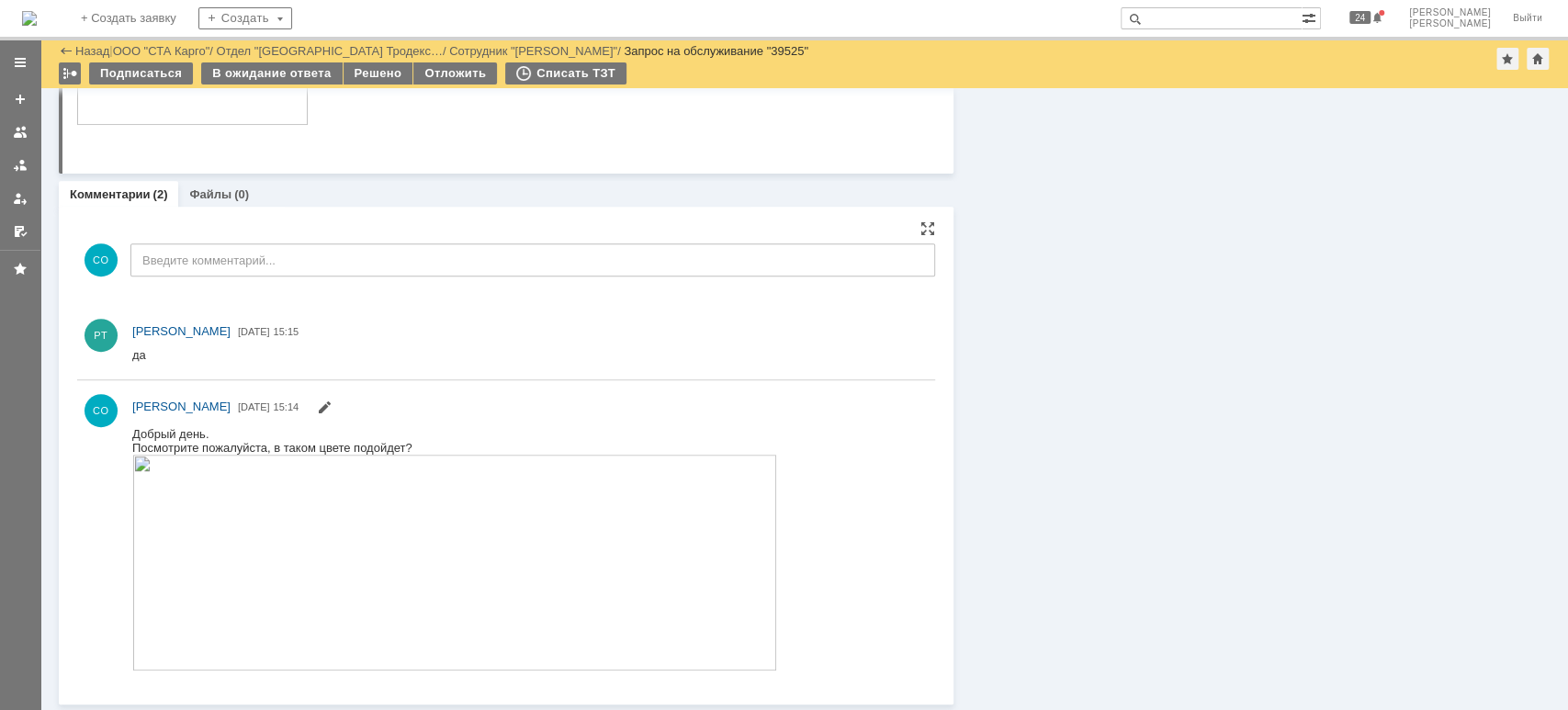
click at [447, 522] on img at bounding box center [455, 562] width 645 height 216
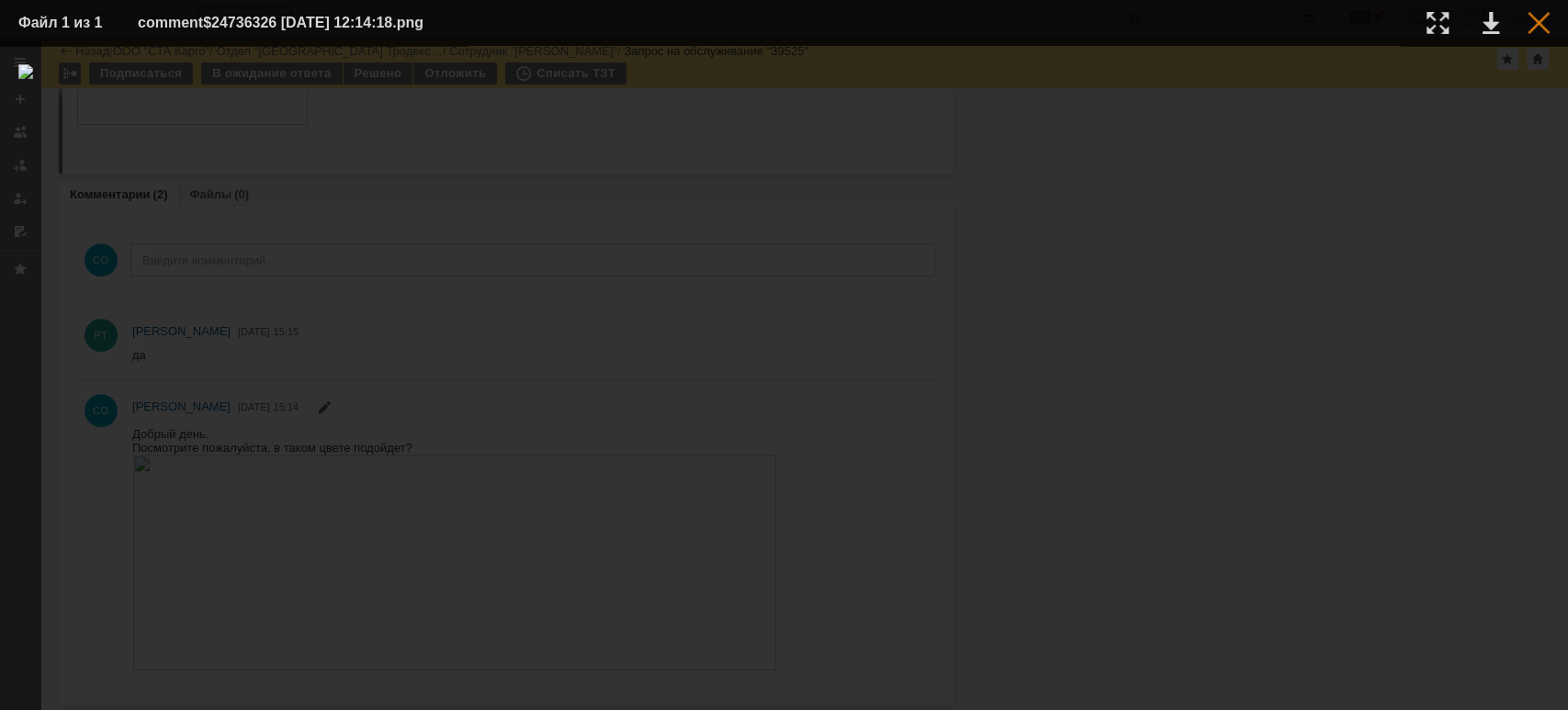
click at [1536, 26] on div at bounding box center [1538, 23] width 22 height 22
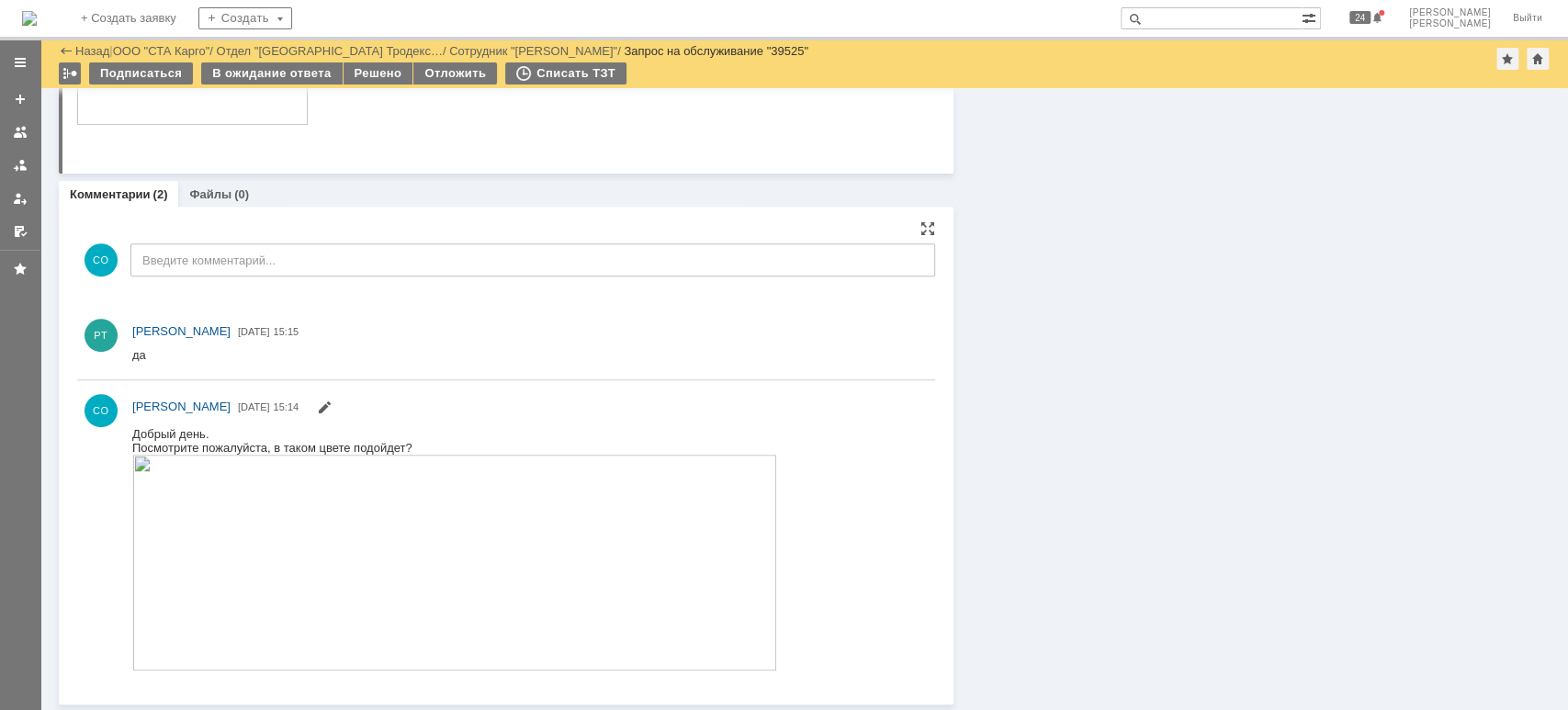
click at [665, 570] on img at bounding box center [455, 562] width 645 height 216
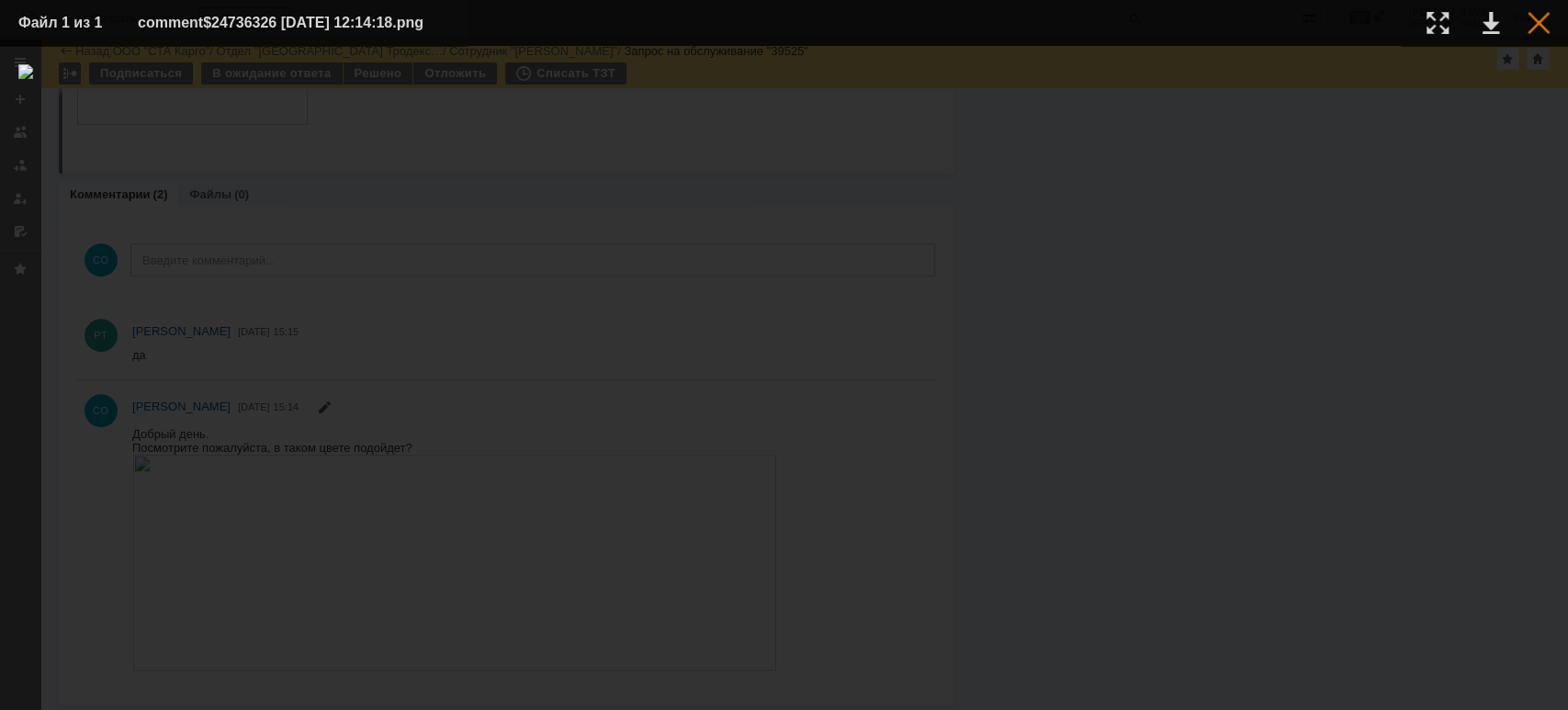
click at [1541, 26] on div at bounding box center [1538, 23] width 22 height 22
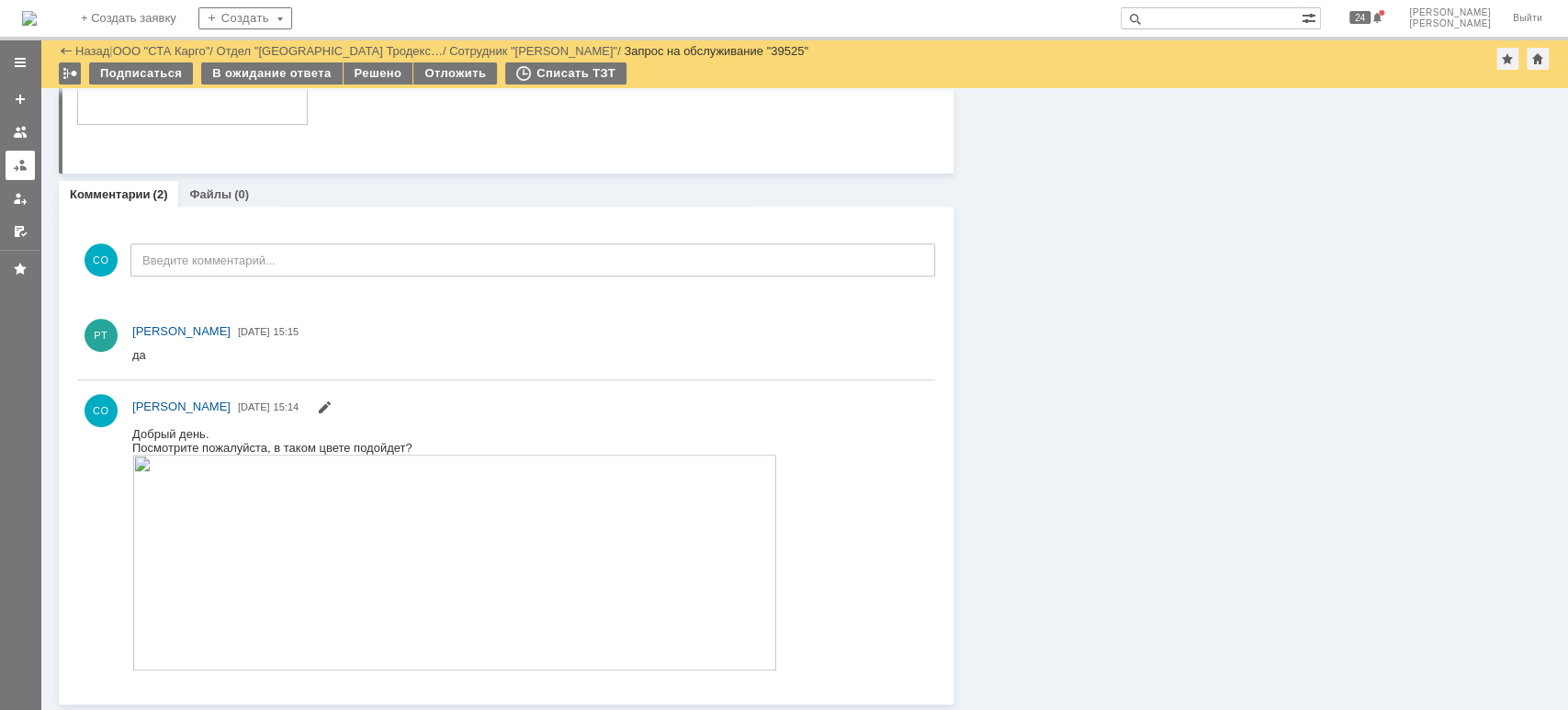
click at [20, 165] on div at bounding box center [21, 166] width 15 height 15
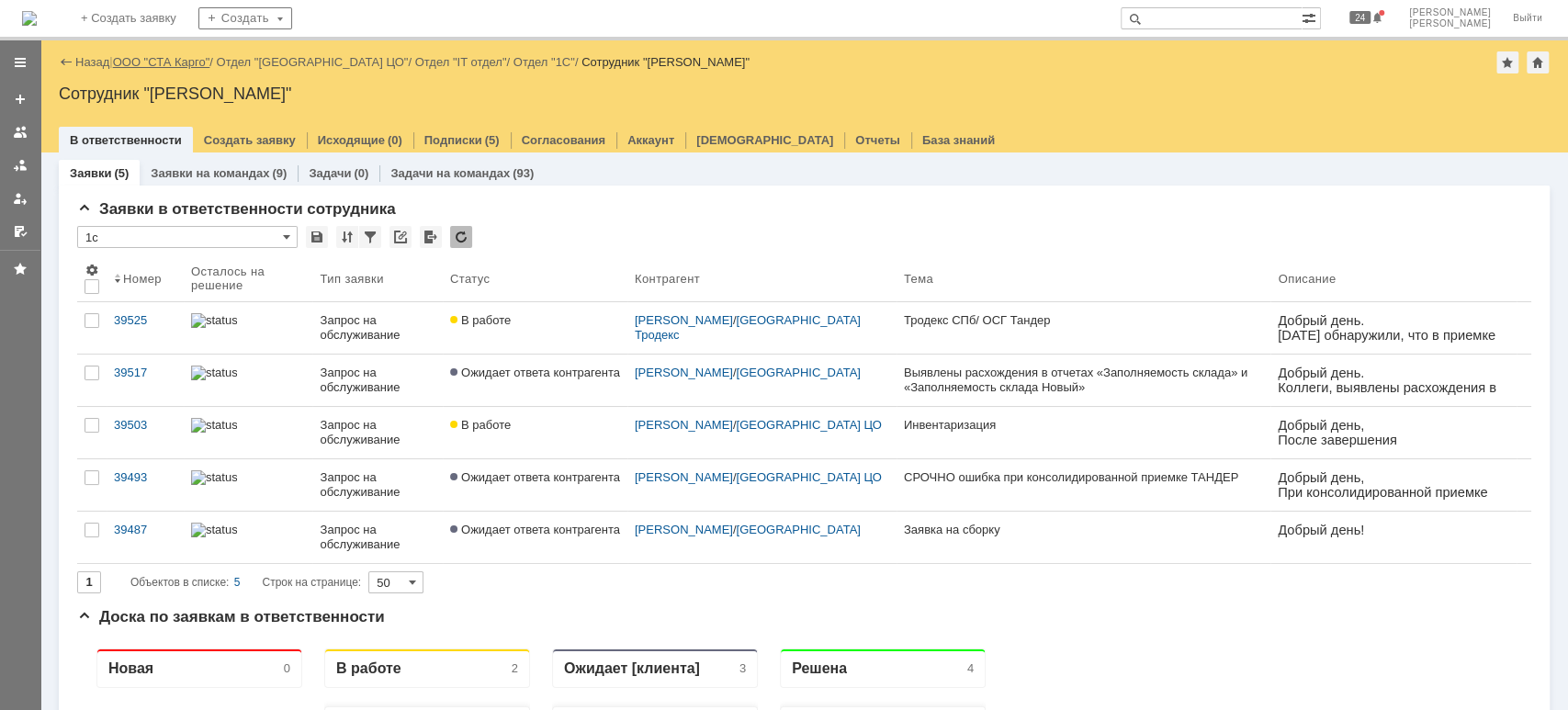
click at [192, 59] on link "ООО "СТА Карго"" at bounding box center [162, 62] width 98 height 14
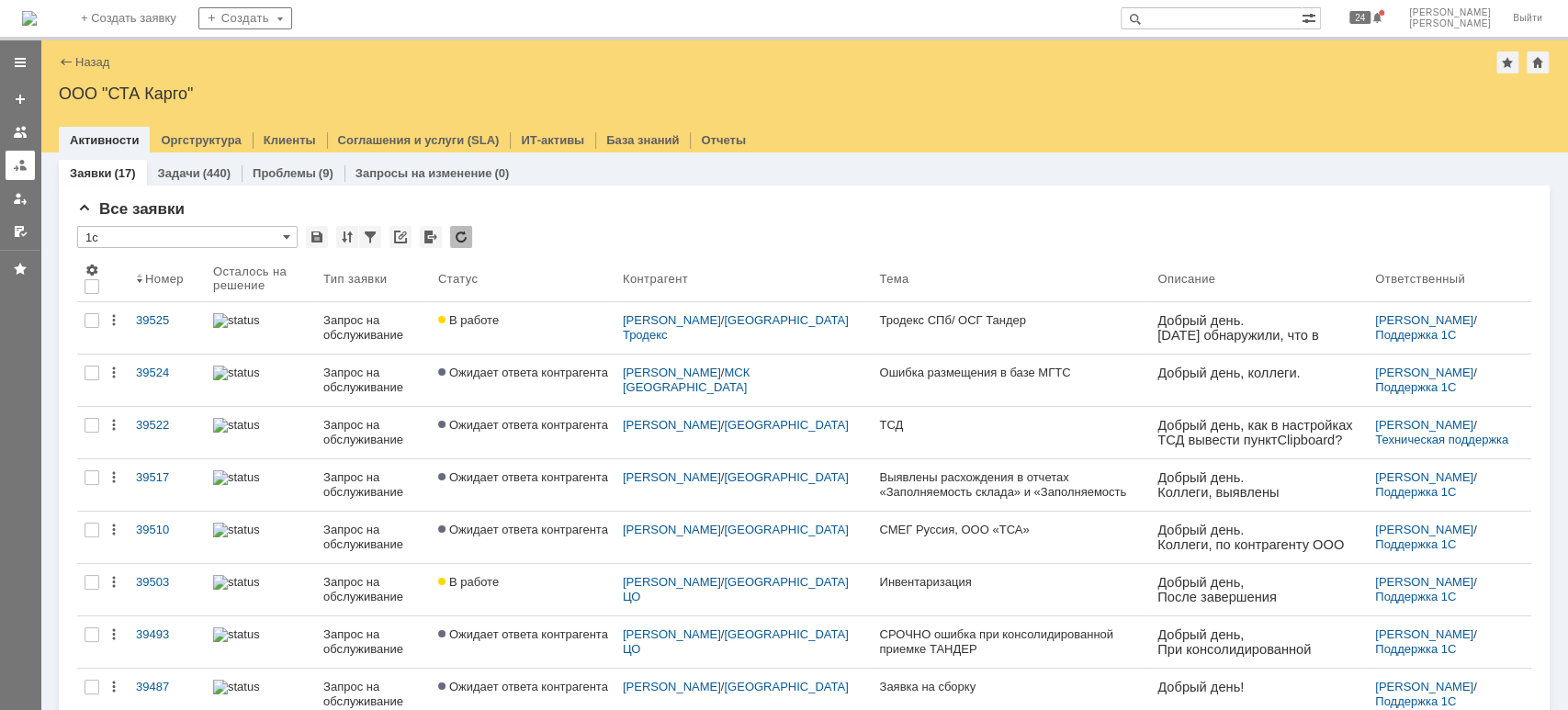
click at [9, 164] on link at bounding box center [20, 165] width 29 height 29
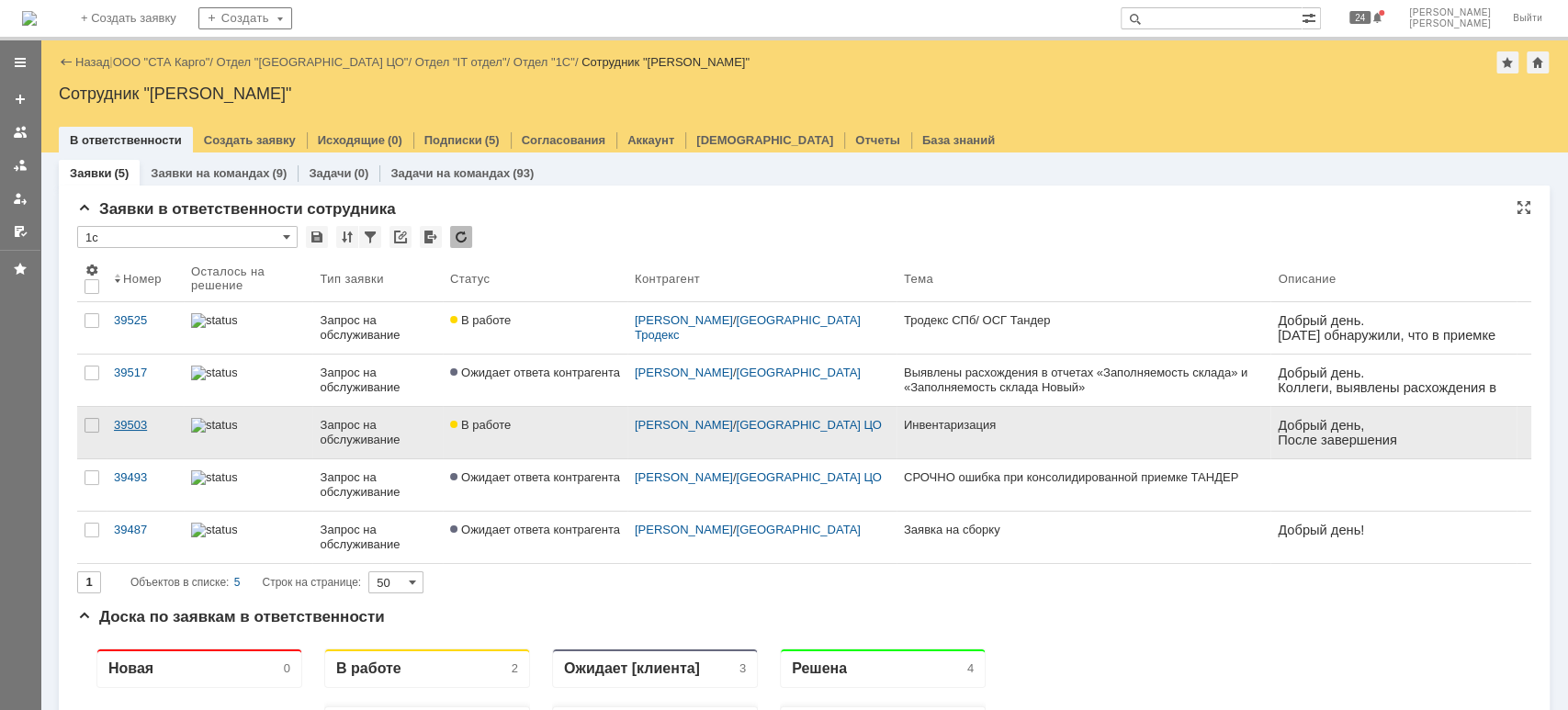
click at [150, 434] on link "39503" at bounding box center [145, 433] width 77 height 52
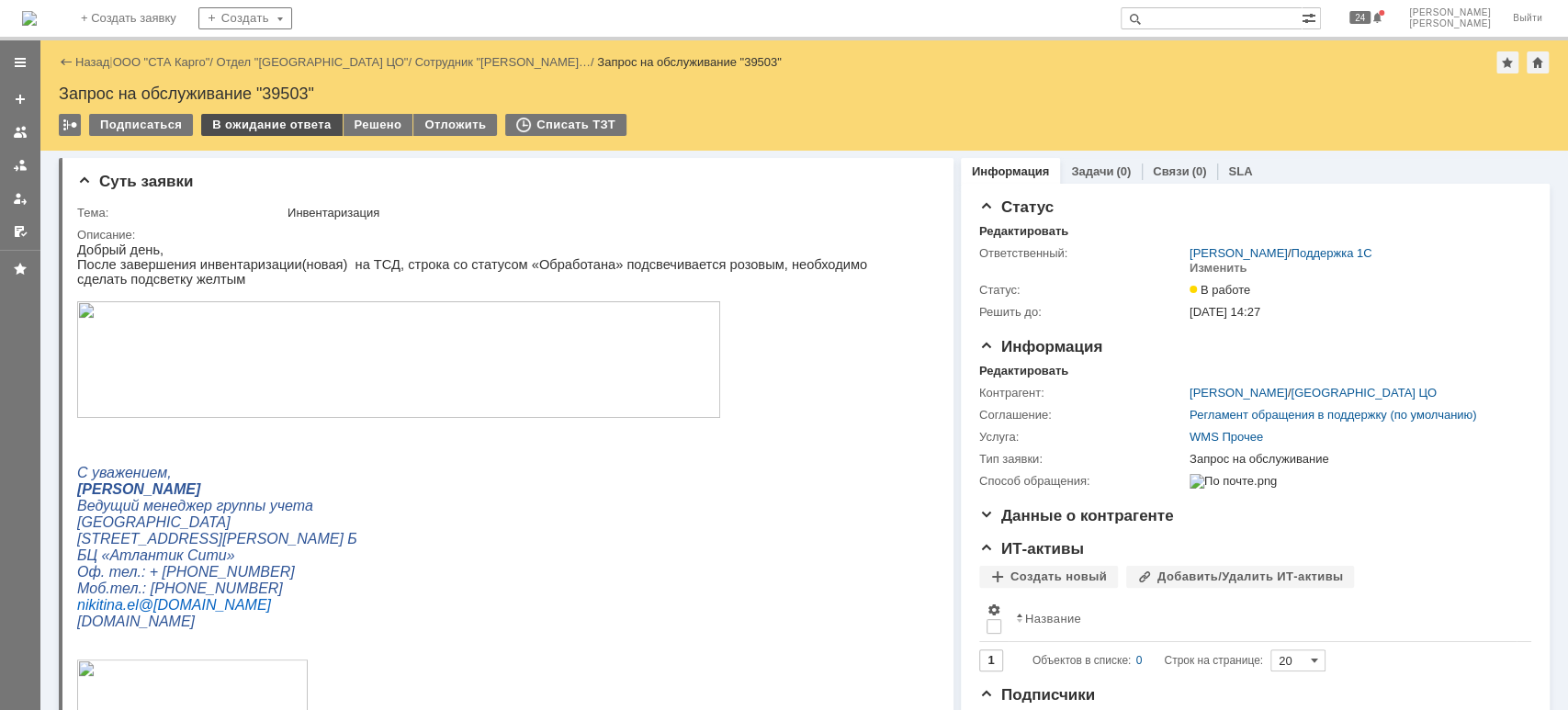
click at [287, 129] on div "В ожидание ответа" at bounding box center [271, 124] width 140 height 22
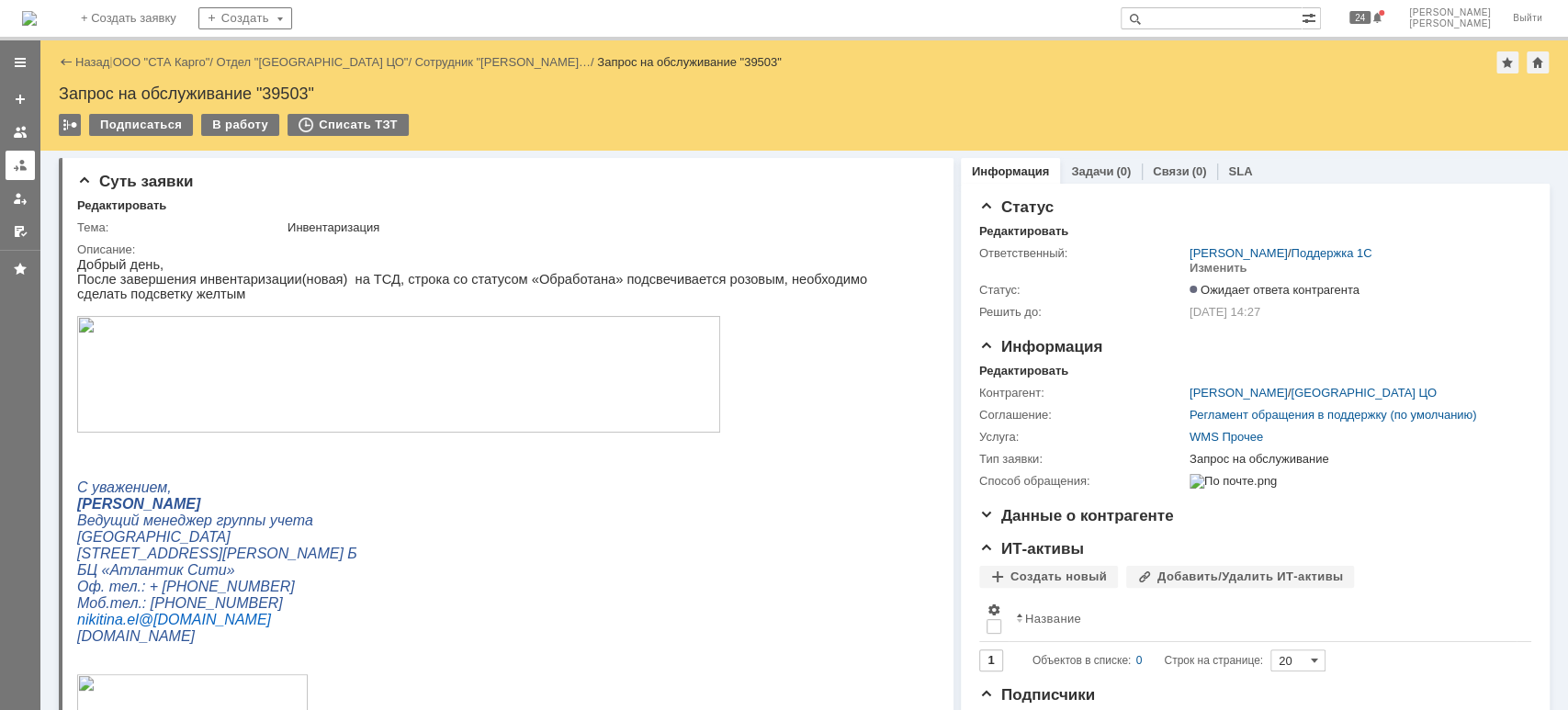
click at [27, 162] on link at bounding box center [20, 165] width 29 height 29
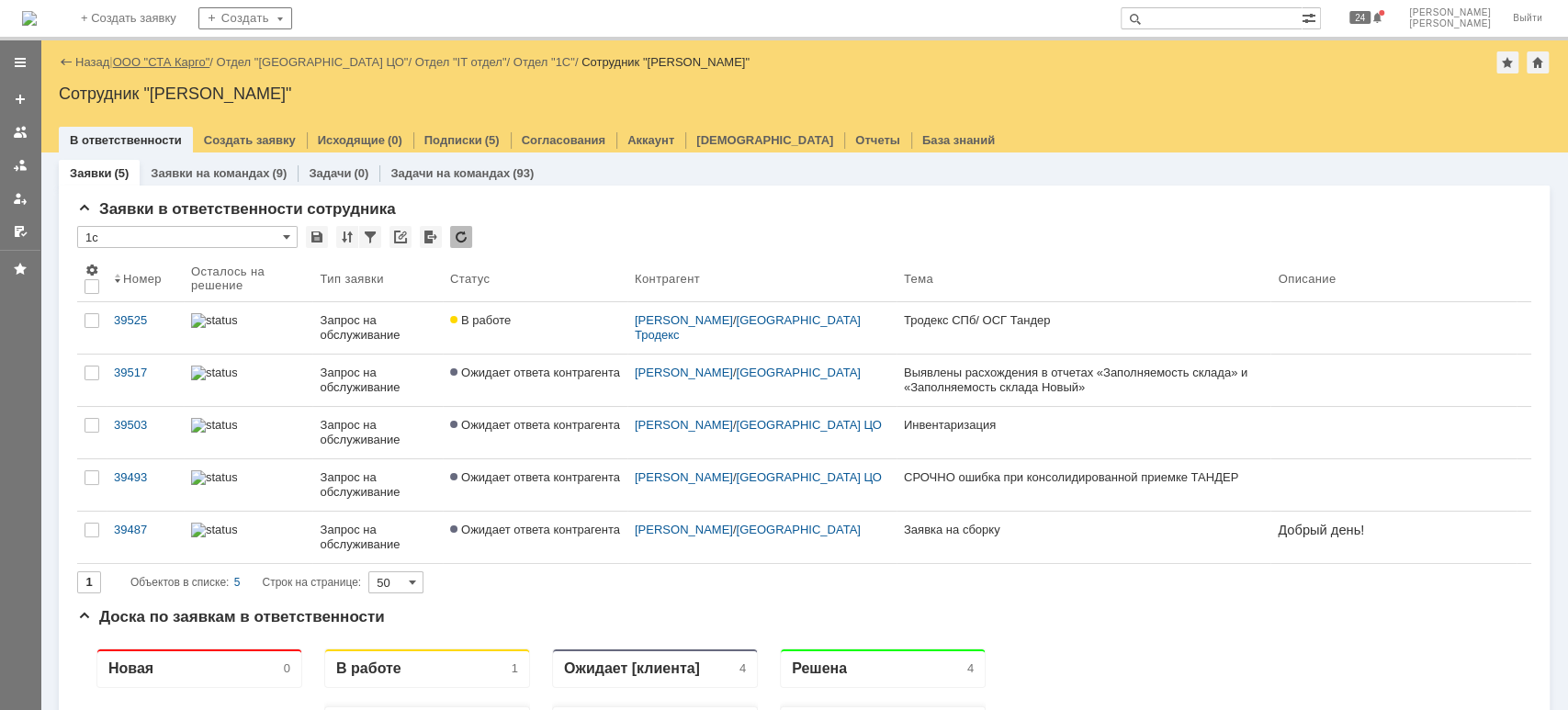
click at [165, 60] on link "ООО "СТА Карго"" at bounding box center [162, 62] width 98 height 14
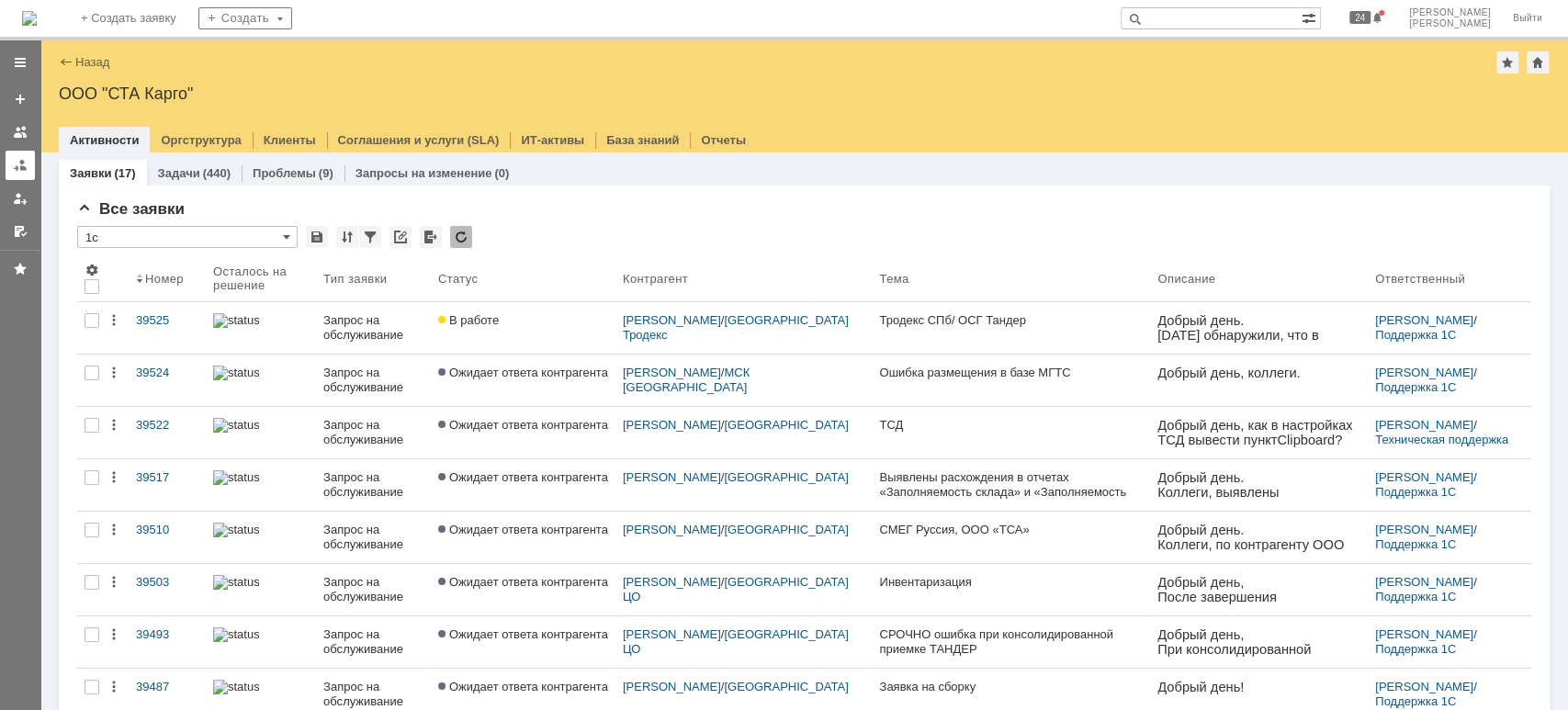
click at [9, 172] on link at bounding box center [20, 165] width 29 height 29
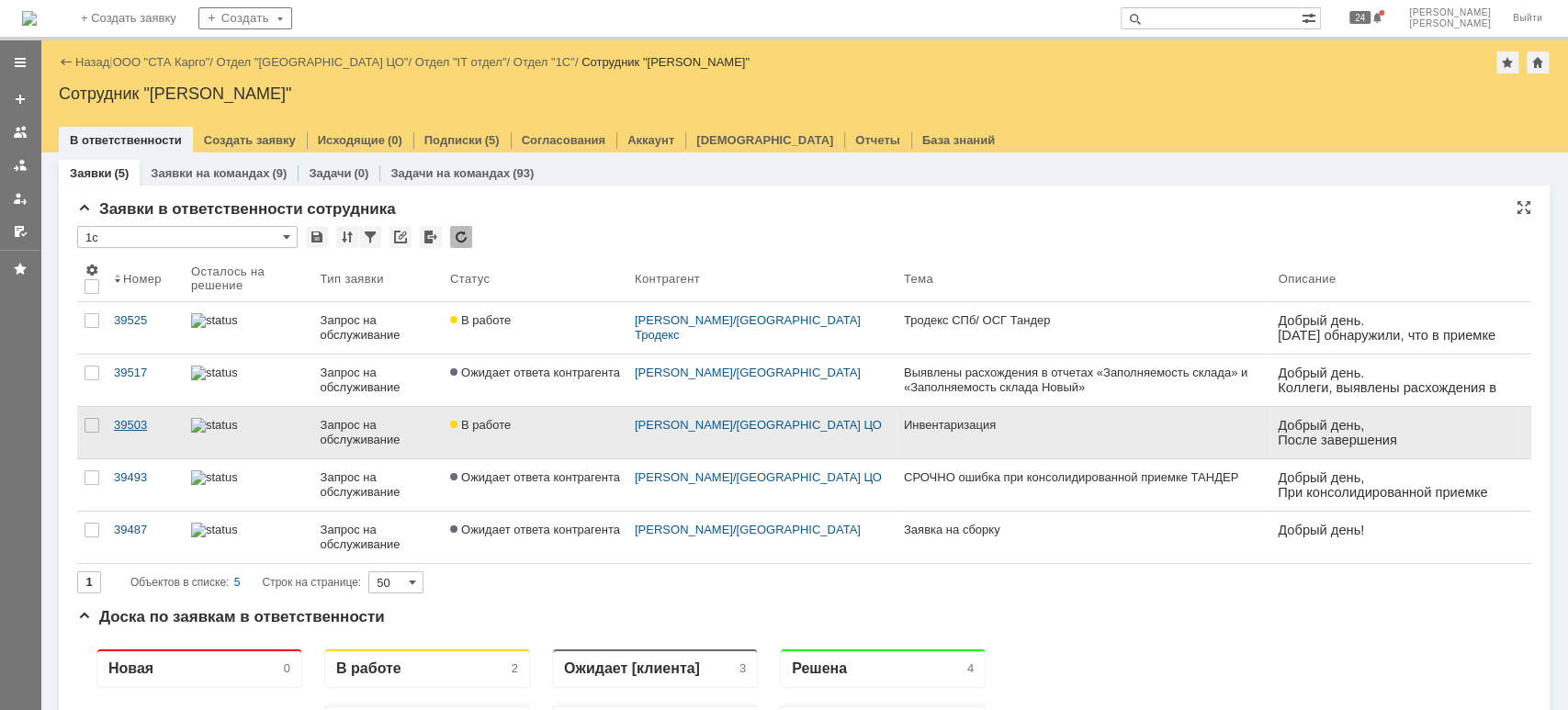
click at [148, 432] on link "39503" at bounding box center [145, 433] width 77 height 52
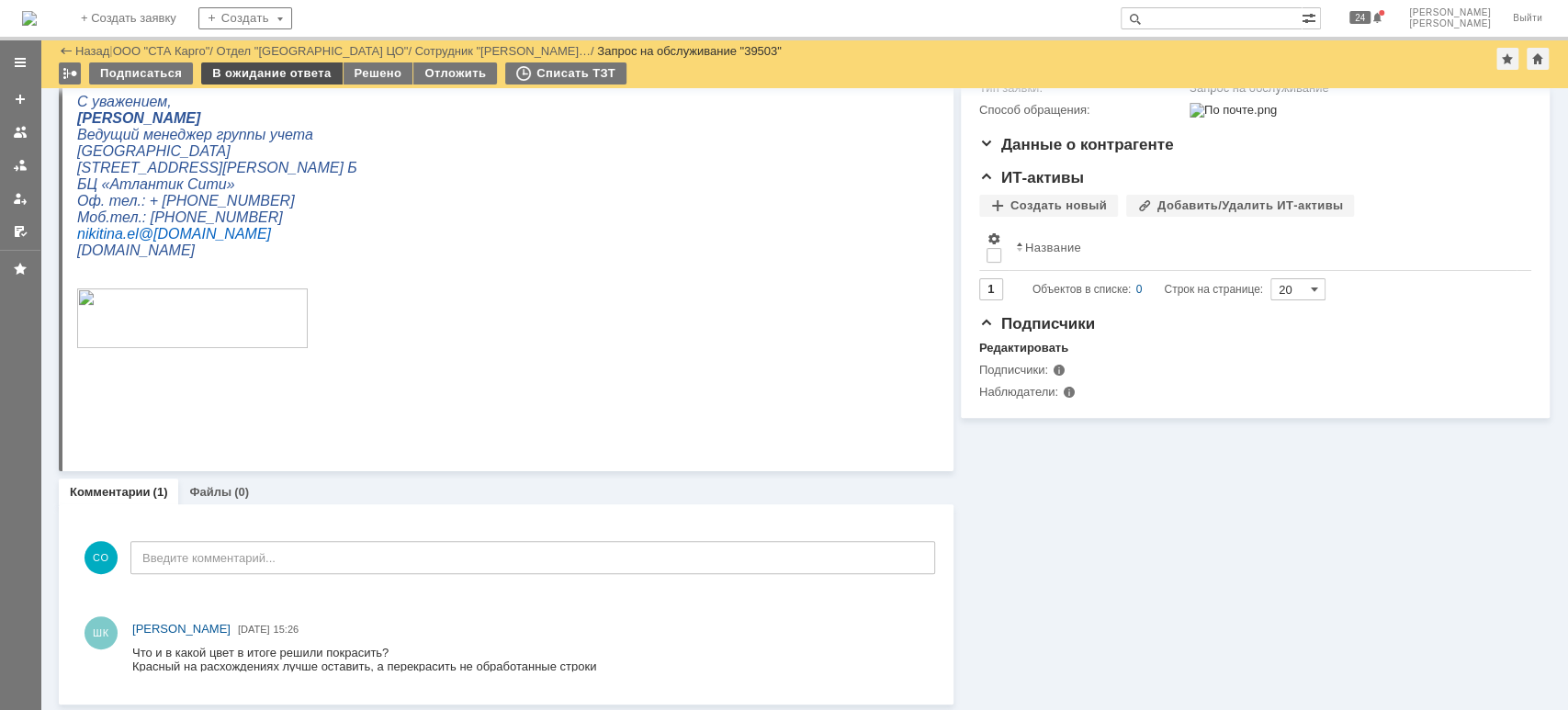
click at [296, 81] on div "В ожидание ответа" at bounding box center [271, 72] width 140 height 22
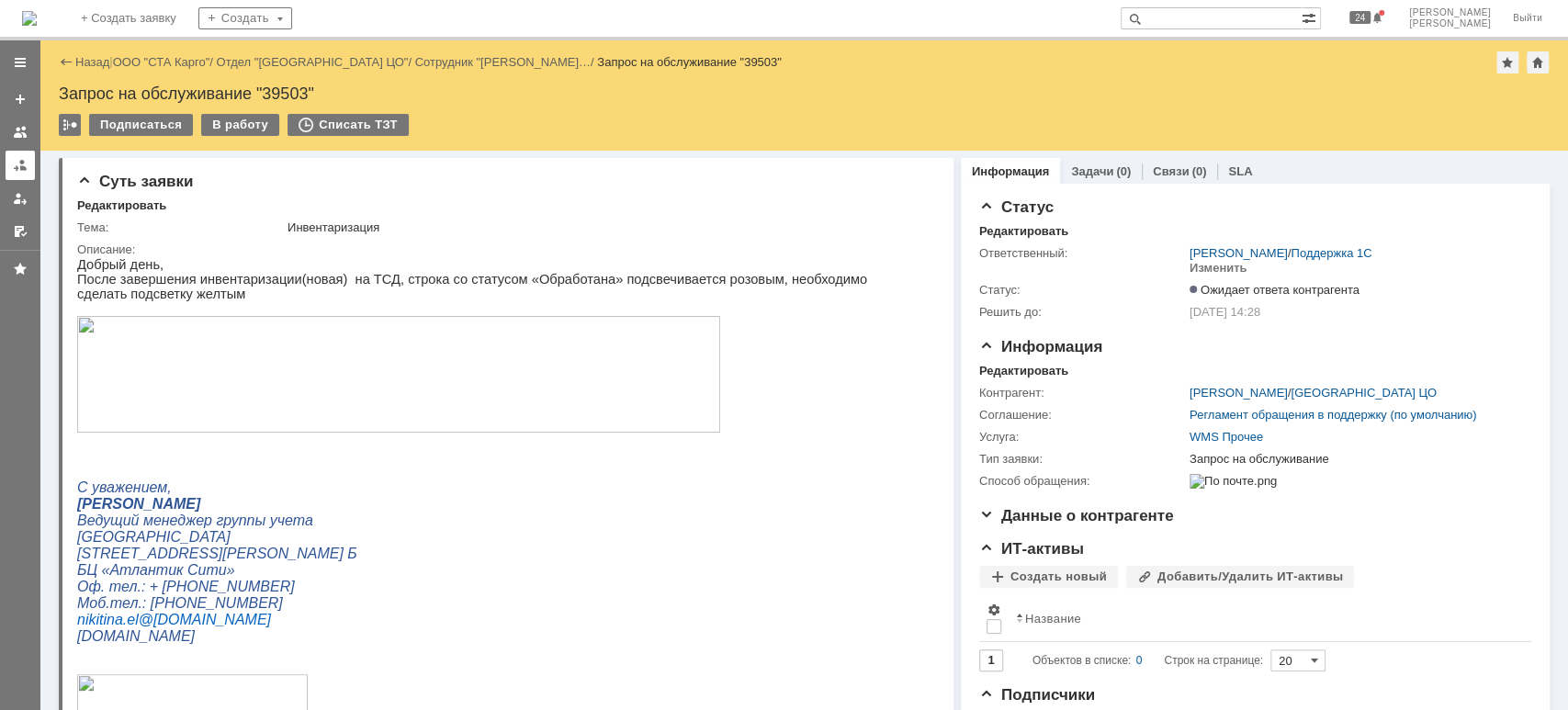
click at [17, 166] on div at bounding box center [21, 166] width 15 height 15
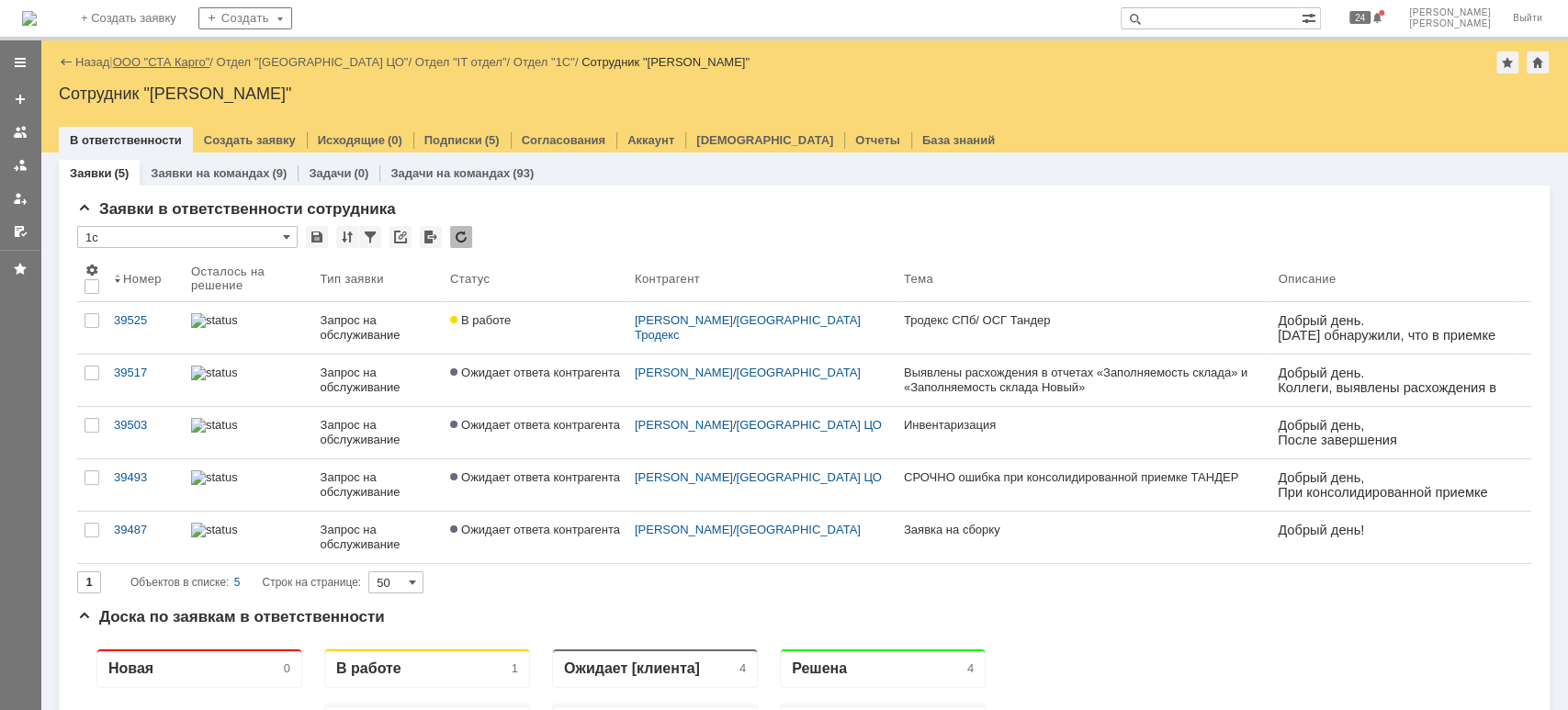
click at [202, 65] on link "ООО "СТА Карго"" at bounding box center [162, 62] width 98 height 14
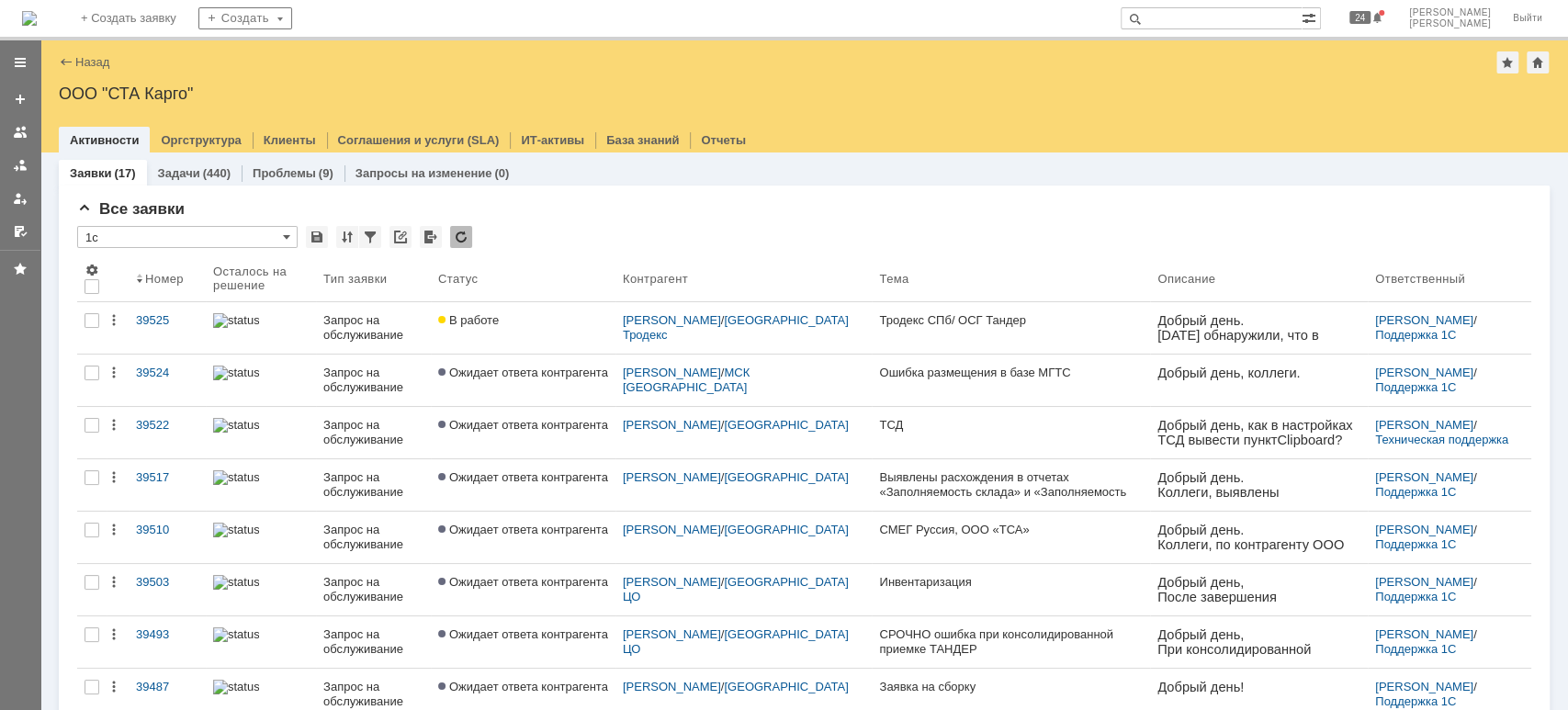
click at [200, 76] on div "Назад | ООО "СТА Карго" ООО "СТА Карго" root$101 Активности Оргструктура Клиент…" at bounding box center [804, 96] width 1528 height 112
click at [14, 165] on div at bounding box center [21, 166] width 15 height 15
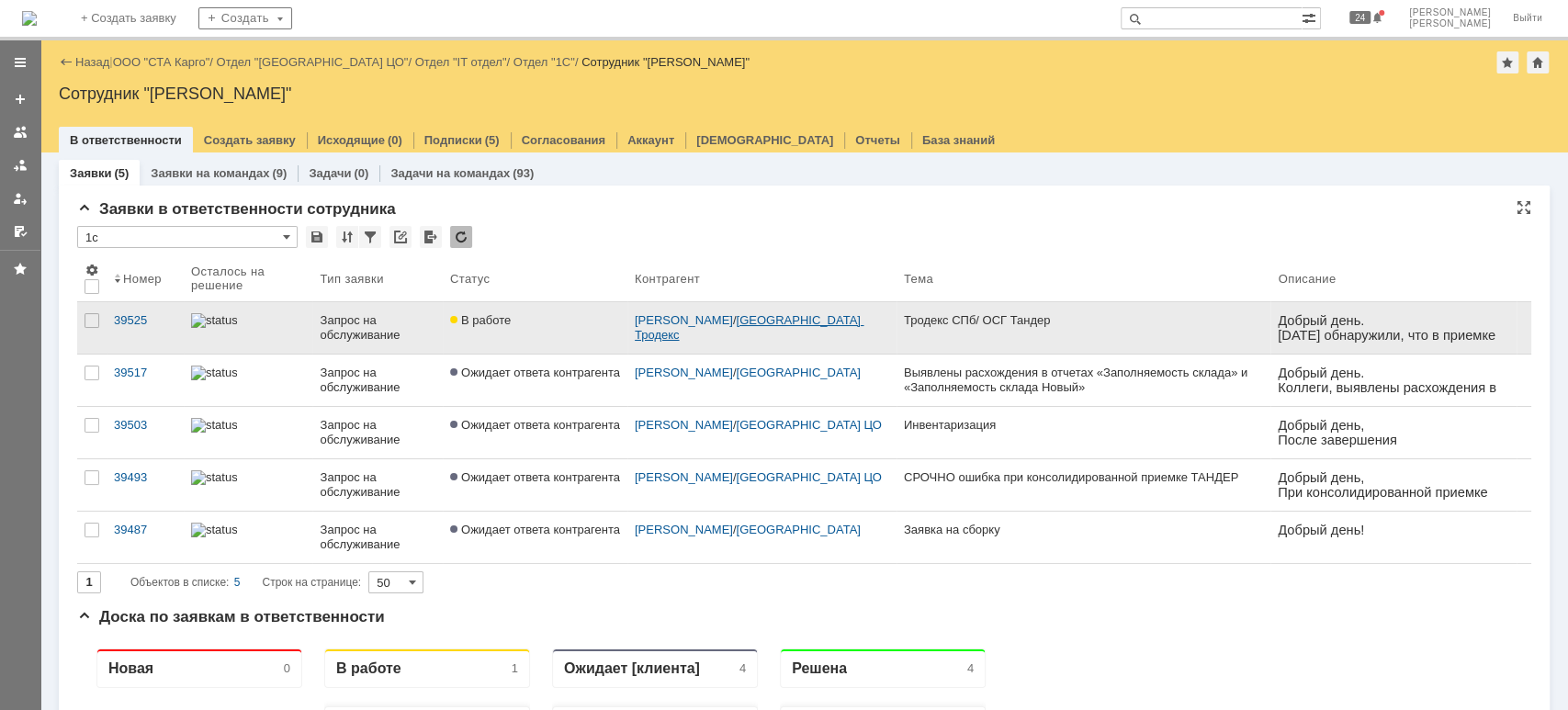
click at [667, 331] on link "[GEOGRAPHIC_DATA] Тродекс" at bounding box center [749, 327] width 229 height 28
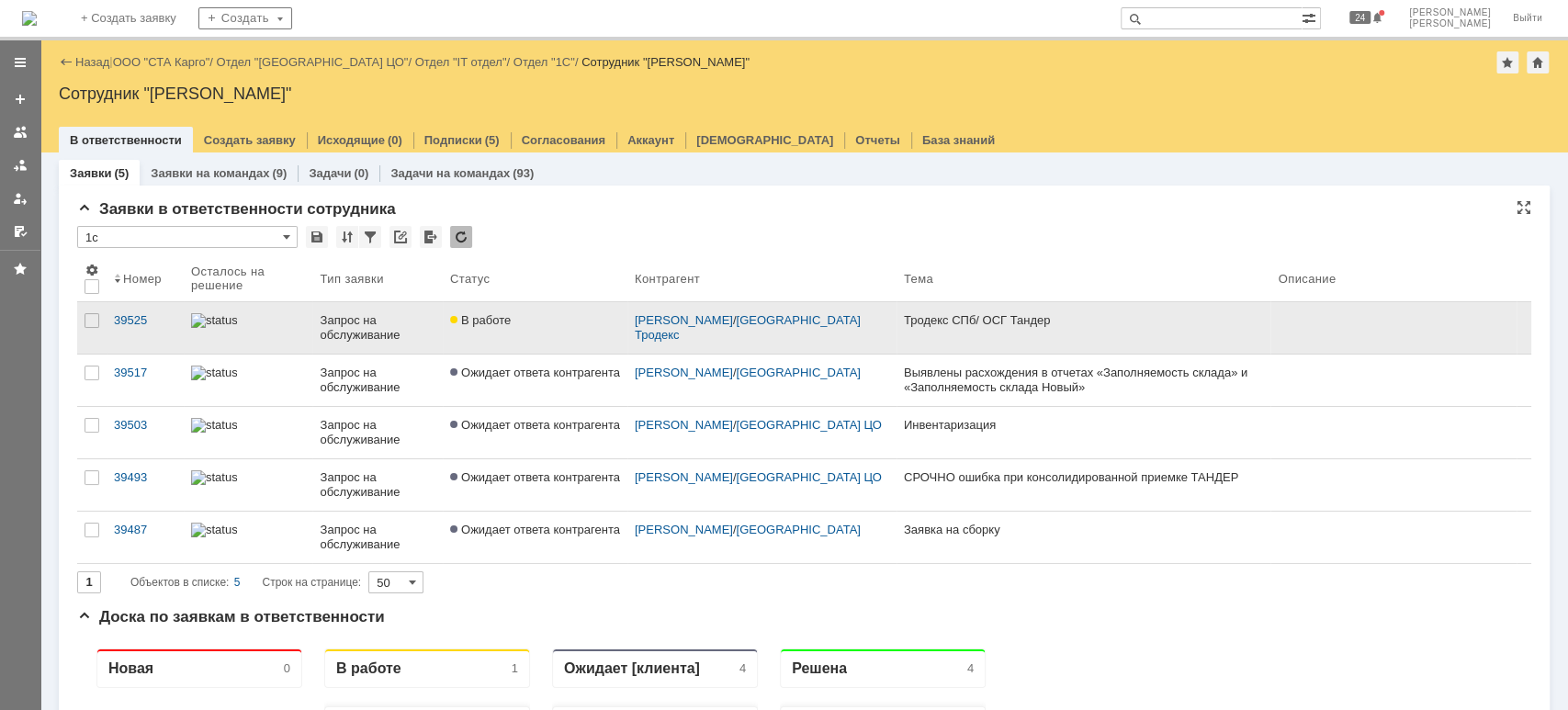
click at [404, 327] on div "Запрос на обслуживание" at bounding box center [377, 327] width 115 height 29
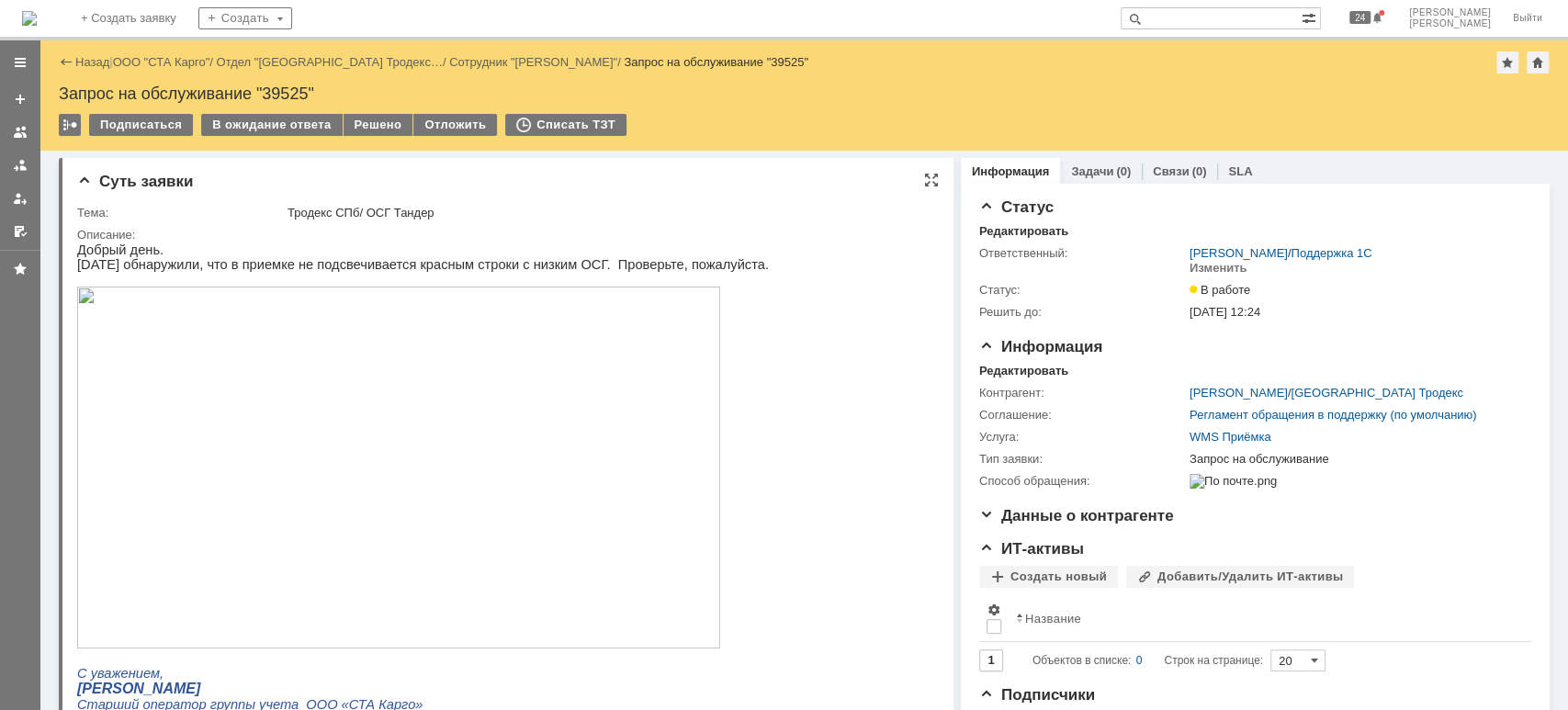
click at [427, 418] on img at bounding box center [399, 467] width 643 height 362
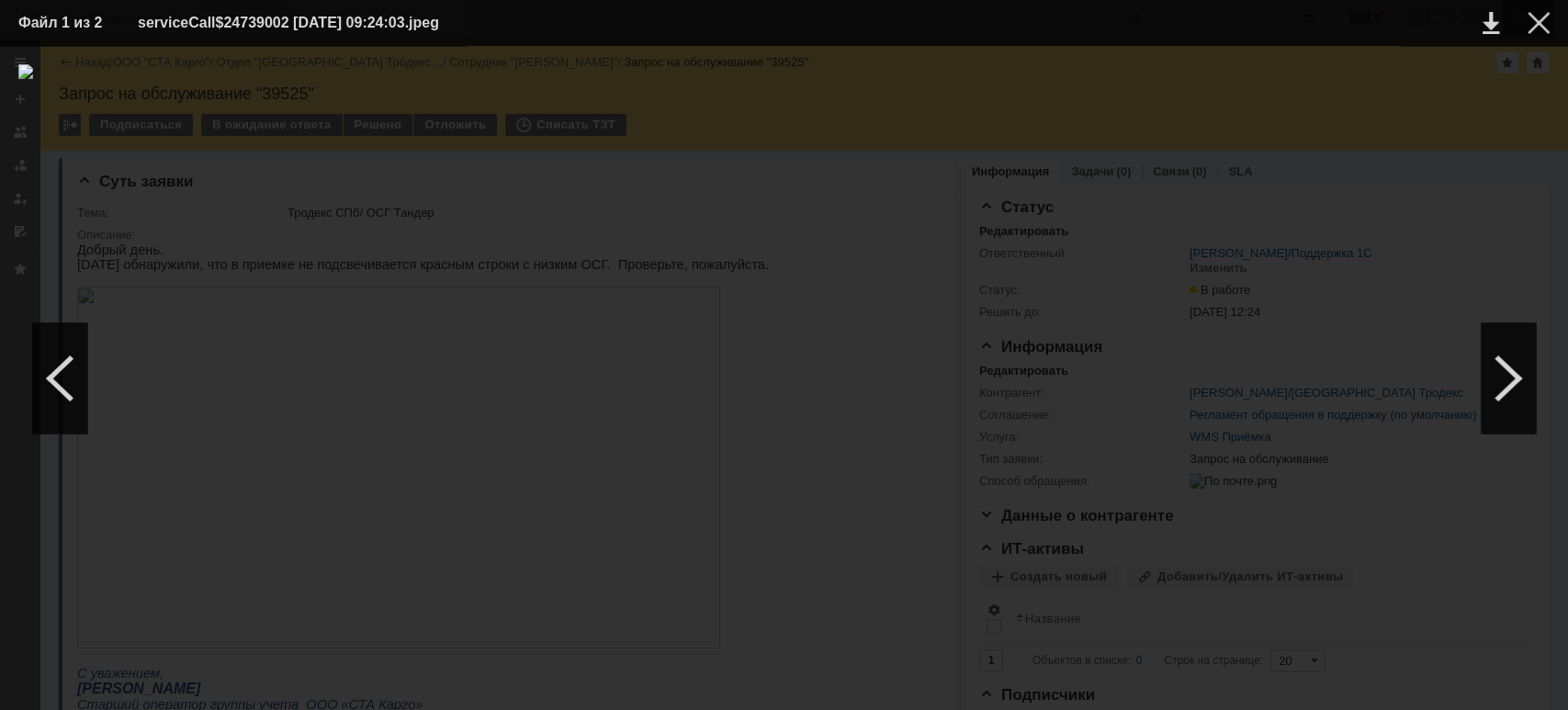
drag, startPoint x: 1531, startPoint y: 22, endPoint x: 1522, endPoint y: 24, distance: 9.2
click at [1533, 22] on div at bounding box center [1538, 23] width 22 height 22
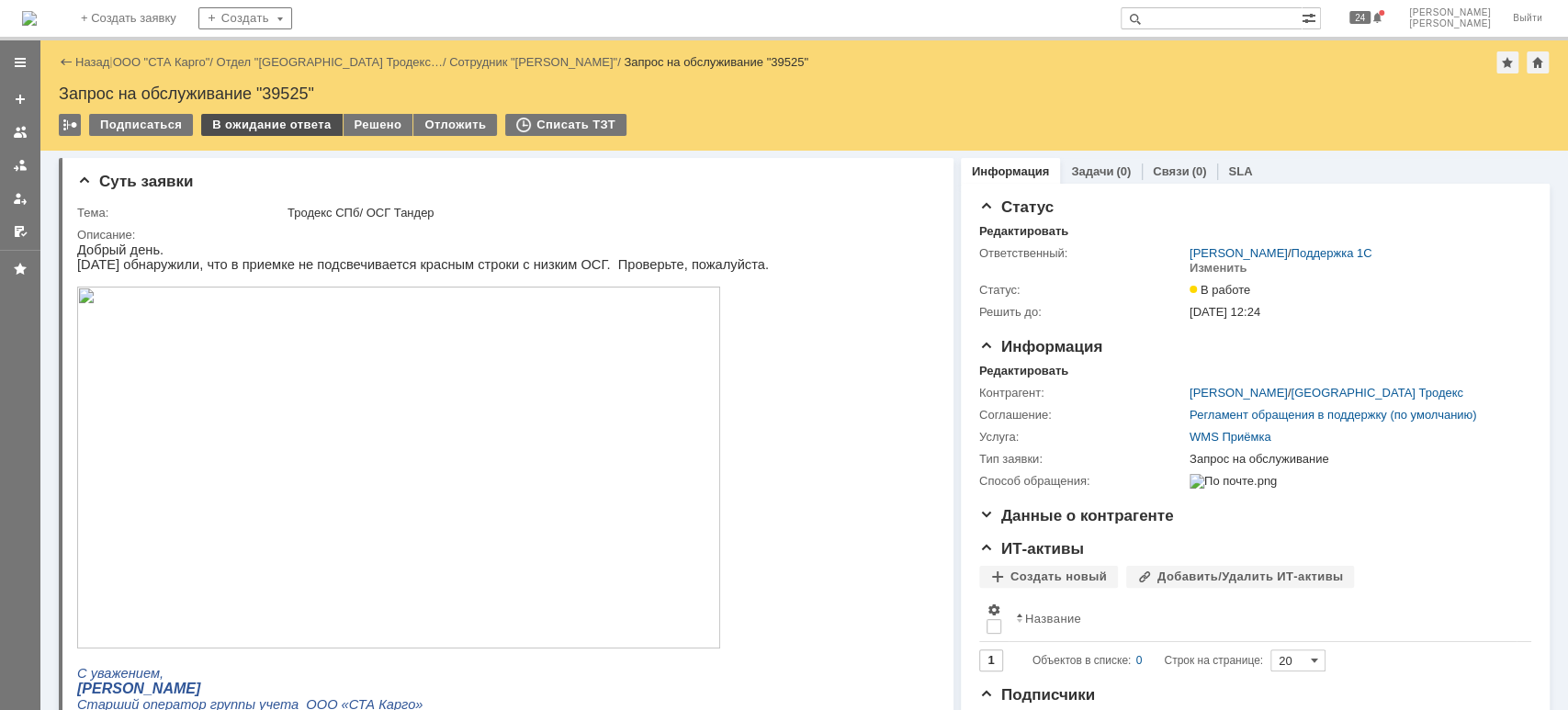
click at [245, 123] on div "В ожидание ответа" at bounding box center [271, 124] width 140 height 22
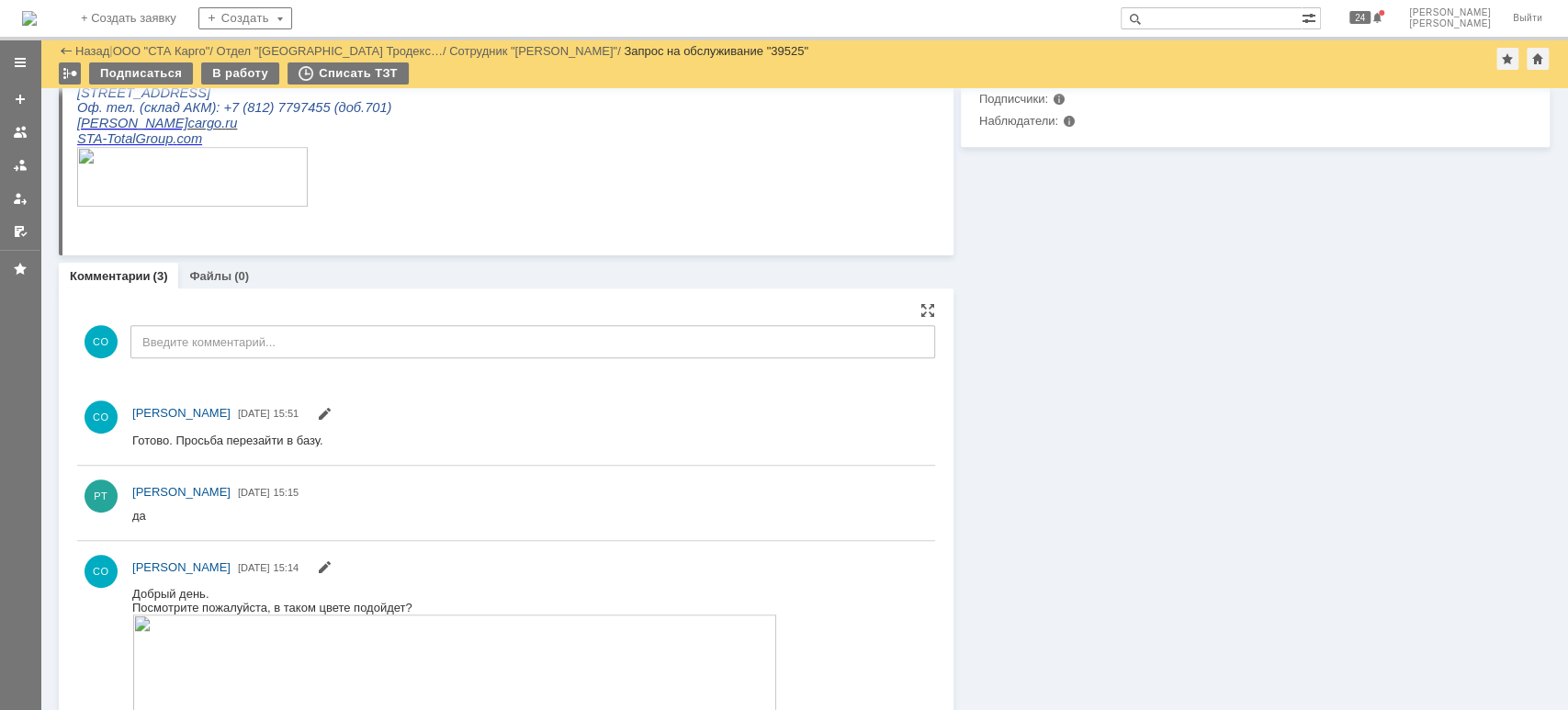
scroll to position [612, 0]
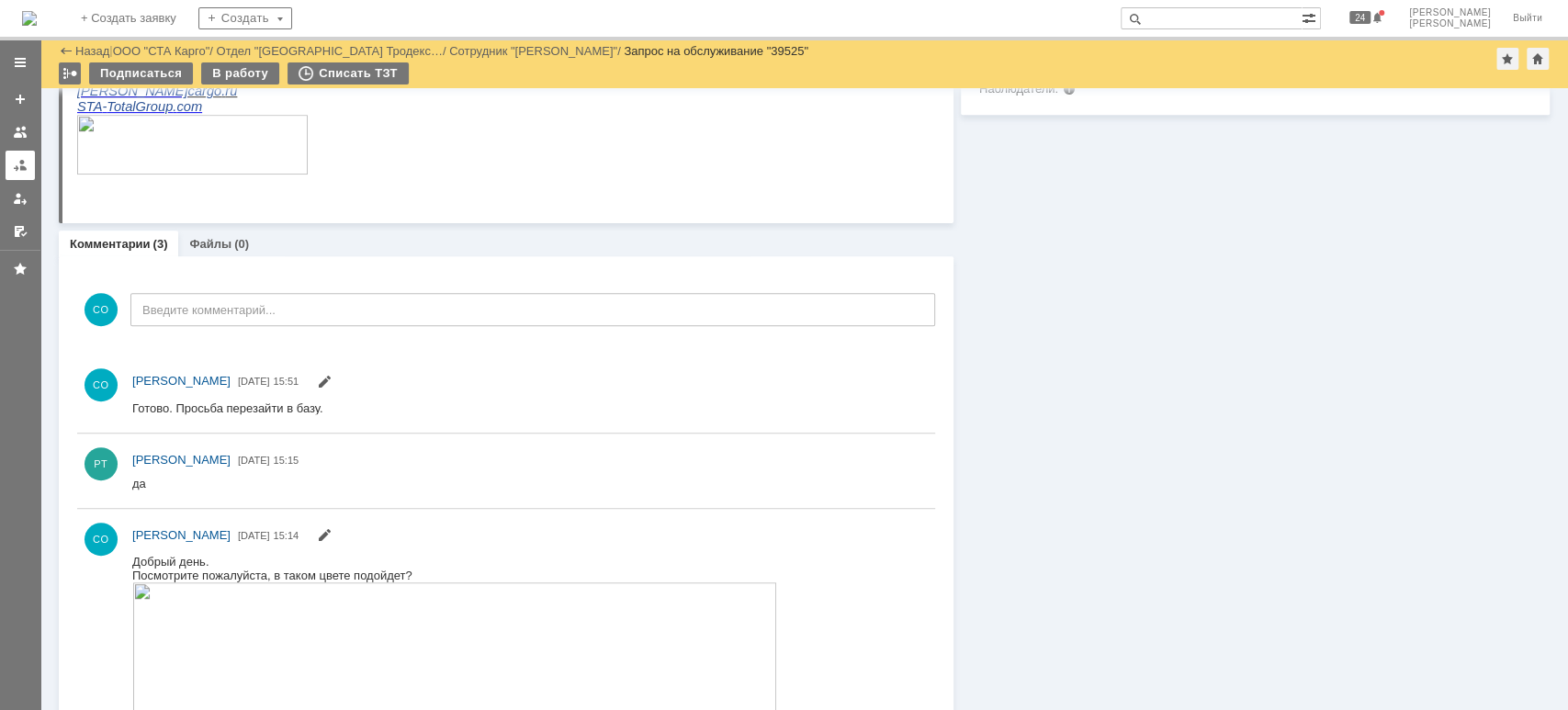
click at [14, 161] on div at bounding box center [21, 166] width 15 height 15
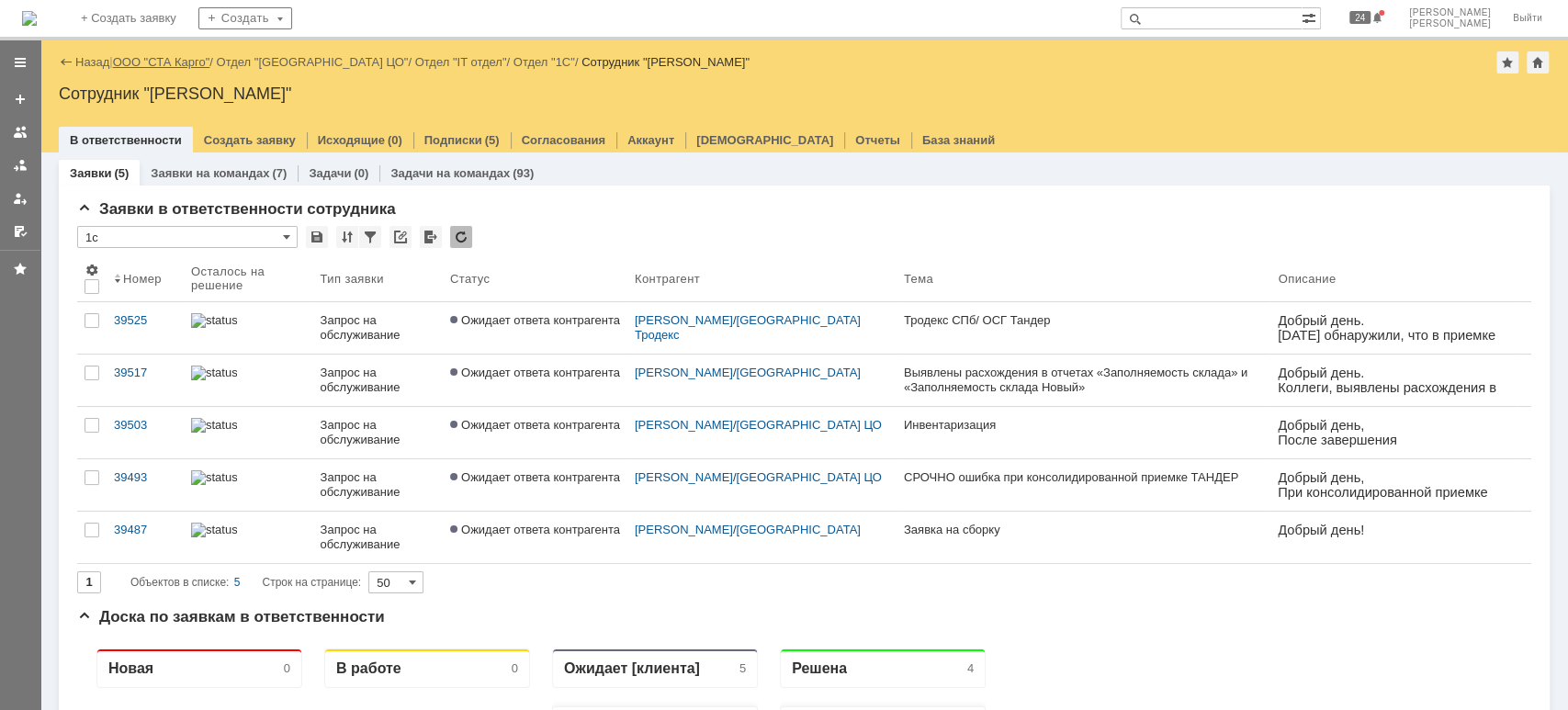
click at [209, 59] on link "ООО "СТА Карго"" at bounding box center [162, 62] width 98 height 14
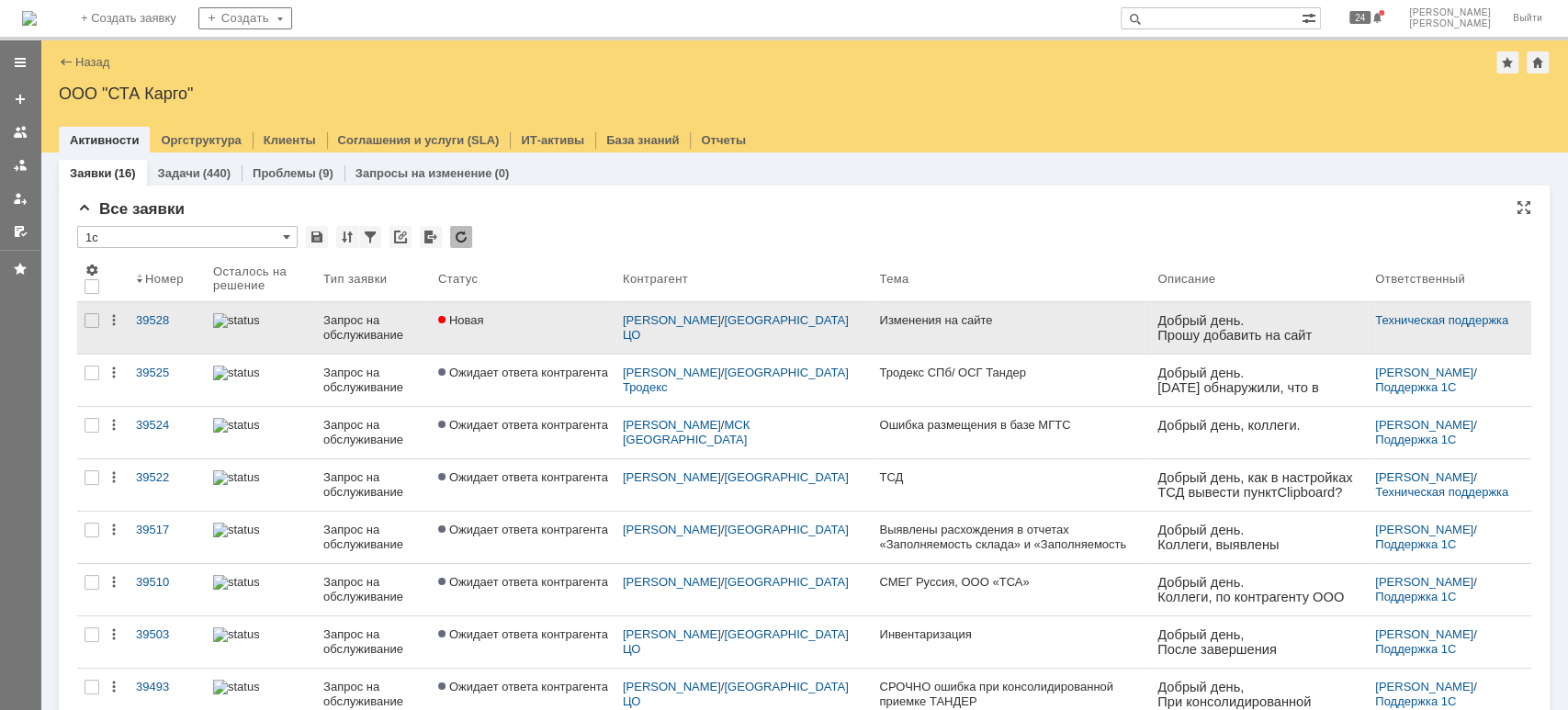
click at [340, 323] on div "Запрос на обслуживание" at bounding box center [373, 327] width 100 height 29
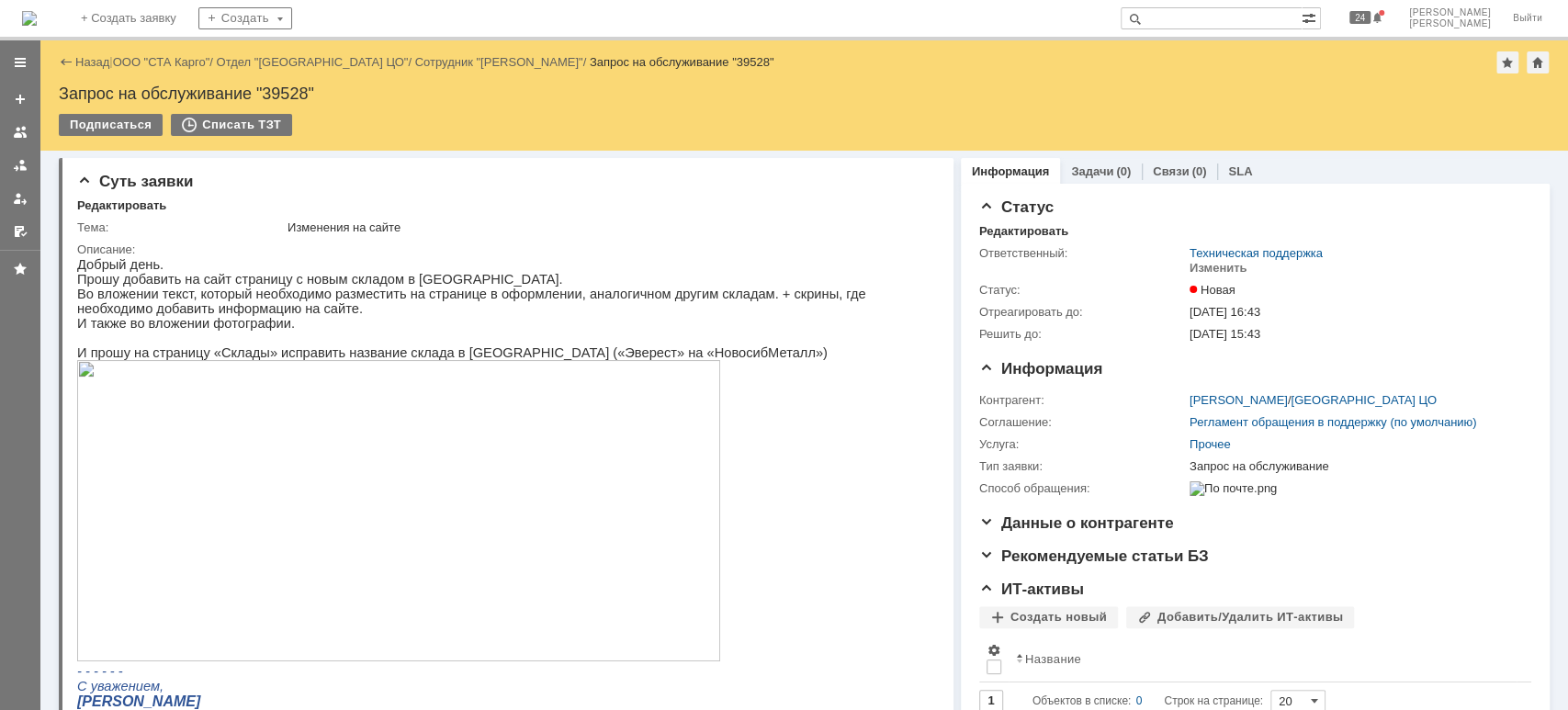
click at [259, 554] on img at bounding box center [399, 511] width 643 height 301
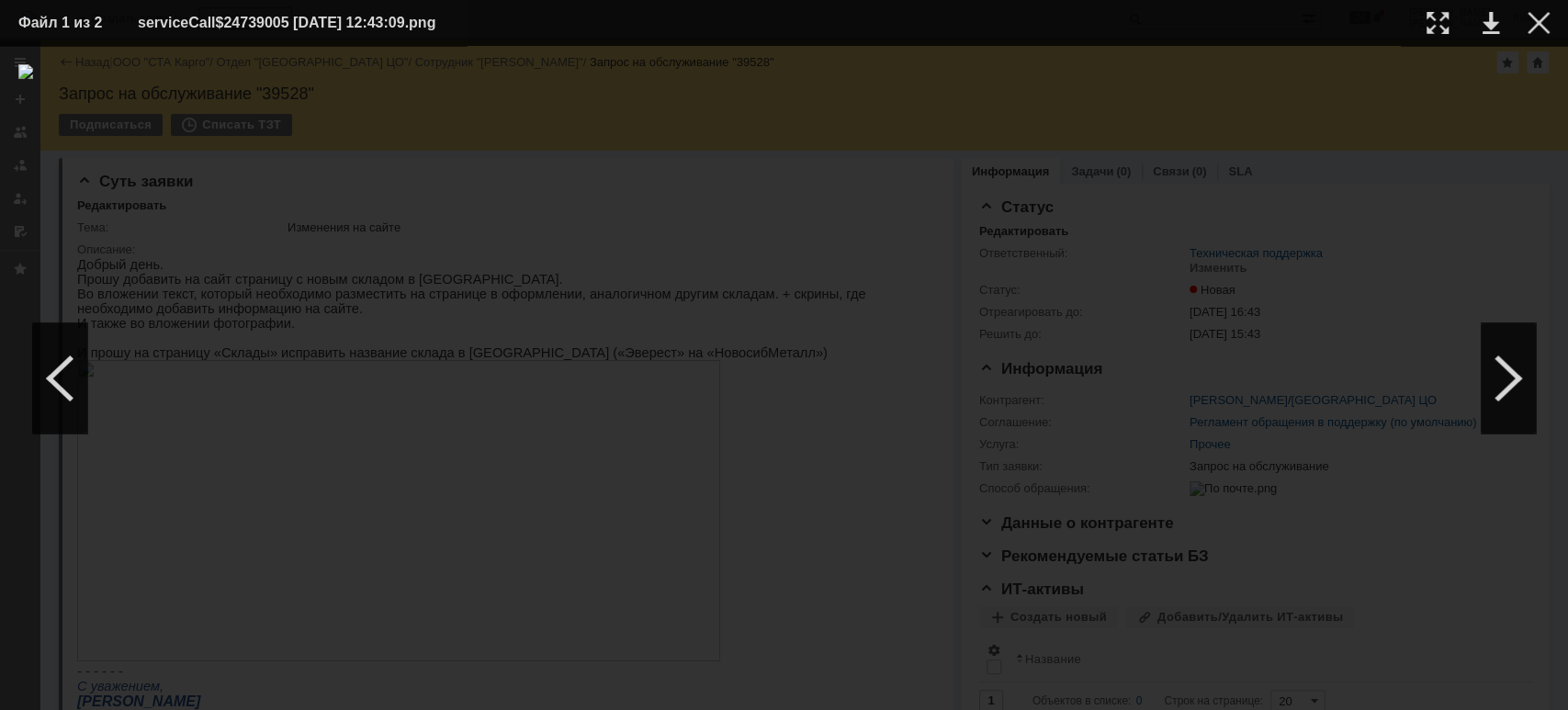
click at [1555, 26] on table "Файл 1 из 2 serviceCall$24739005 [DATE] 12:43:09.png" at bounding box center [784, 23] width 1568 height 46
click at [1533, 27] on div at bounding box center [1538, 23] width 22 height 22
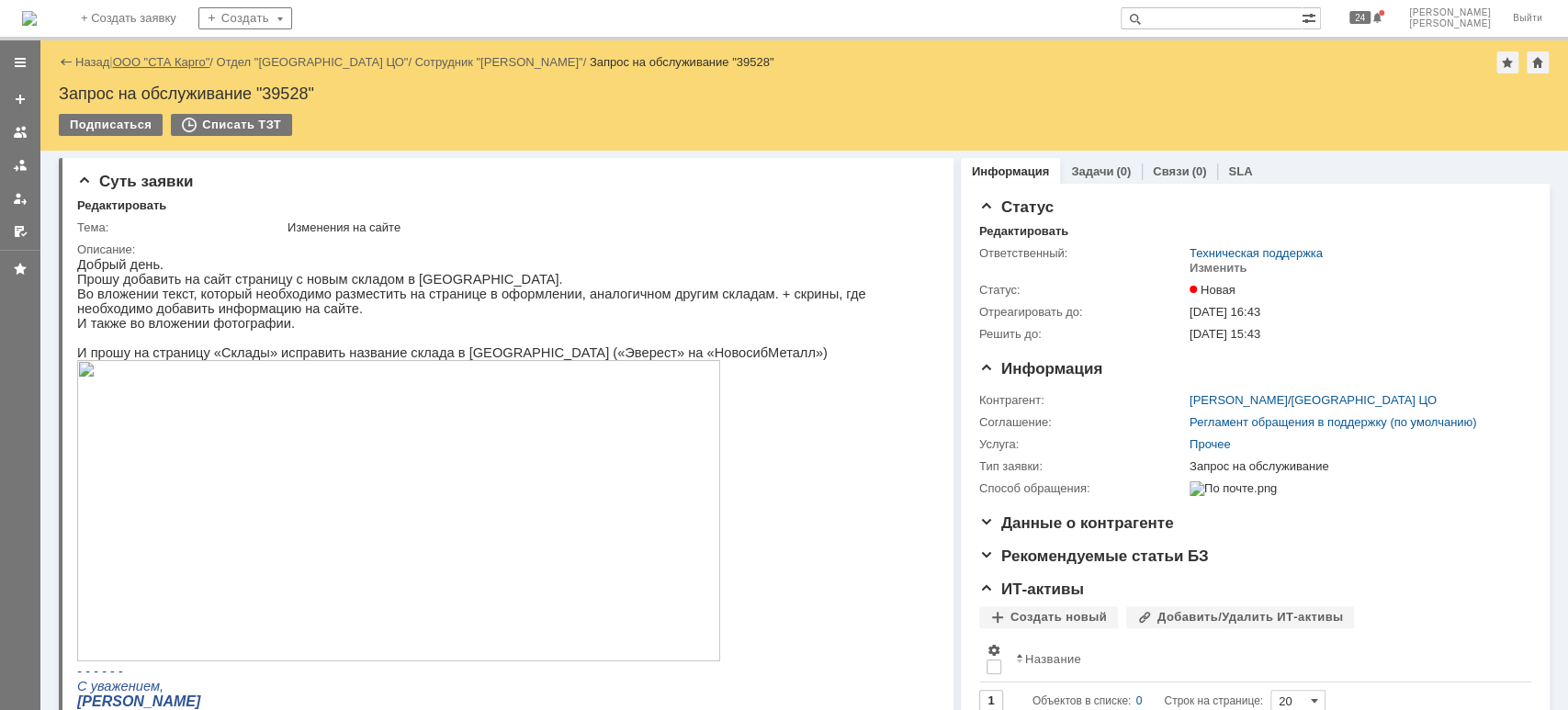
click at [151, 63] on link "ООО "СТА Карго"" at bounding box center [162, 62] width 98 height 14
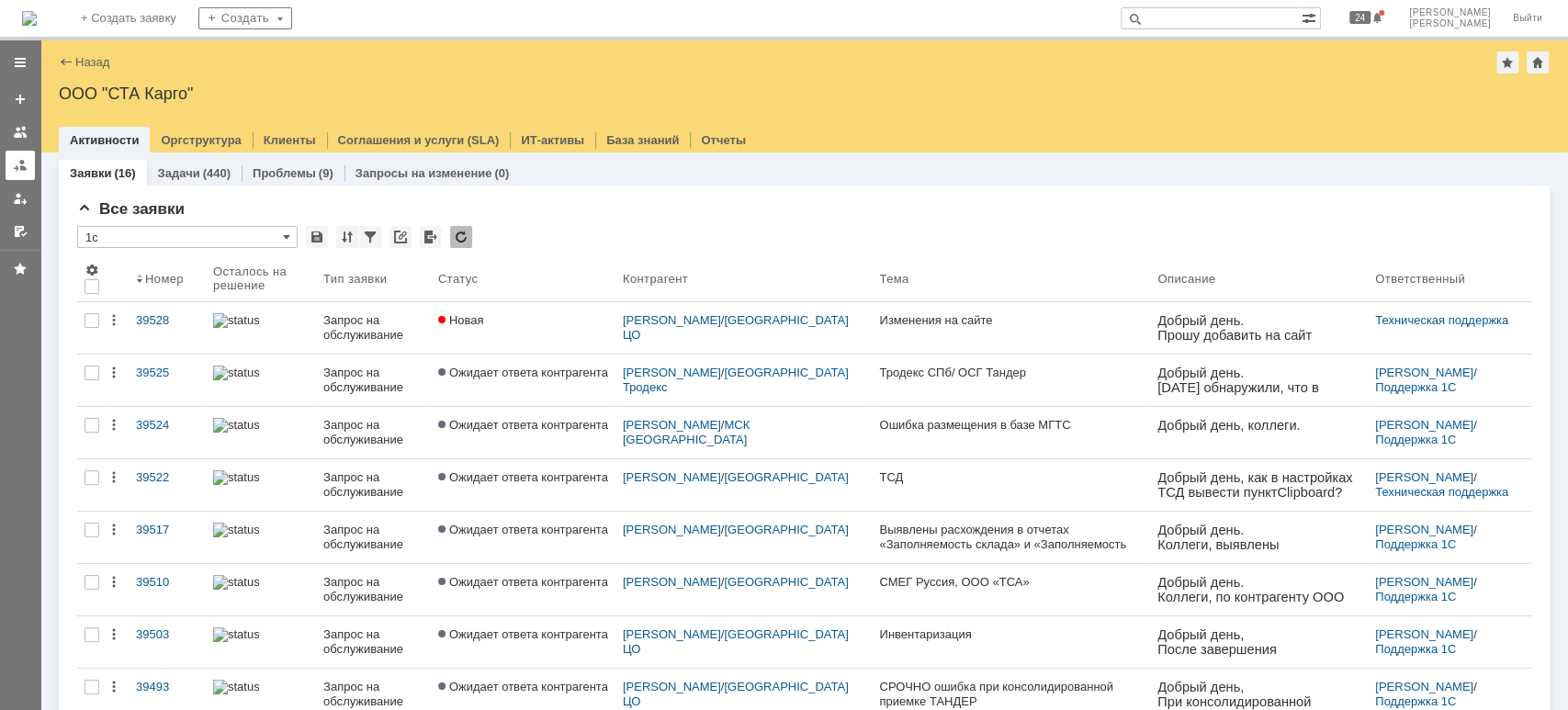
click at [7, 176] on link at bounding box center [20, 165] width 29 height 29
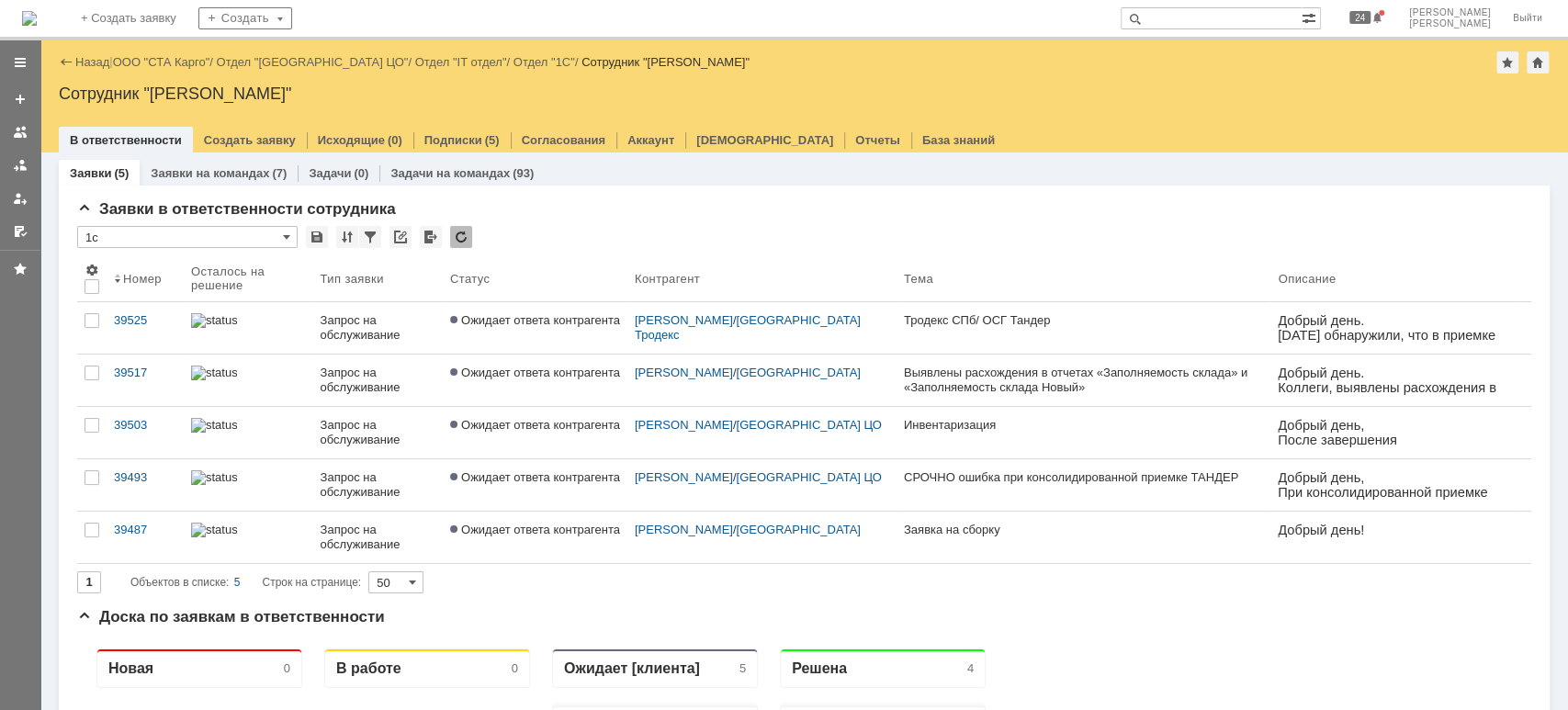
click at [206, 52] on div "Назад | ООО "СТА Карго" / Отдел "[GEOGRAPHIC_DATA] ЦО" / Отдел "IT отдел" / Отд…" at bounding box center [805, 62] width 1491 height 22
click at [199, 59] on link "ООО "СТА Карго"" at bounding box center [162, 62] width 98 height 14
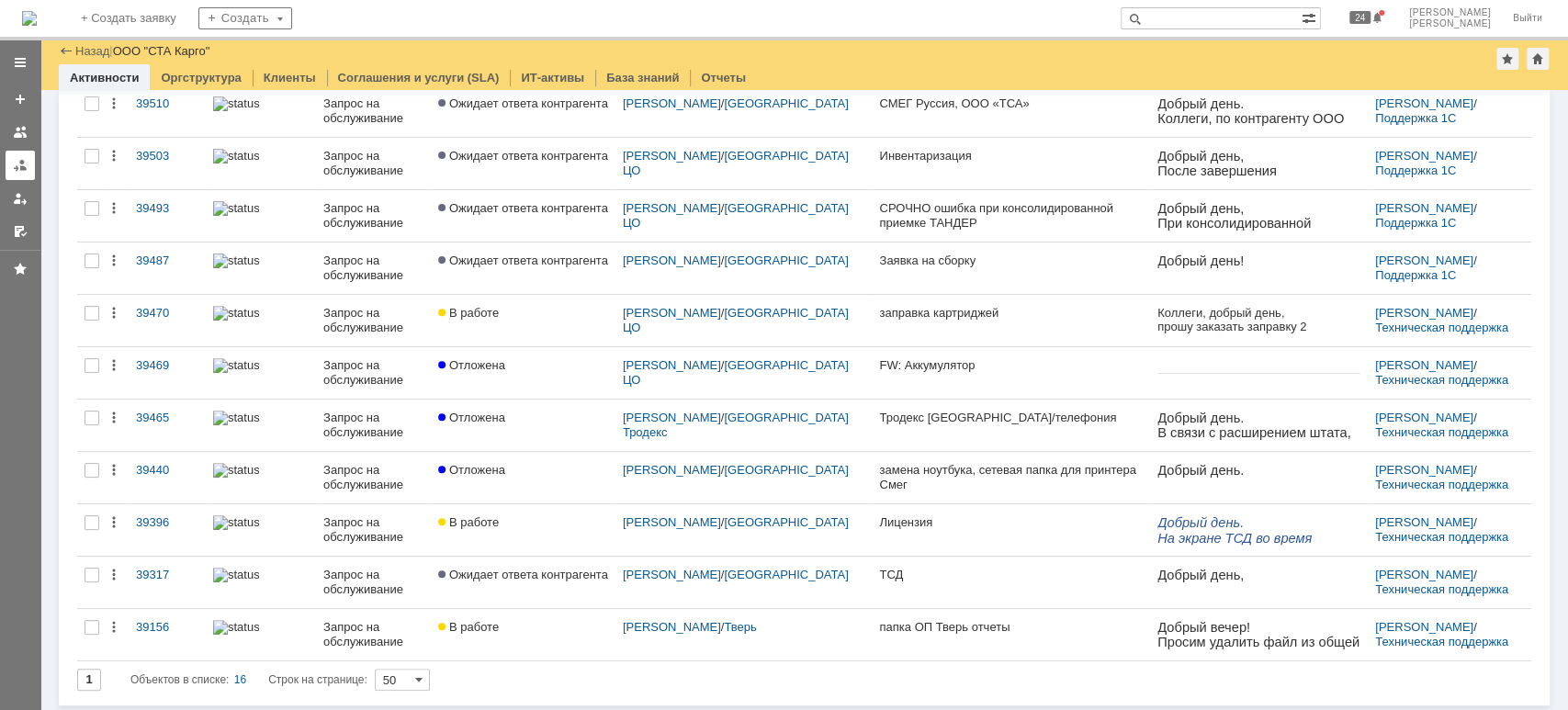
click at [19, 165] on div at bounding box center [21, 166] width 15 height 15
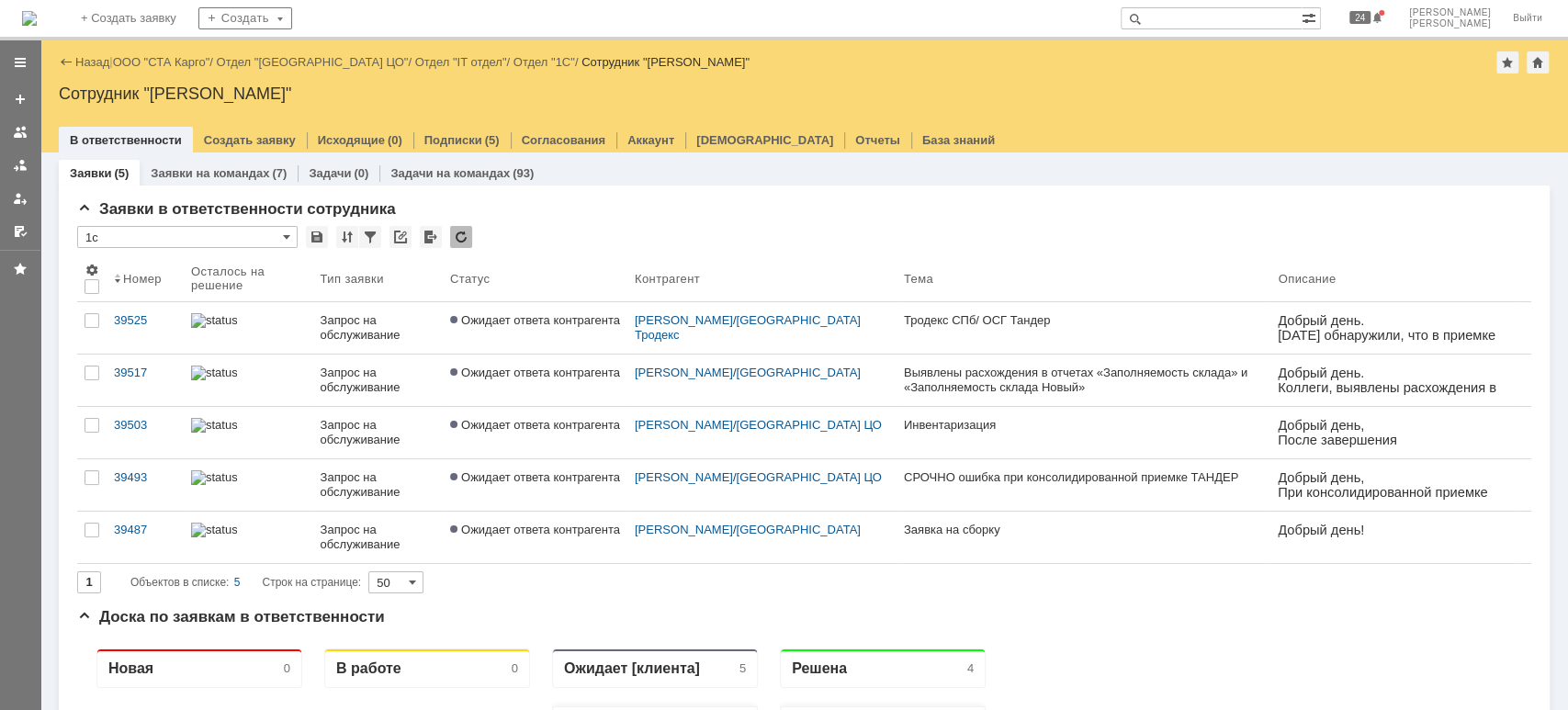
click at [21, 52] on div at bounding box center [20, 62] width 40 height 37
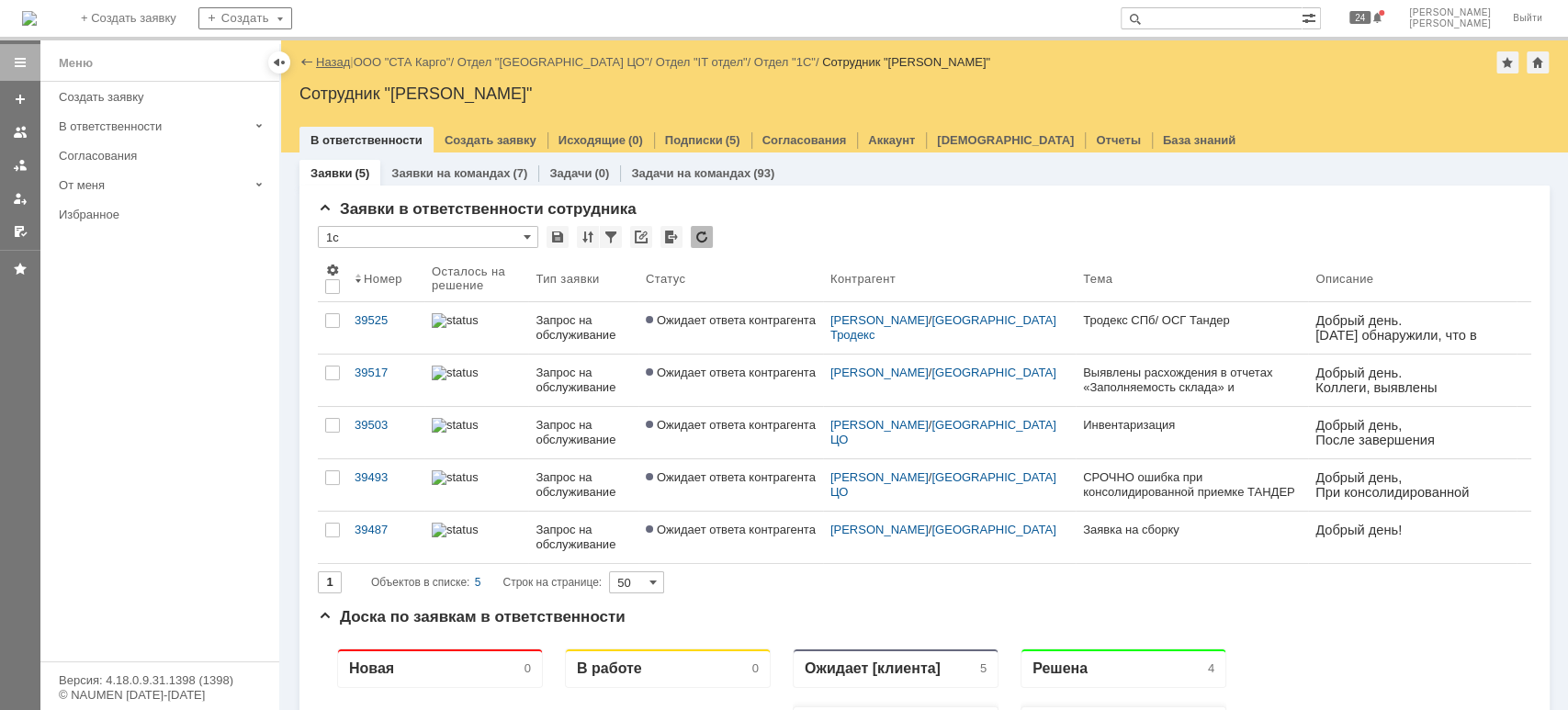
click at [340, 60] on link "Назад" at bounding box center [333, 62] width 34 height 14
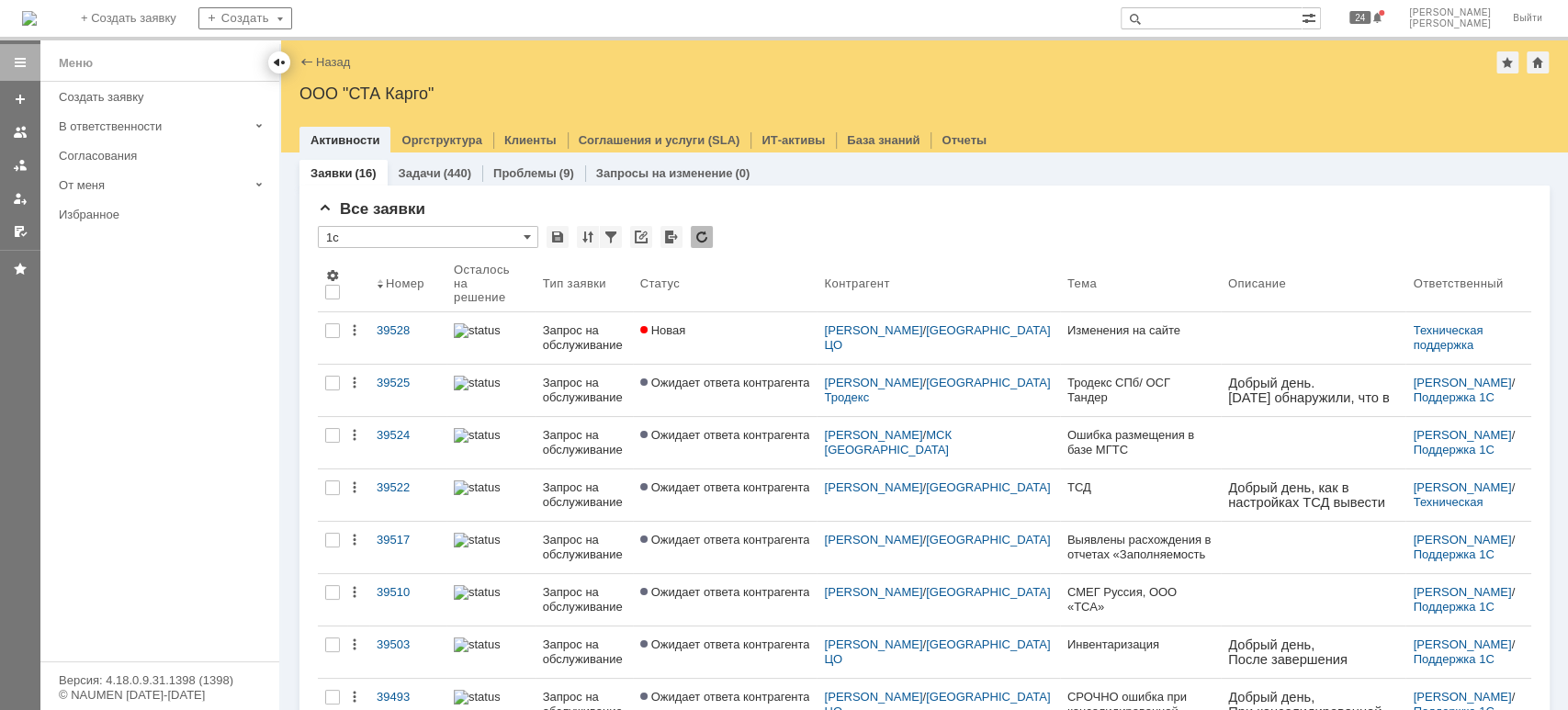
click at [280, 65] on div at bounding box center [279, 63] width 15 height 15
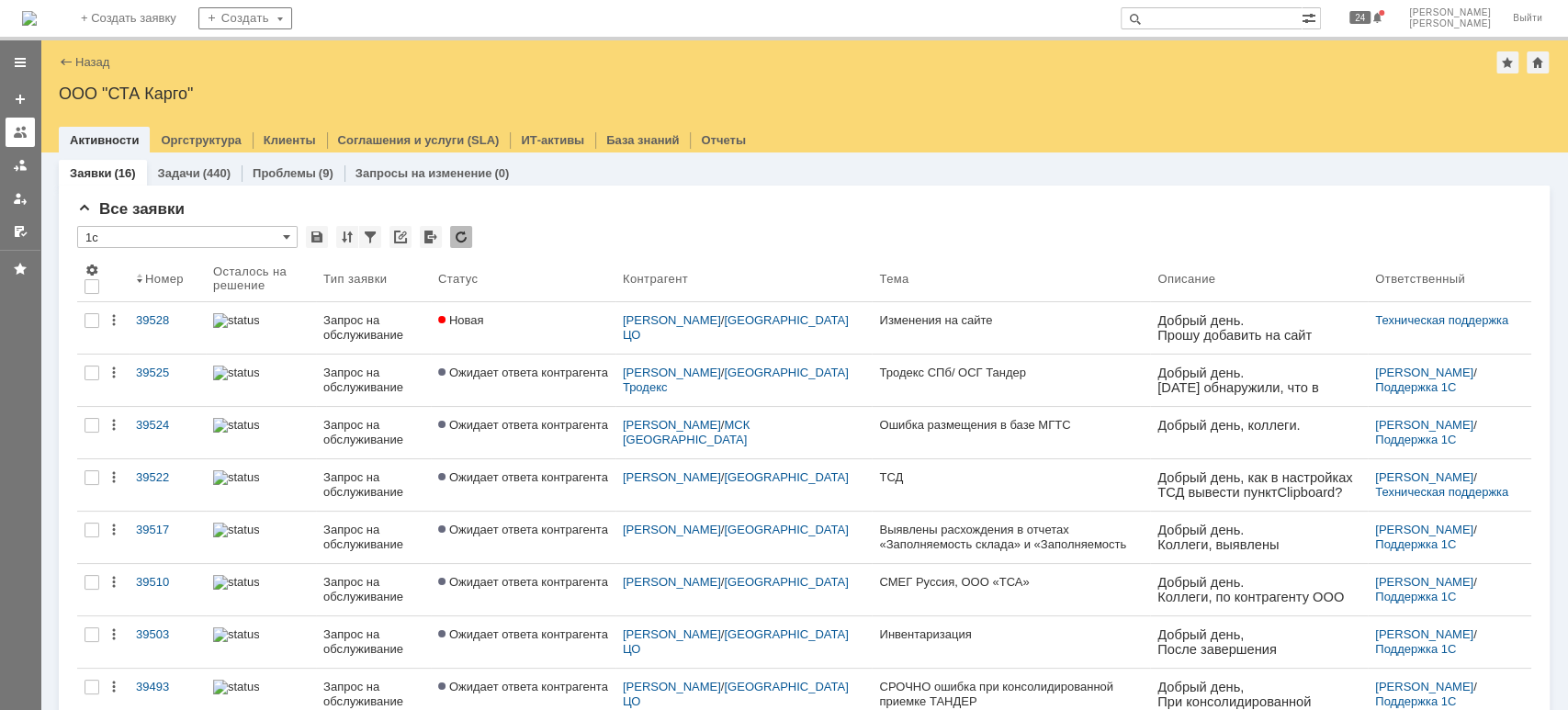
click at [16, 128] on div at bounding box center [21, 133] width 15 height 15
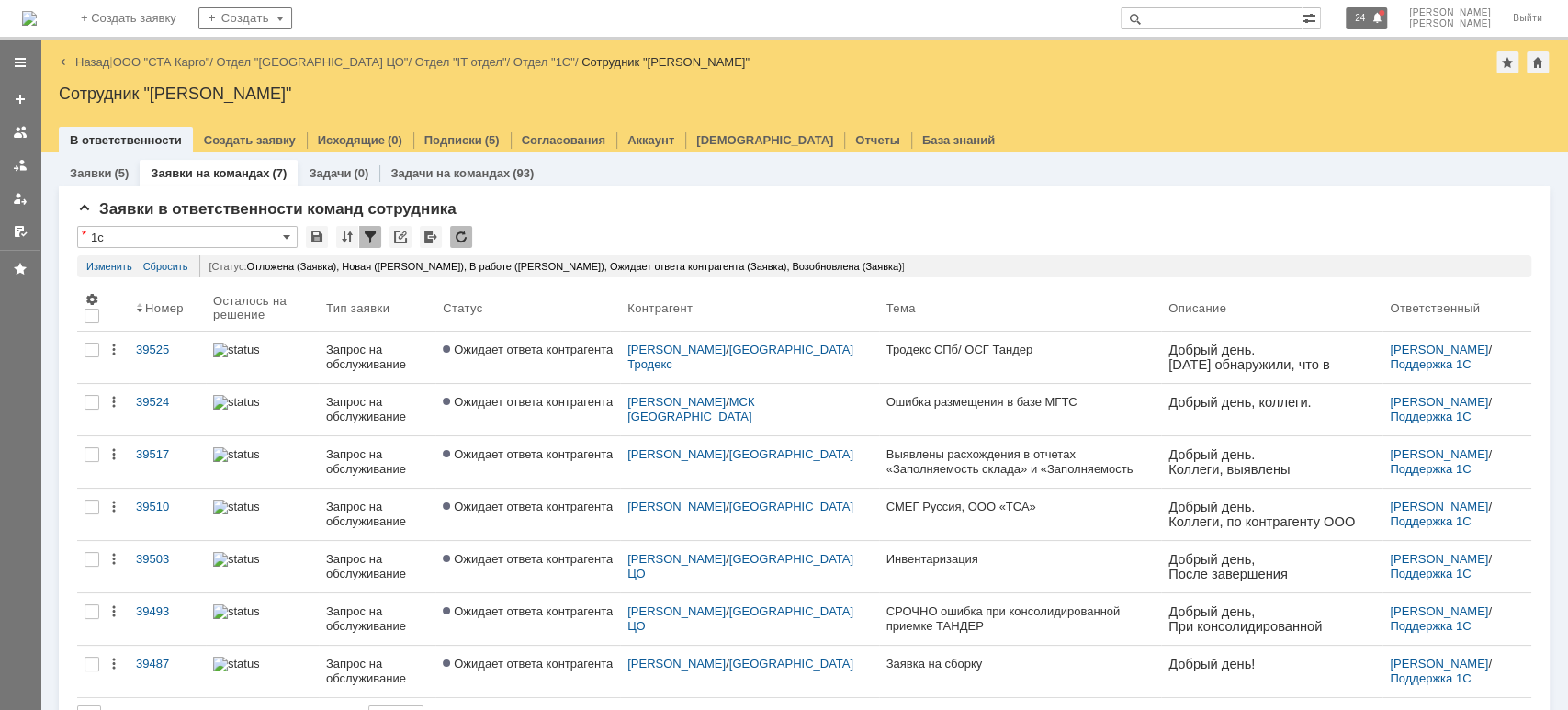
click at [1371, 12] on span "24" at bounding box center [1359, 18] width 21 height 13
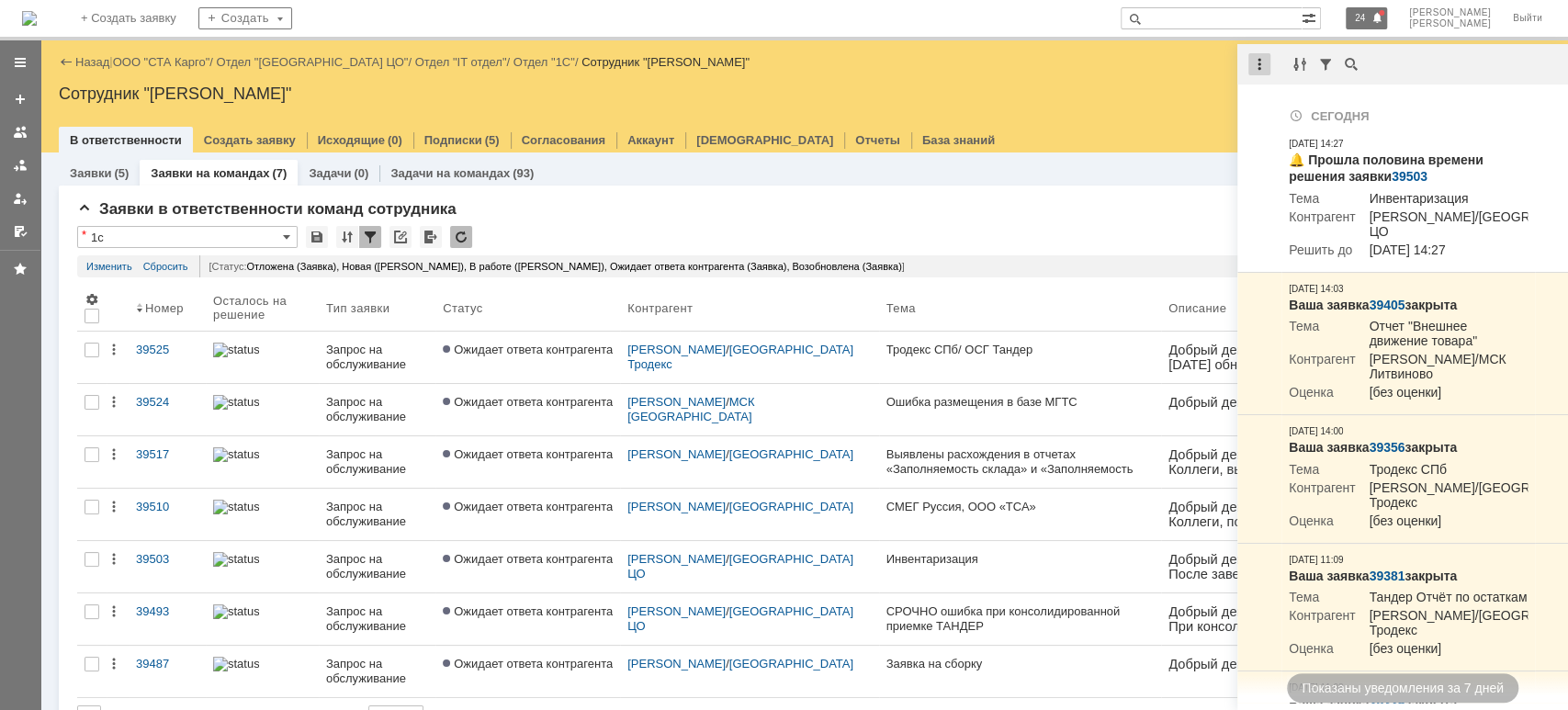
click at [209, 423] on div at bounding box center [169, 448] width 79 height 50
click at [1300, 109] on div "Отметить уведомления прочитанными" at bounding box center [1386, 110] width 246 height 12
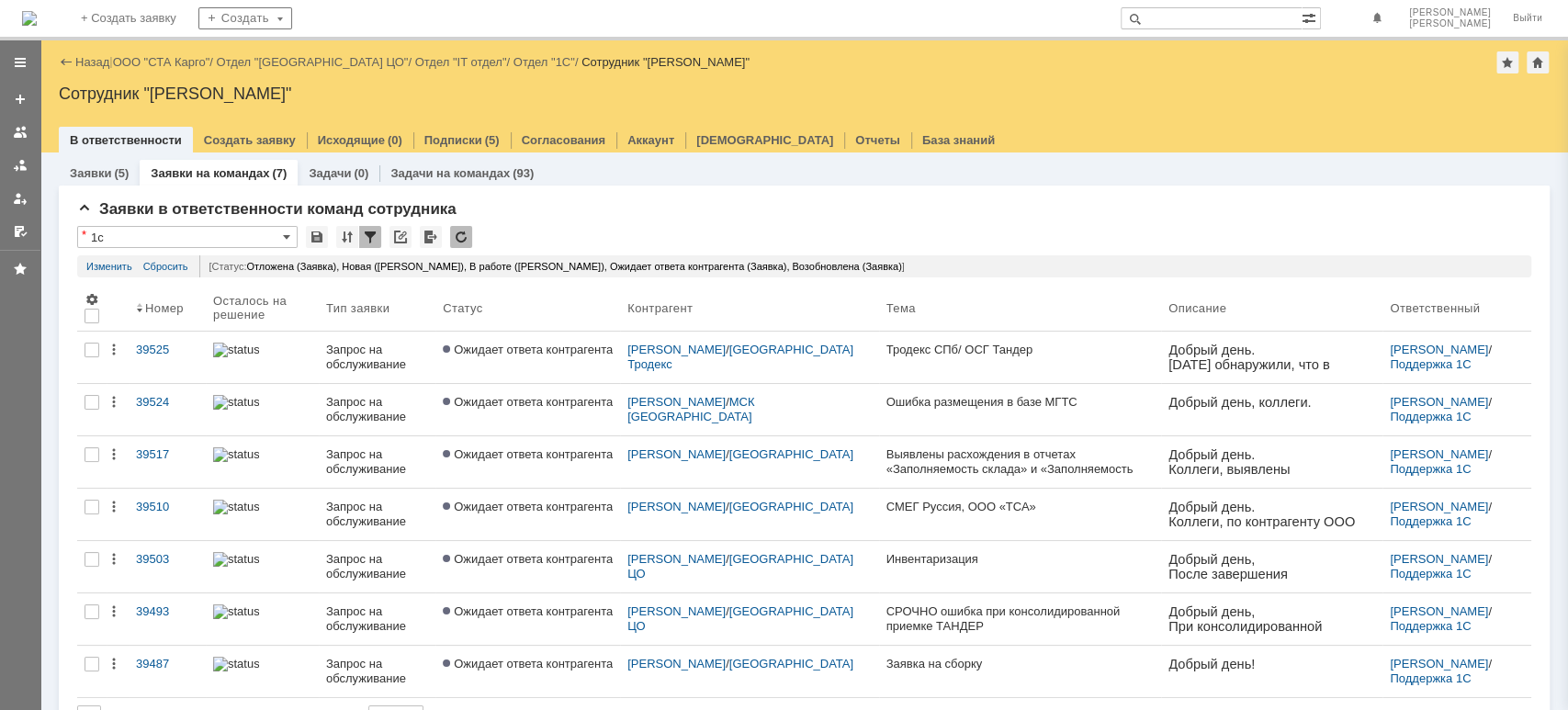
click at [1184, 109] on div "Назад | ООО "СТА Карго" / Отдел "[GEOGRAPHIC_DATA] ЦО" / Отдел "IT отдел" / Отд…" at bounding box center [804, 96] width 1528 height 112
click at [697, 146] on link "[DEMOGRAPHIC_DATA]" at bounding box center [765, 140] width 137 height 14
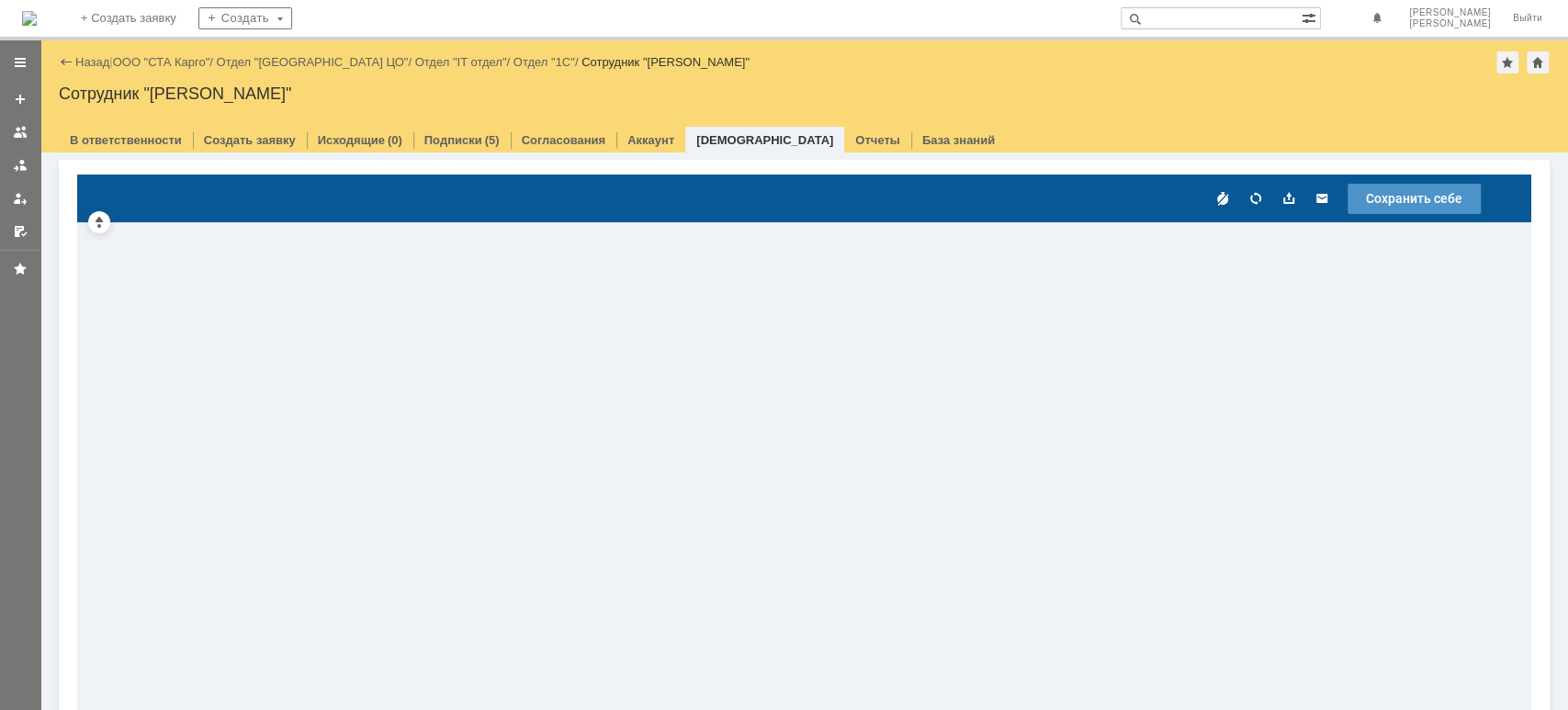
click at [100, 225] on icon "Свернуть верхнюю панель" at bounding box center [100, 223] width 15 height 15
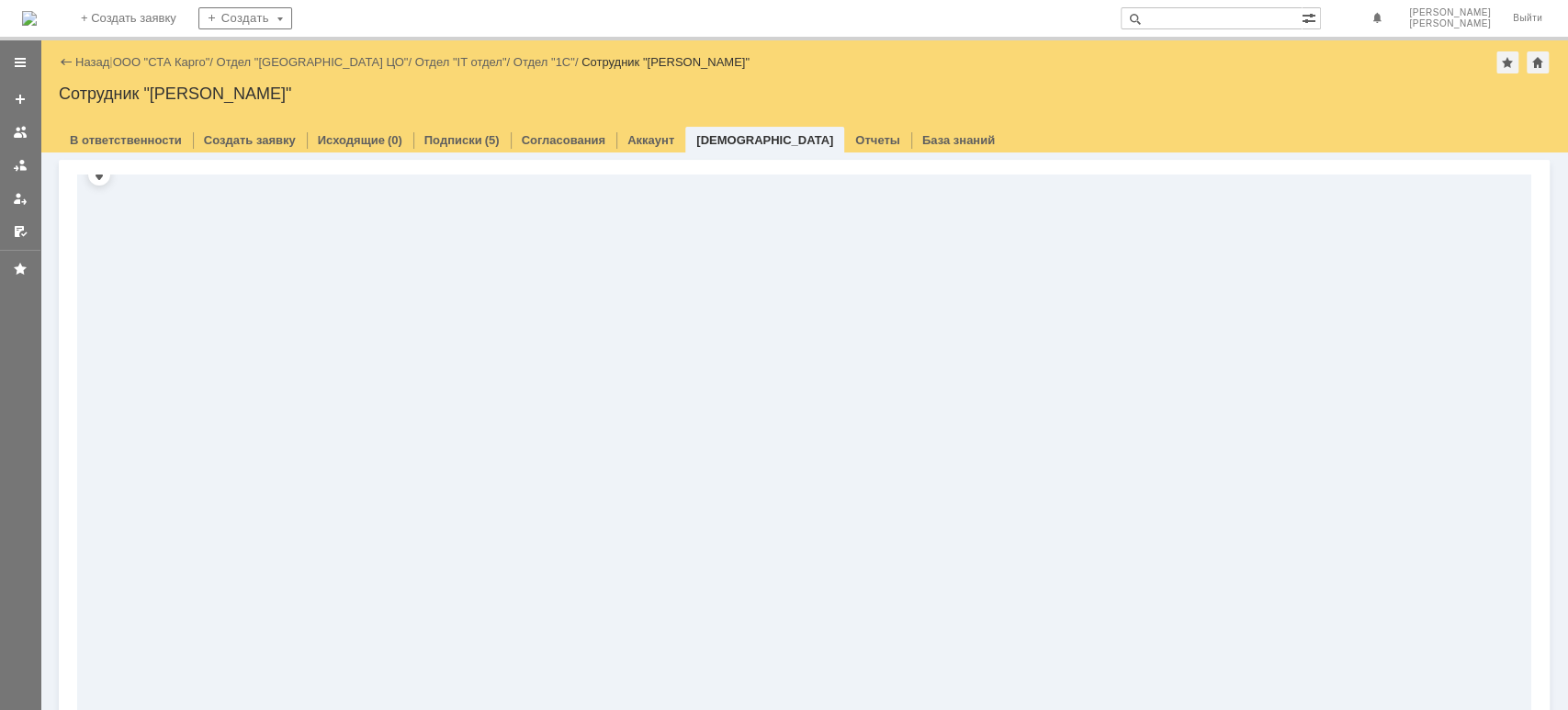
click at [98, 180] on icon "Развернуть верхнюю панель" at bounding box center [100, 175] width 15 height 15
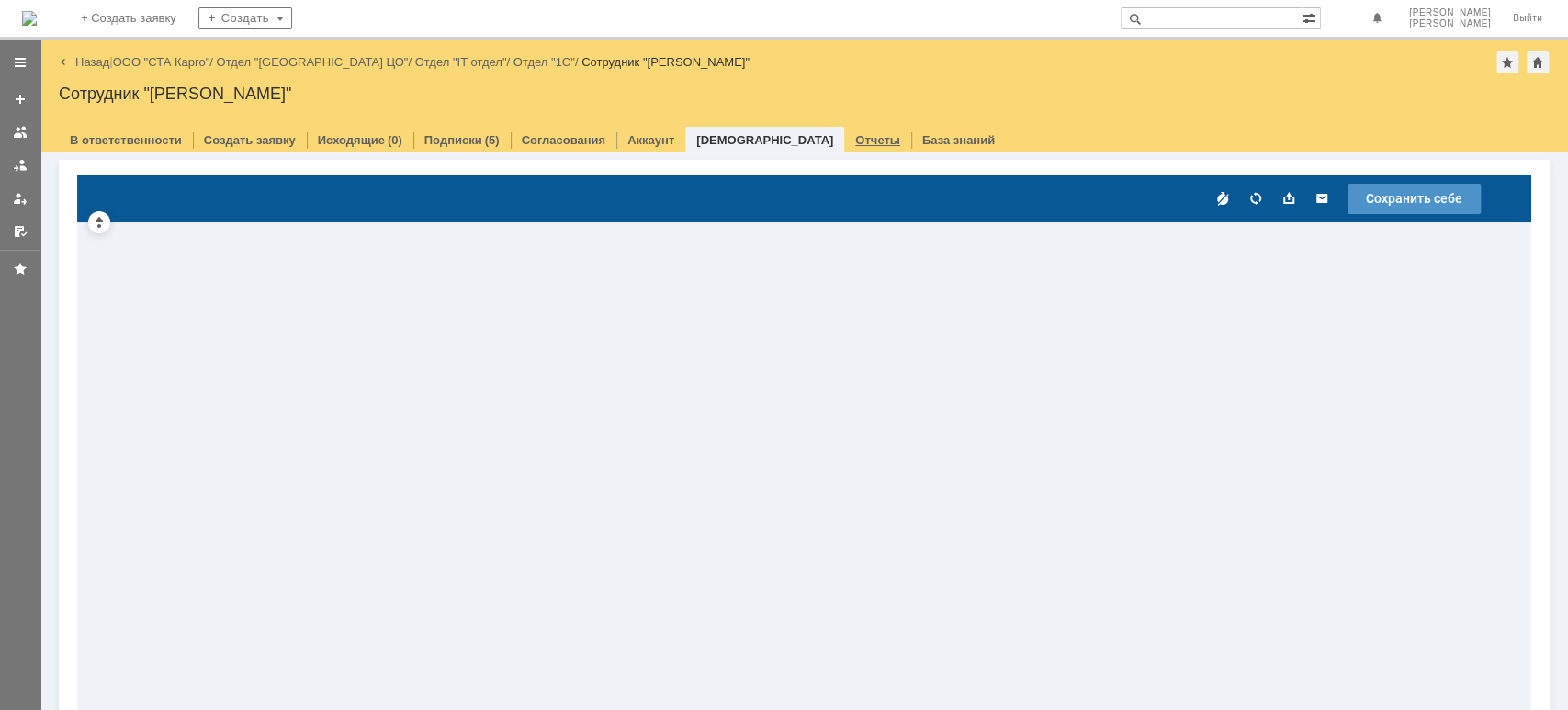
click at [855, 140] on link "Отчеты" at bounding box center [878, 140] width 45 height 14
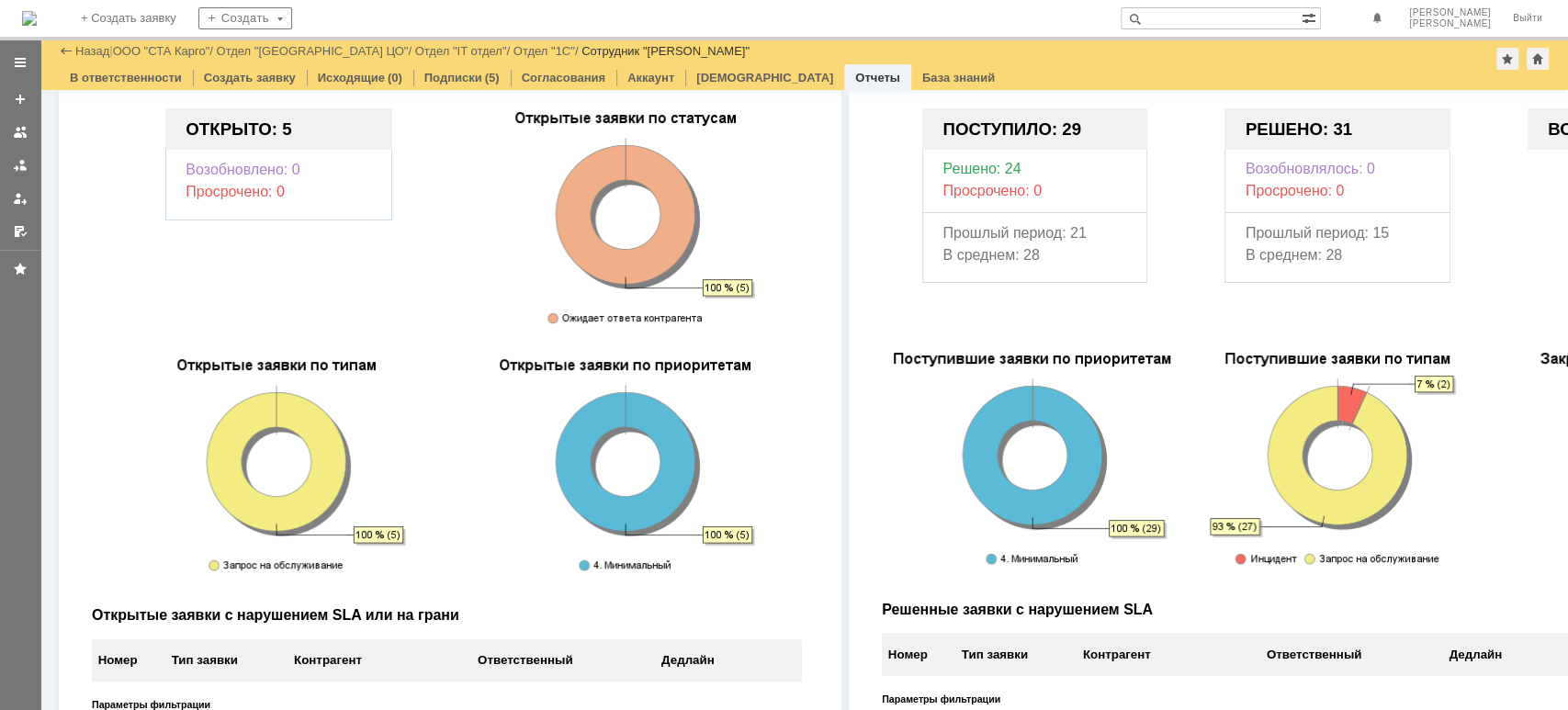
scroll to position [30, 0]
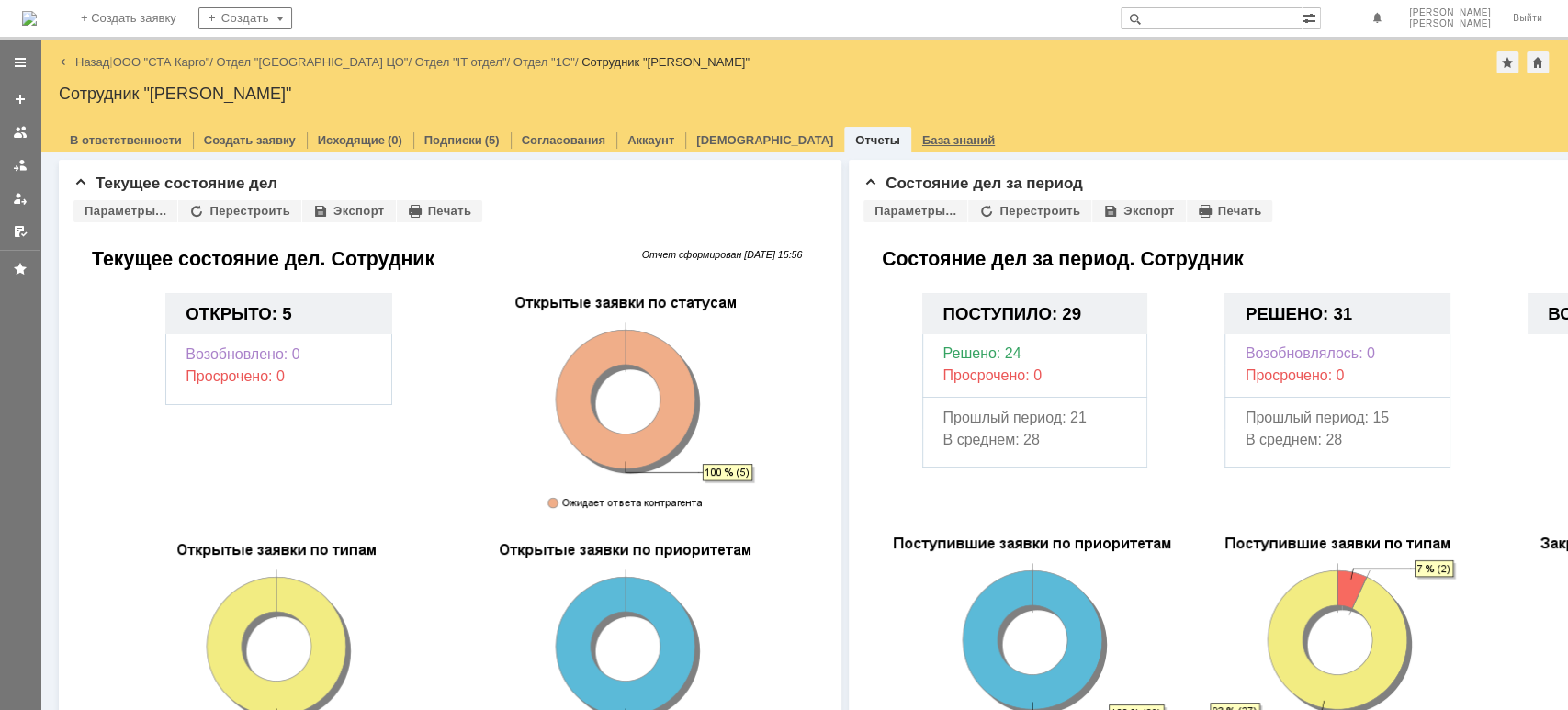
click at [922, 139] on link "База знаний" at bounding box center [958, 140] width 72 height 14
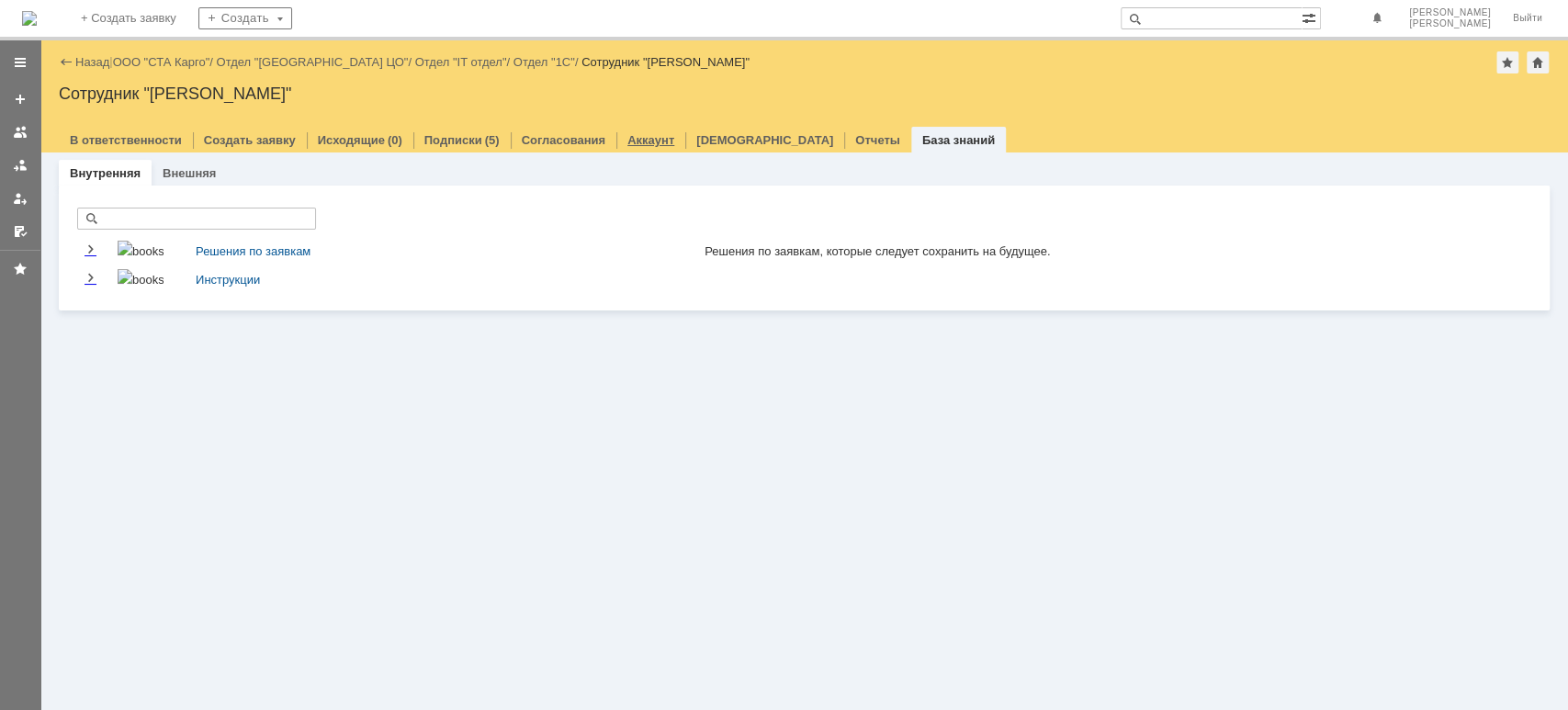
click at [627, 134] on link "Аккаунт" at bounding box center [651, 140] width 47 height 14
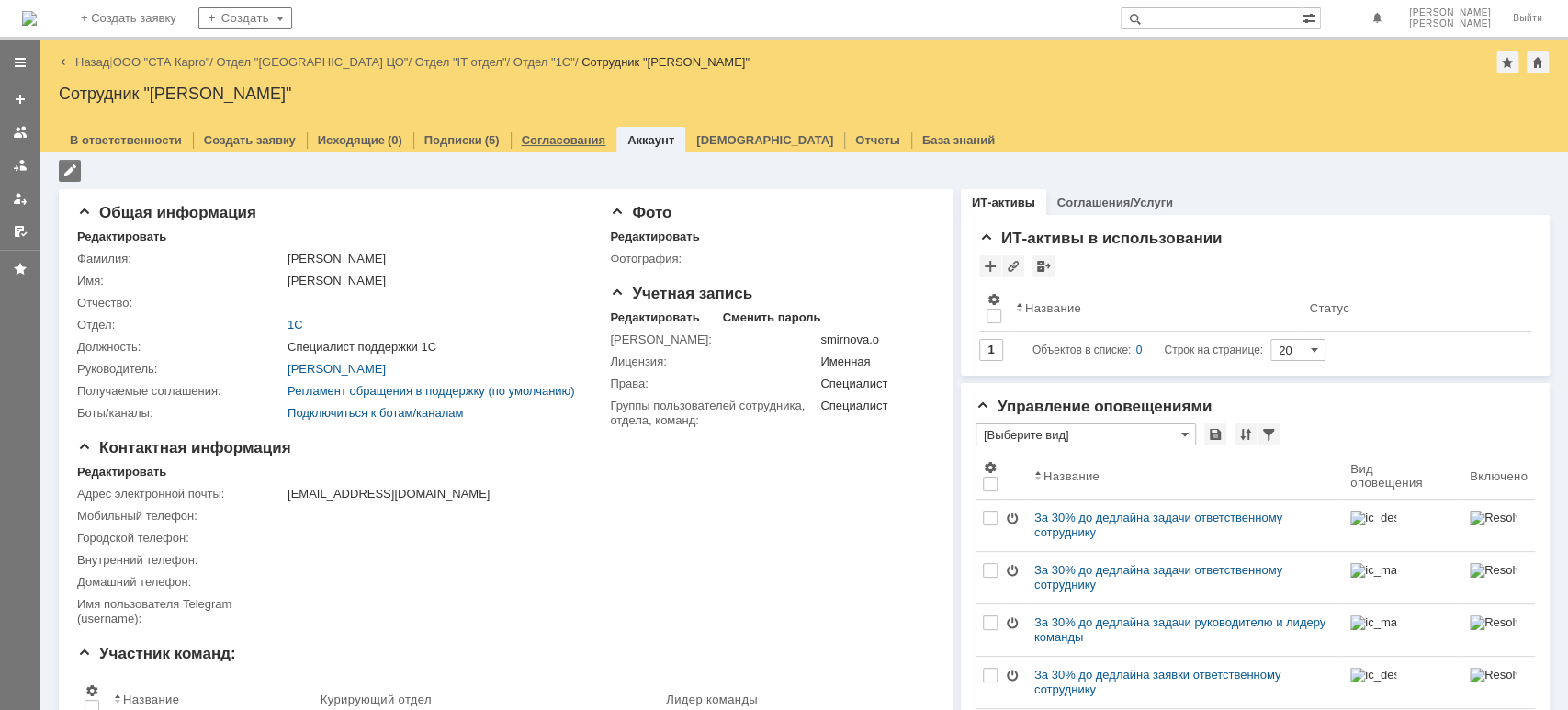
click at [556, 139] on link "Согласования" at bounding box center [564, 140] width 85 height 14
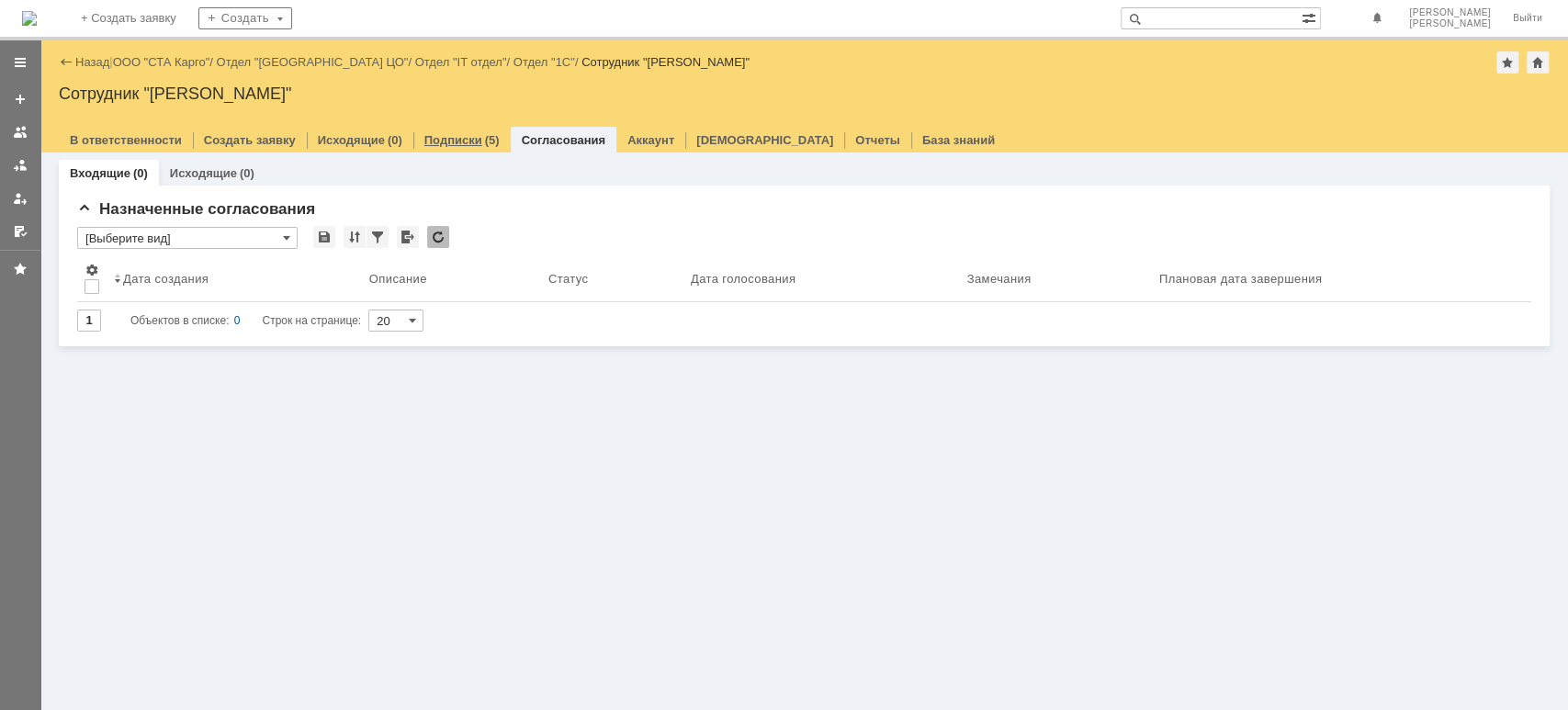
click at [467, 147] on div "Подписки (5)" at bounding box center [463, 140] width 98 height 26
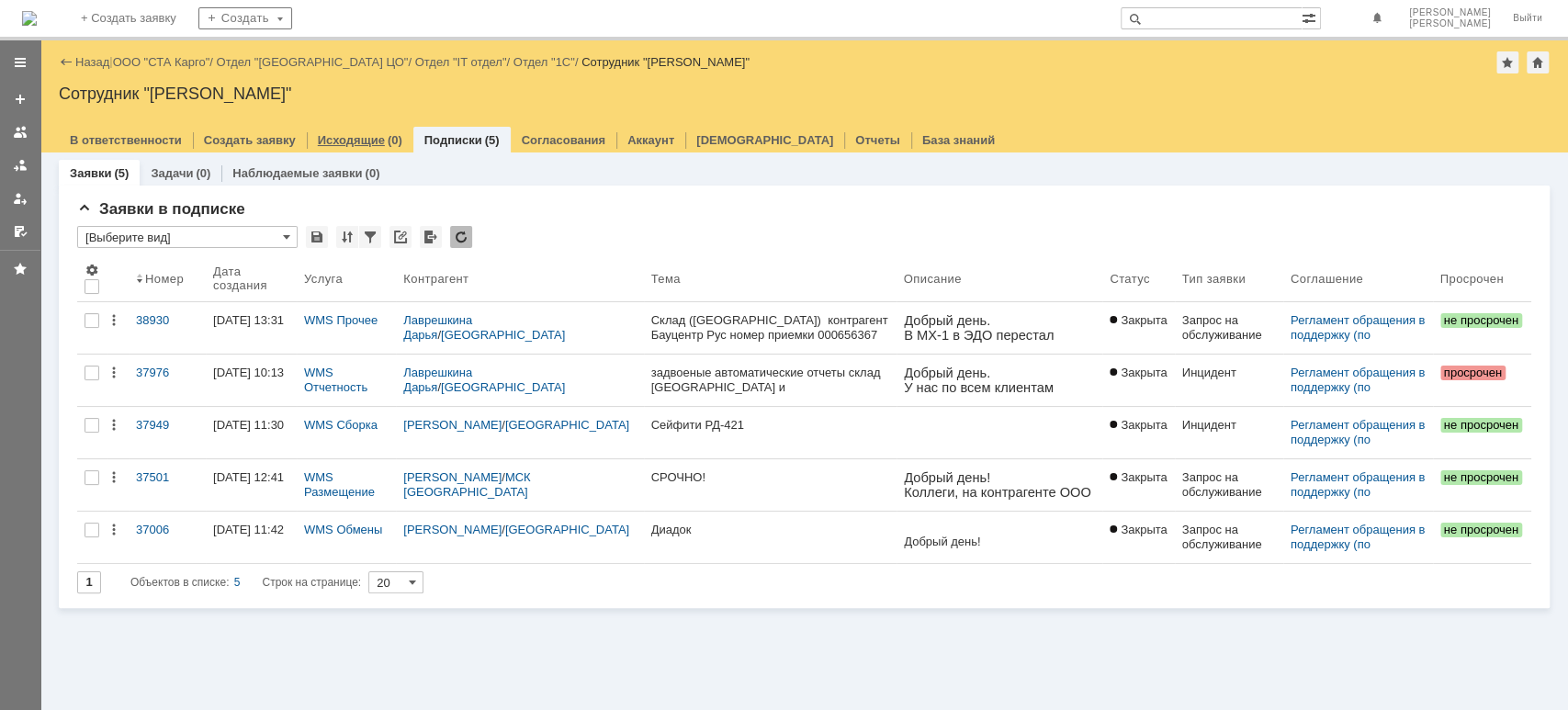
click at [387, 140] on div "(0)" at bounding box center [395, 140] width 15 height 14
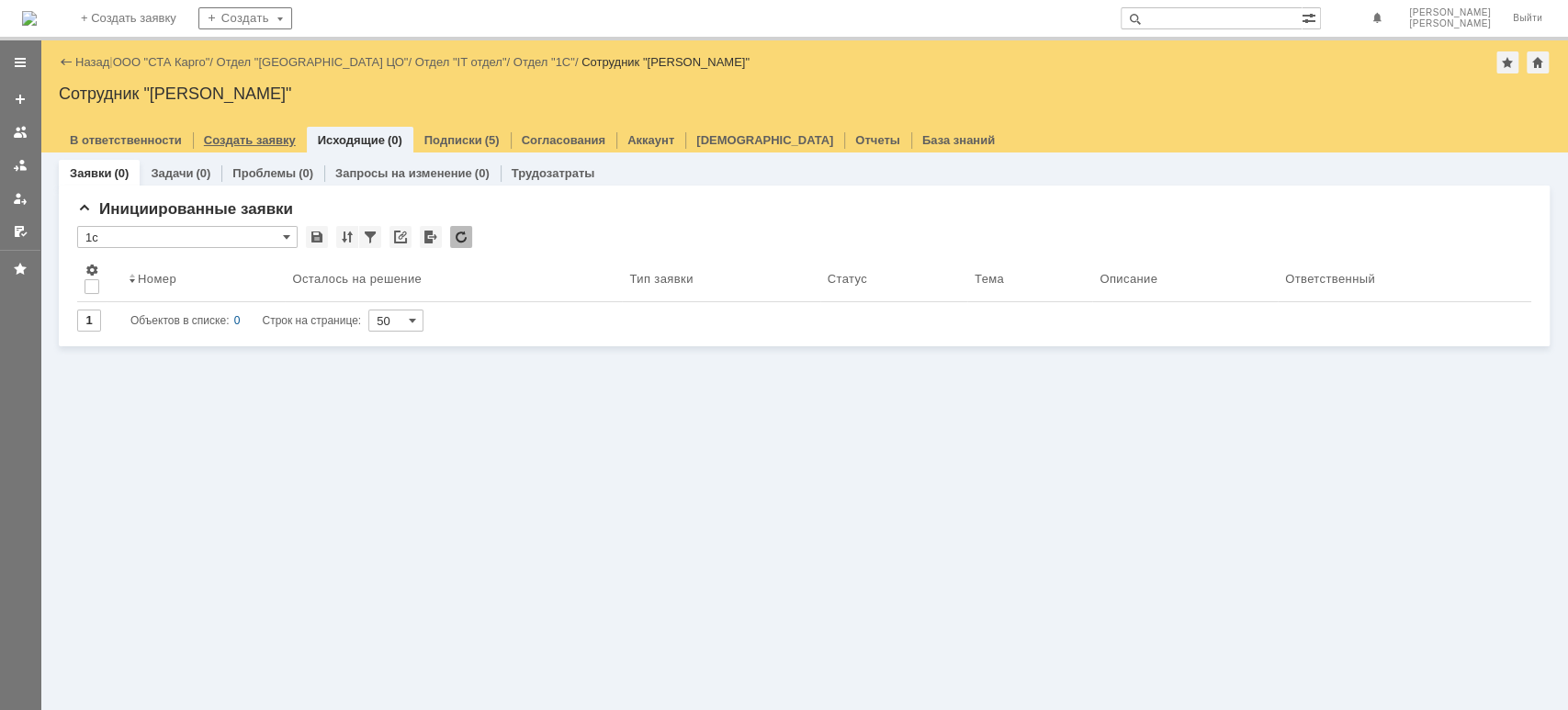
click at [265, 142] on link "Создать заявку" at bounding box center [250, 140] width 92 height 14
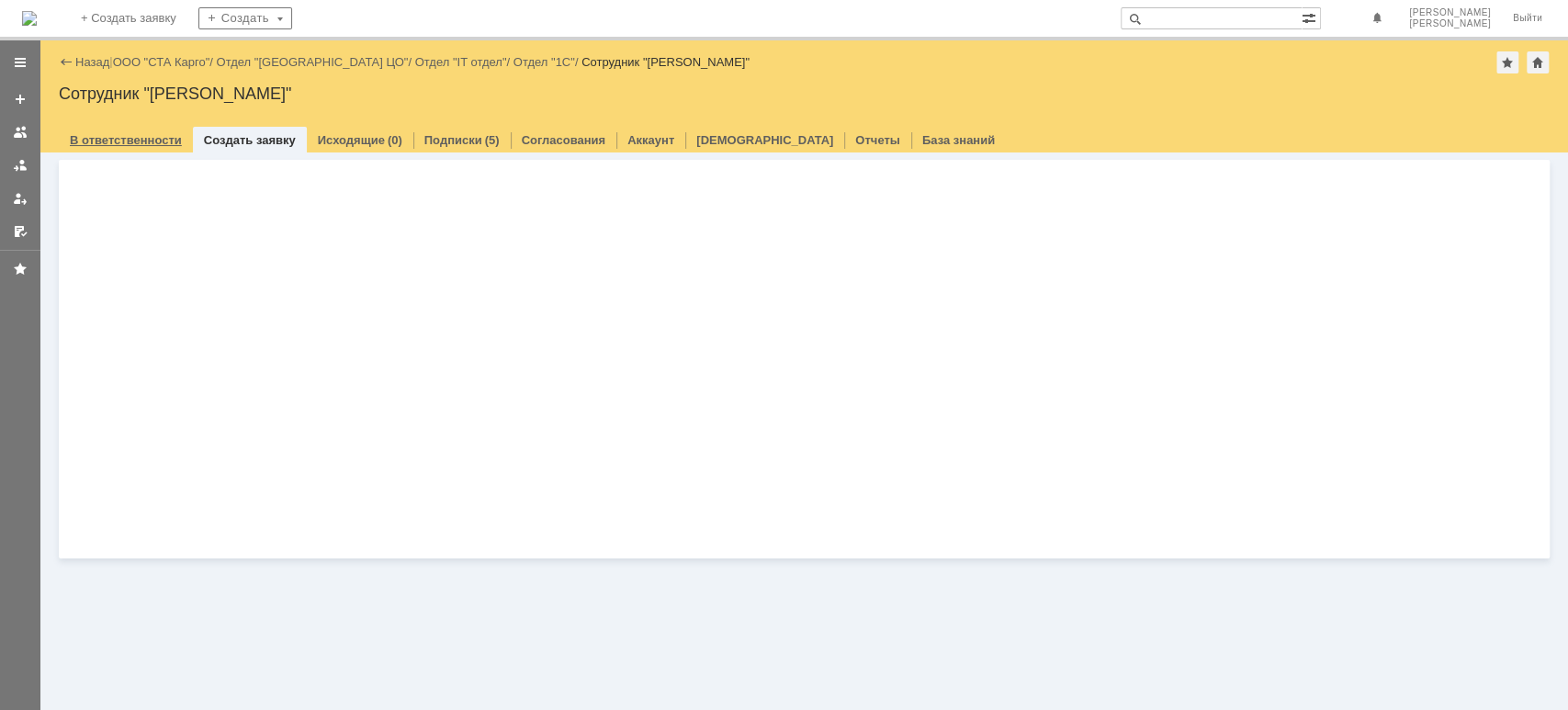
click at [154, 141] on link "В ответственности" at bounding box center [125, 140] width 112 height 14
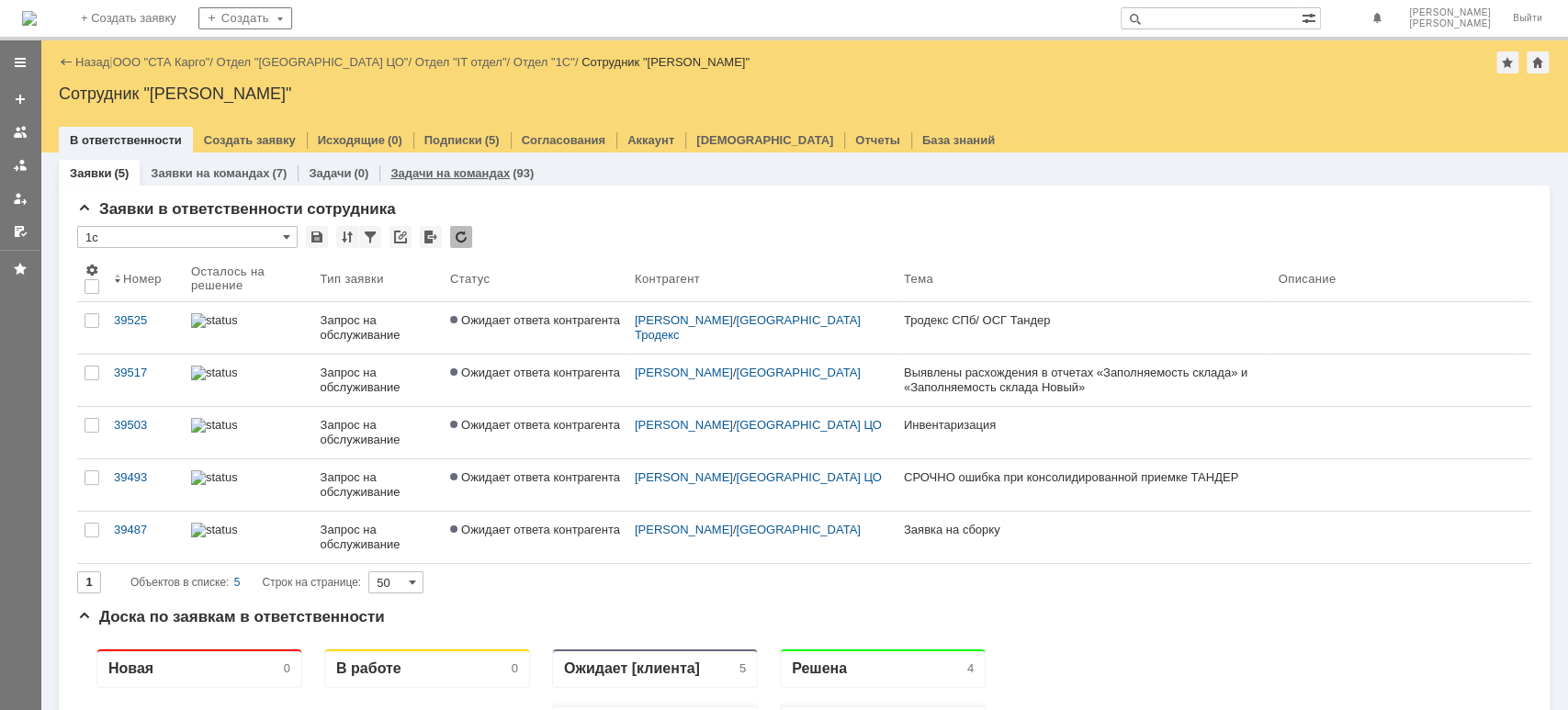
click at [418, 172] on link "Задачи на командах" at bounding box center [449, 173] width 119 height 14
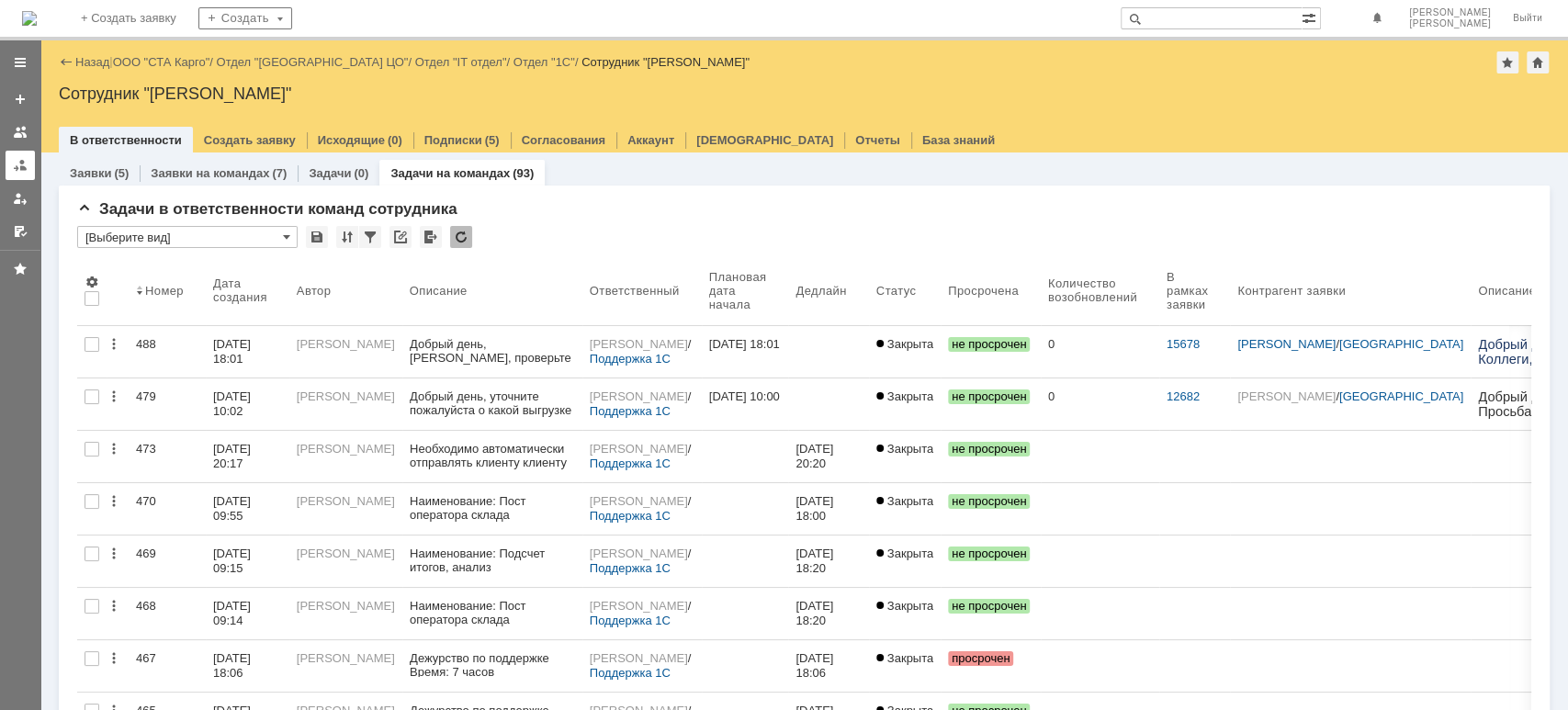
click at [29, 158] on link at bounding box center [20, 165] width 29 height 29
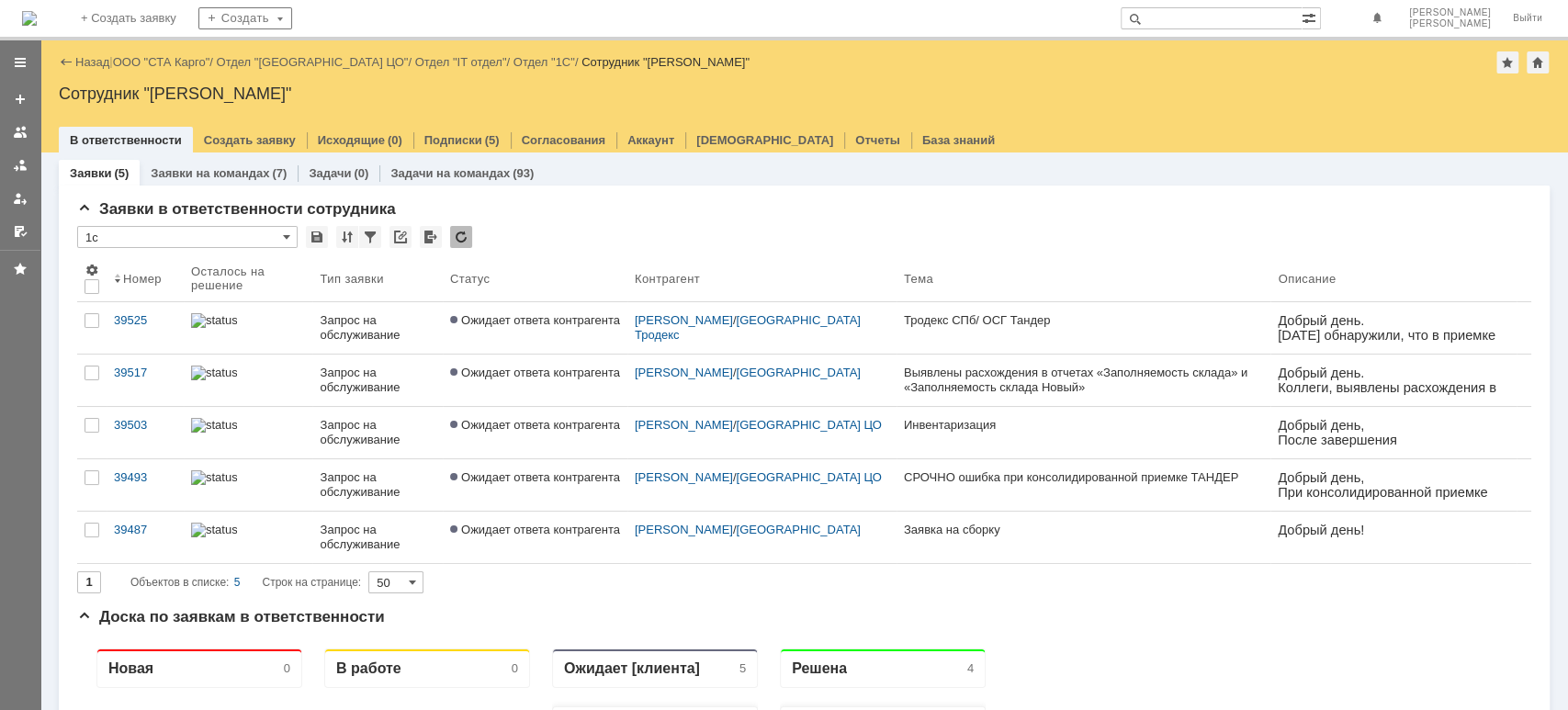
drag, startPoint x: 189, startPoint y: 64, endPoint x: 212, endPoint y: 125, distance: 65.2
click at [186, 65] on link "ООО "СТА Карго"" at bounding box center [162, 62] width 98 height 14
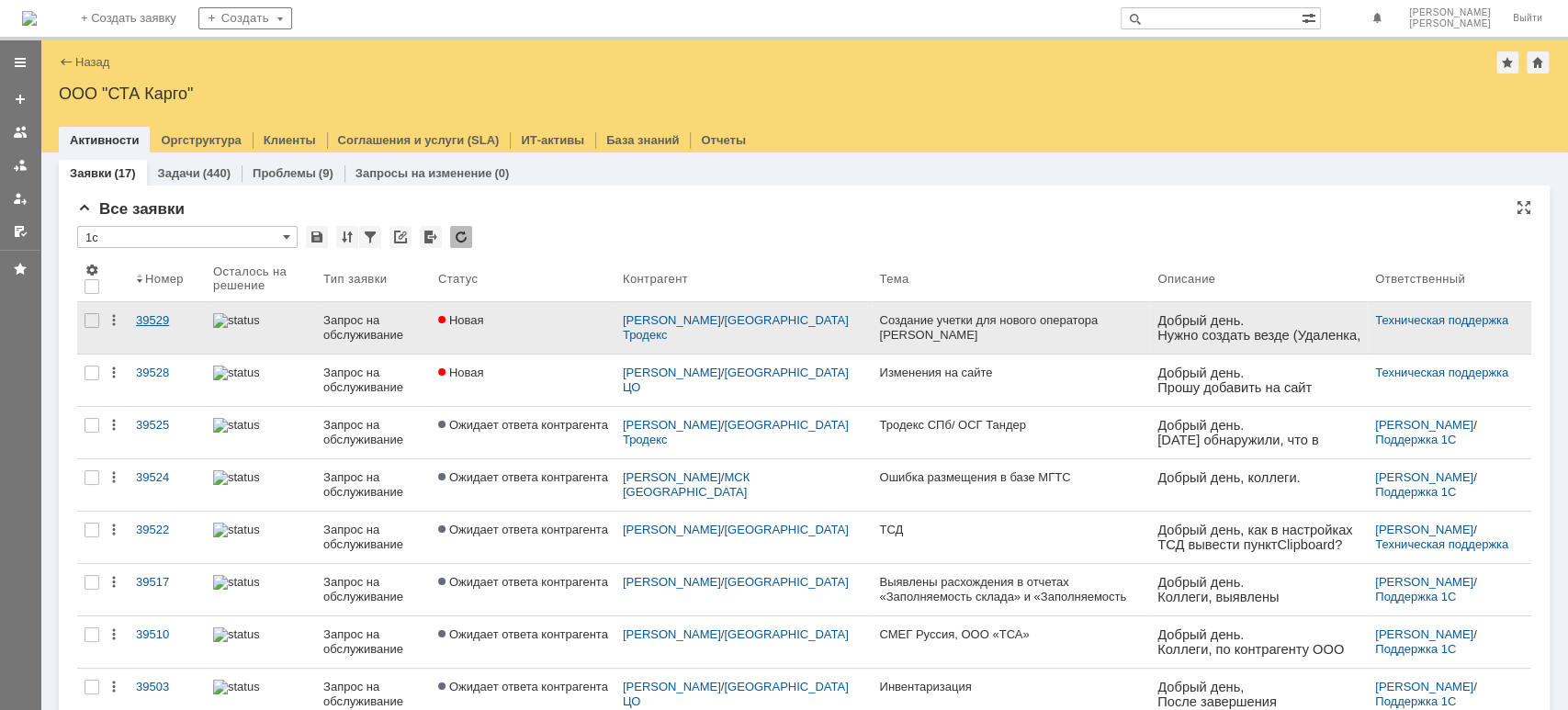
click at [167, 323] on div "39529" at bounding box center [167, 321] width 62 height 15
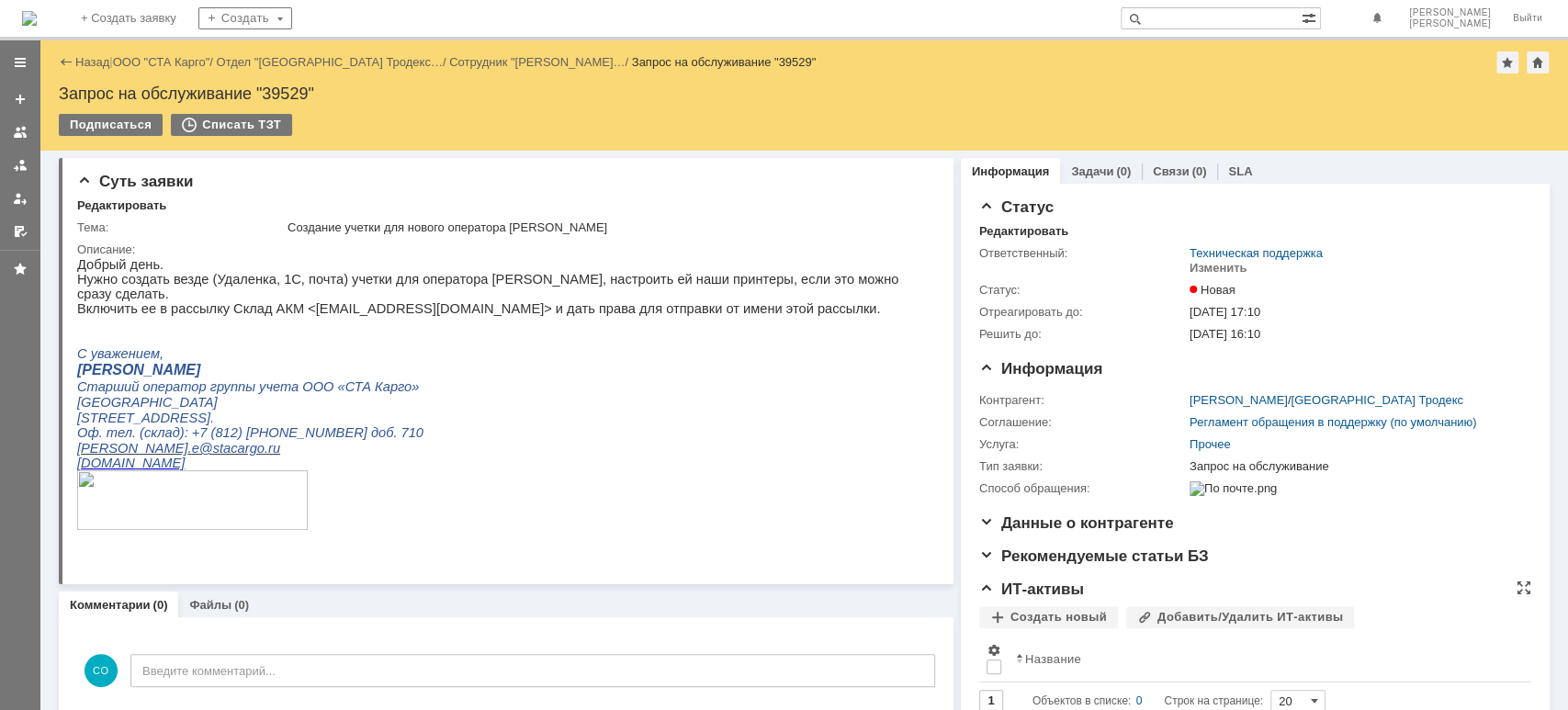
drag, startPoint x: 1083, startPoint y: 617, endPoint x: 1241, endPoint y: 600, distance: 158.9
click at [1097, 632] on div "ИТ-активы Создать новый Добавить/Удалить ИТ-активы Результаты поиска: Изменить …" at bounding box center [1254, 653] width 552 height 146
click at [187, 61] on link "ООО "СТА Карго"" at bounding box center [162, 62] width 98 height 14
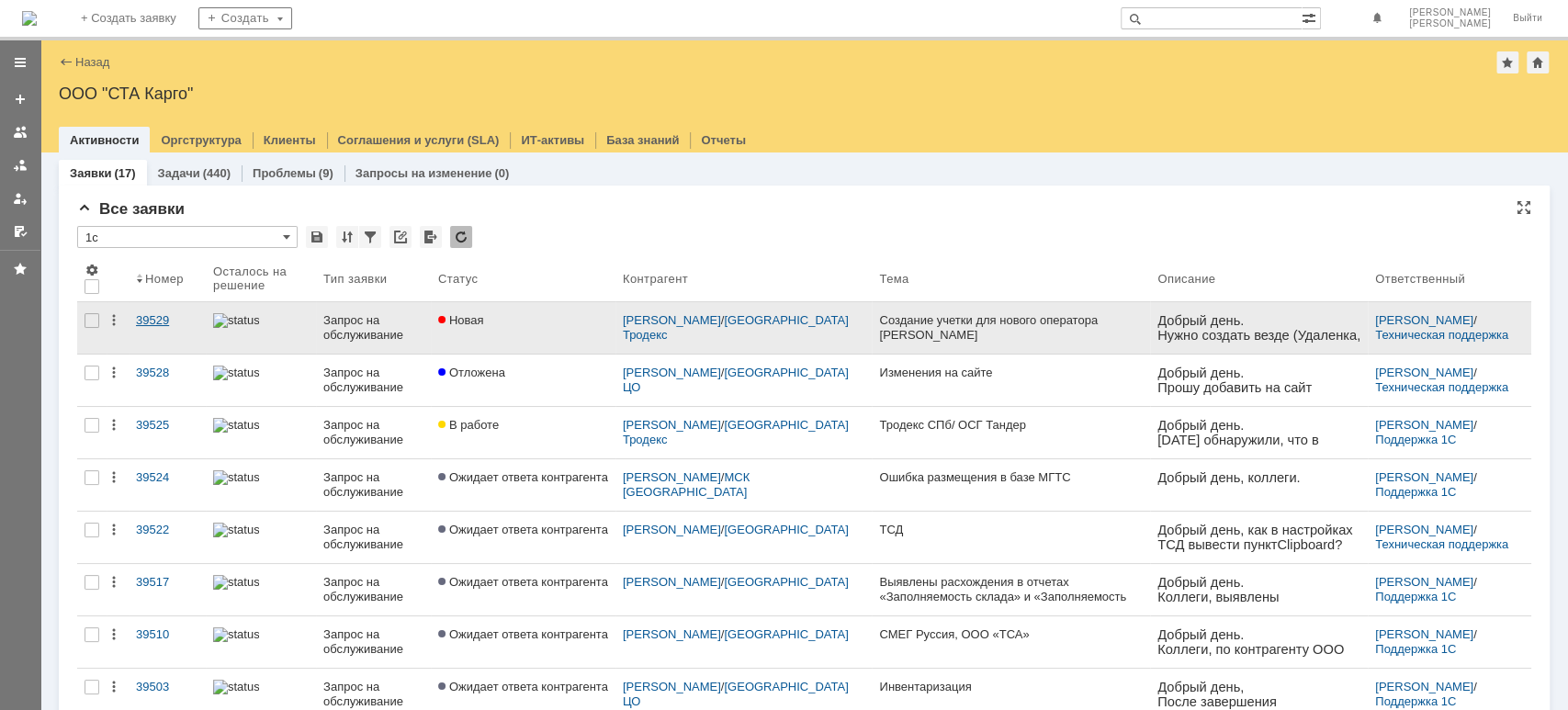
click at [184, 317] on div "39529" at bounding box center [167, 321] width 62 height 15
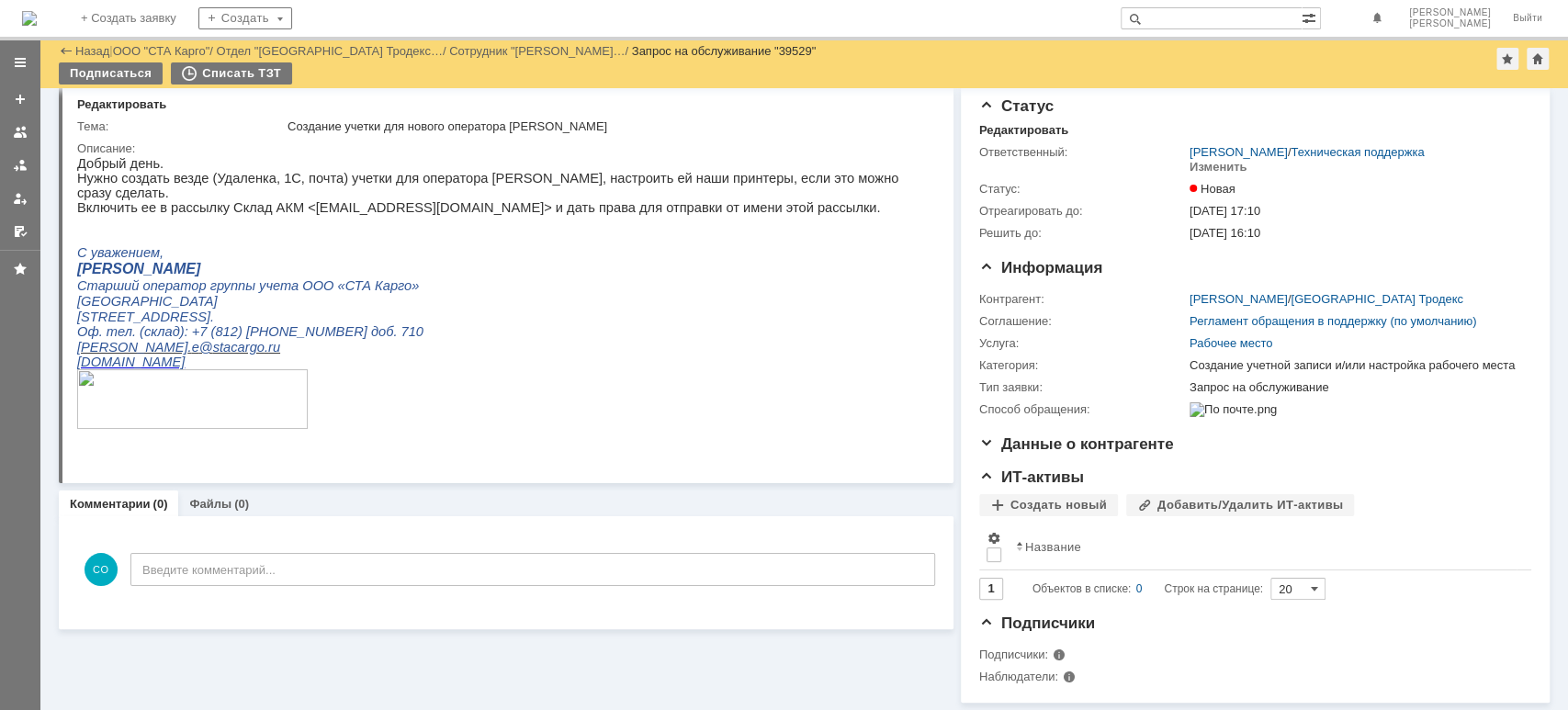
scroll to position [65, 0]
click at [9, 160] on link at bounding box center [20, 165] width 29 height 29
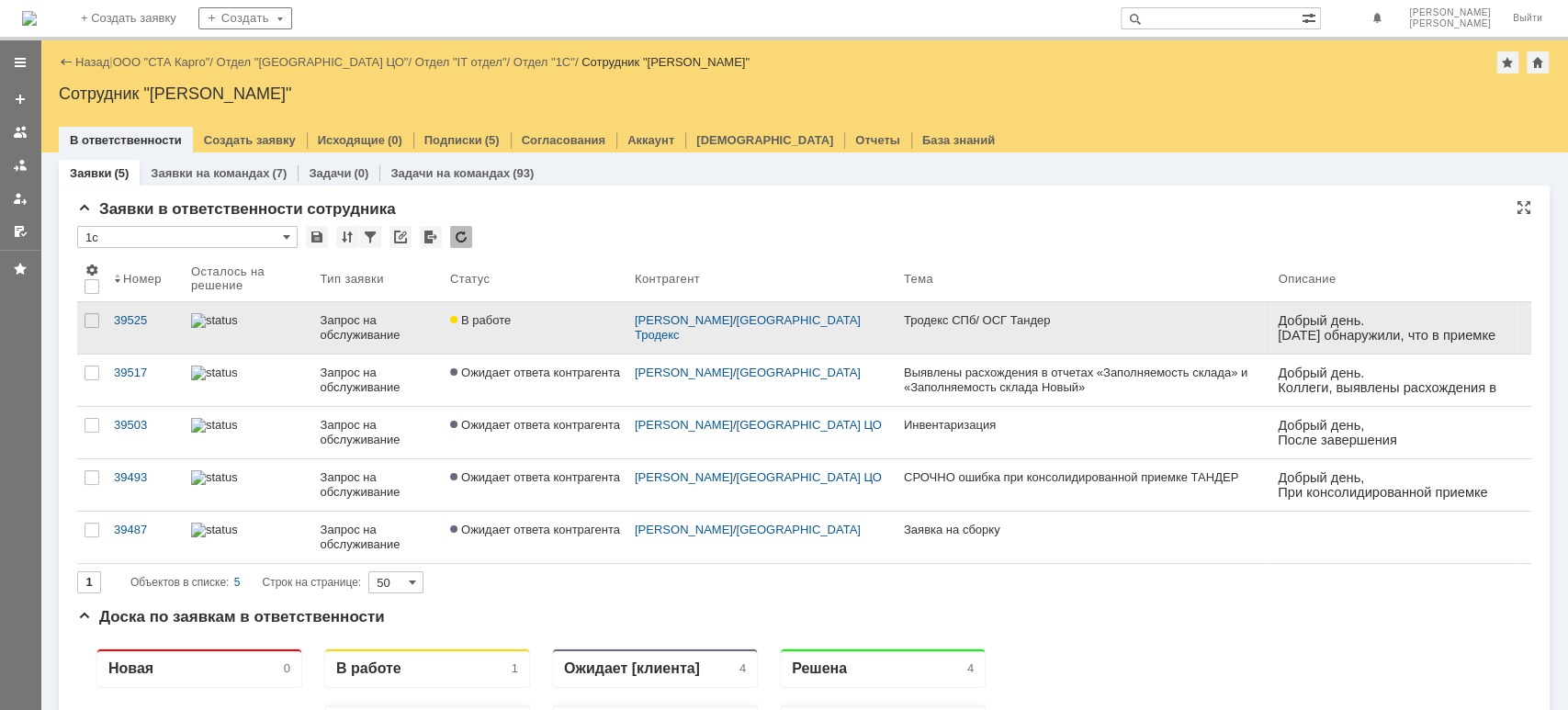
click at [345, 328] on div "Запрос на обслуживание" at bounding box center [377, 327] width 115 height 29
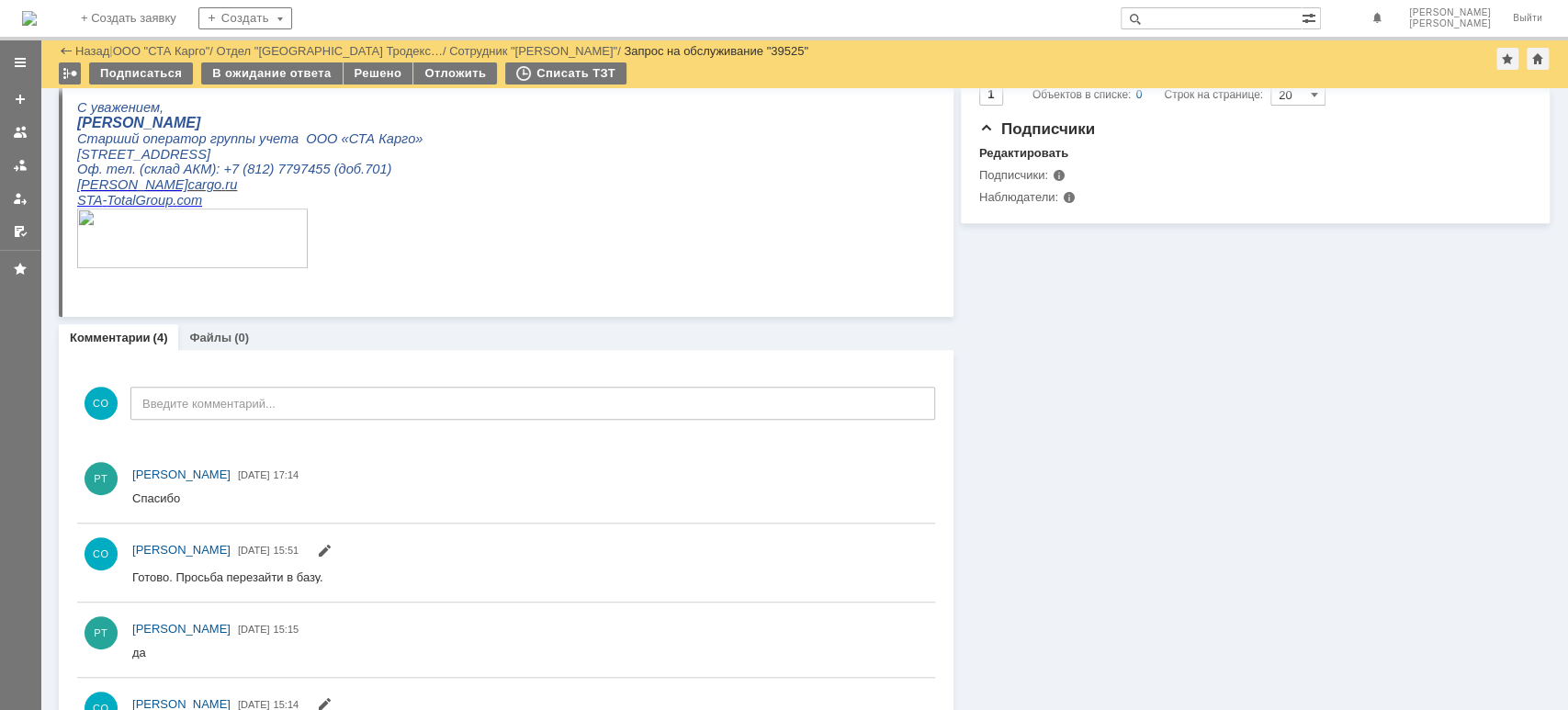
scroll to position [368, 0]
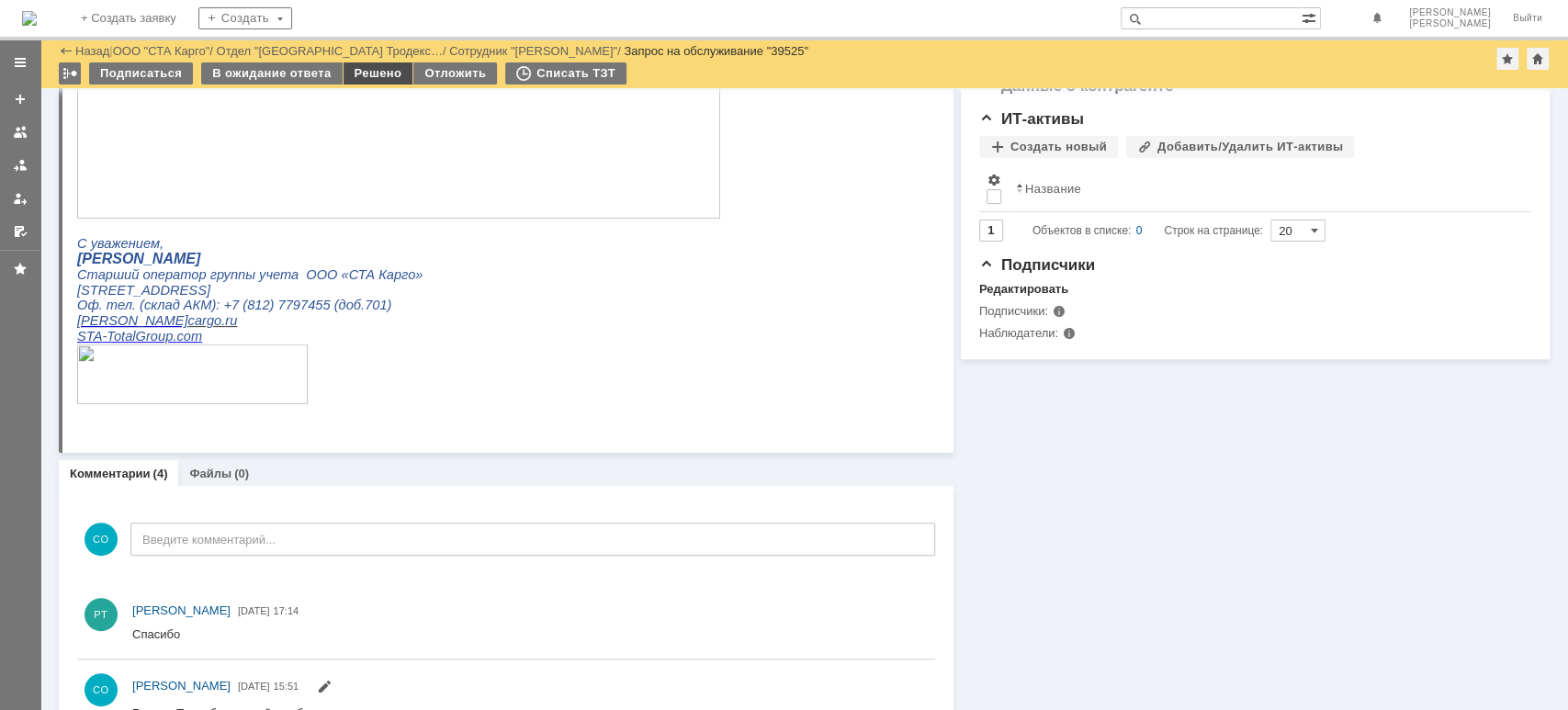
click at [367, 71] on div "Решено" at bounding box center [378, 72] width 70 height 22
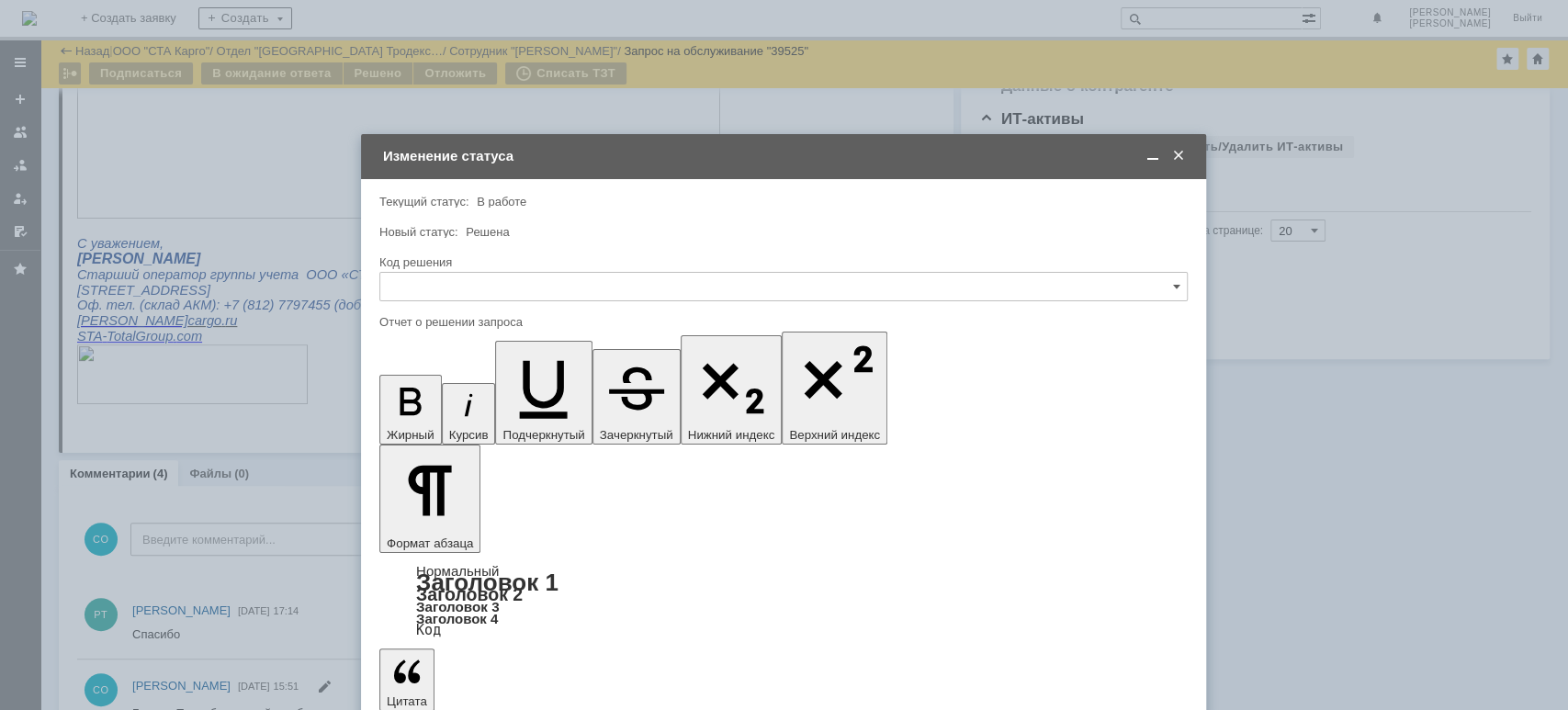
scroll to position [0, 0]
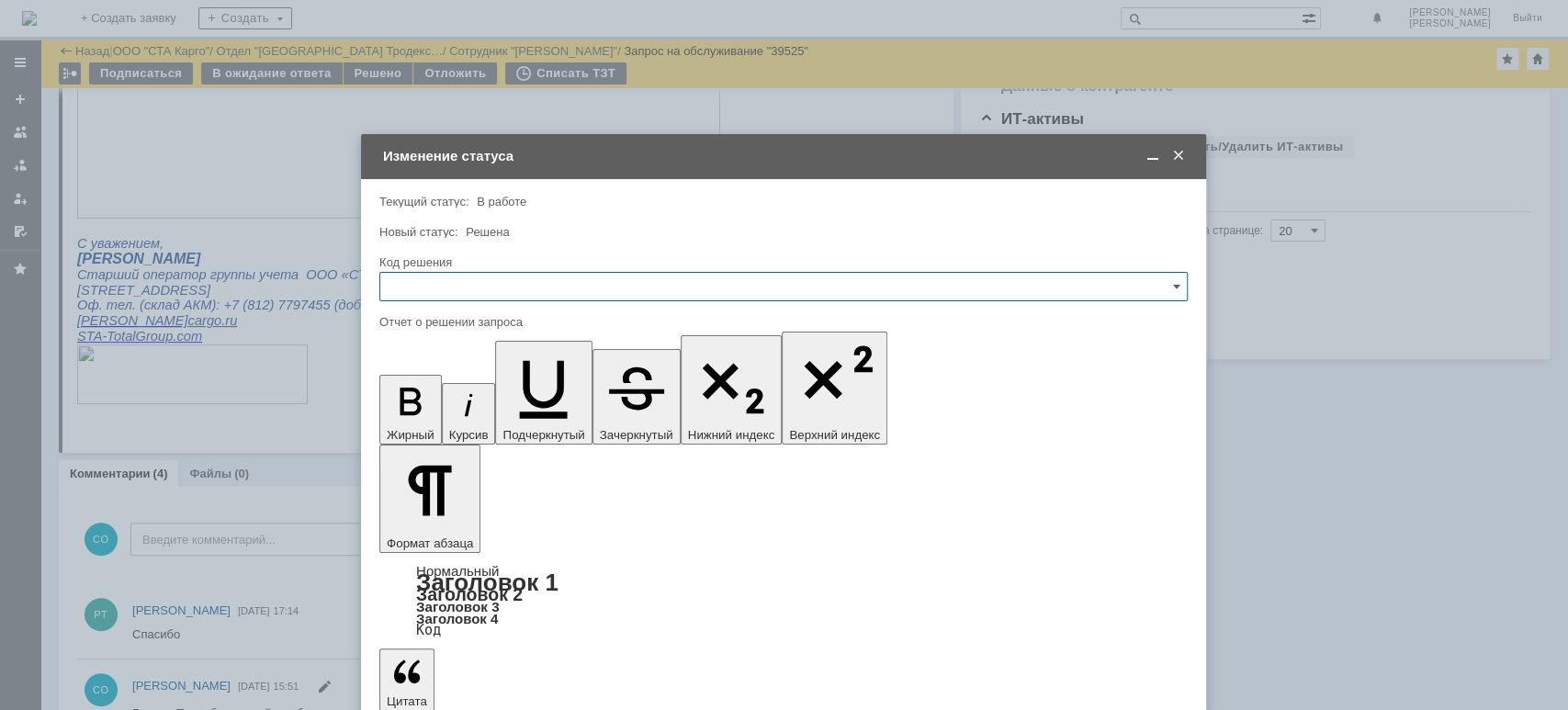
click at [514, 274] on input "text" at bounding box center [783, 286] width 808 height 29
click at [475, 530] on span "Решено" at bounding box center [783, 533] width 784 height 15
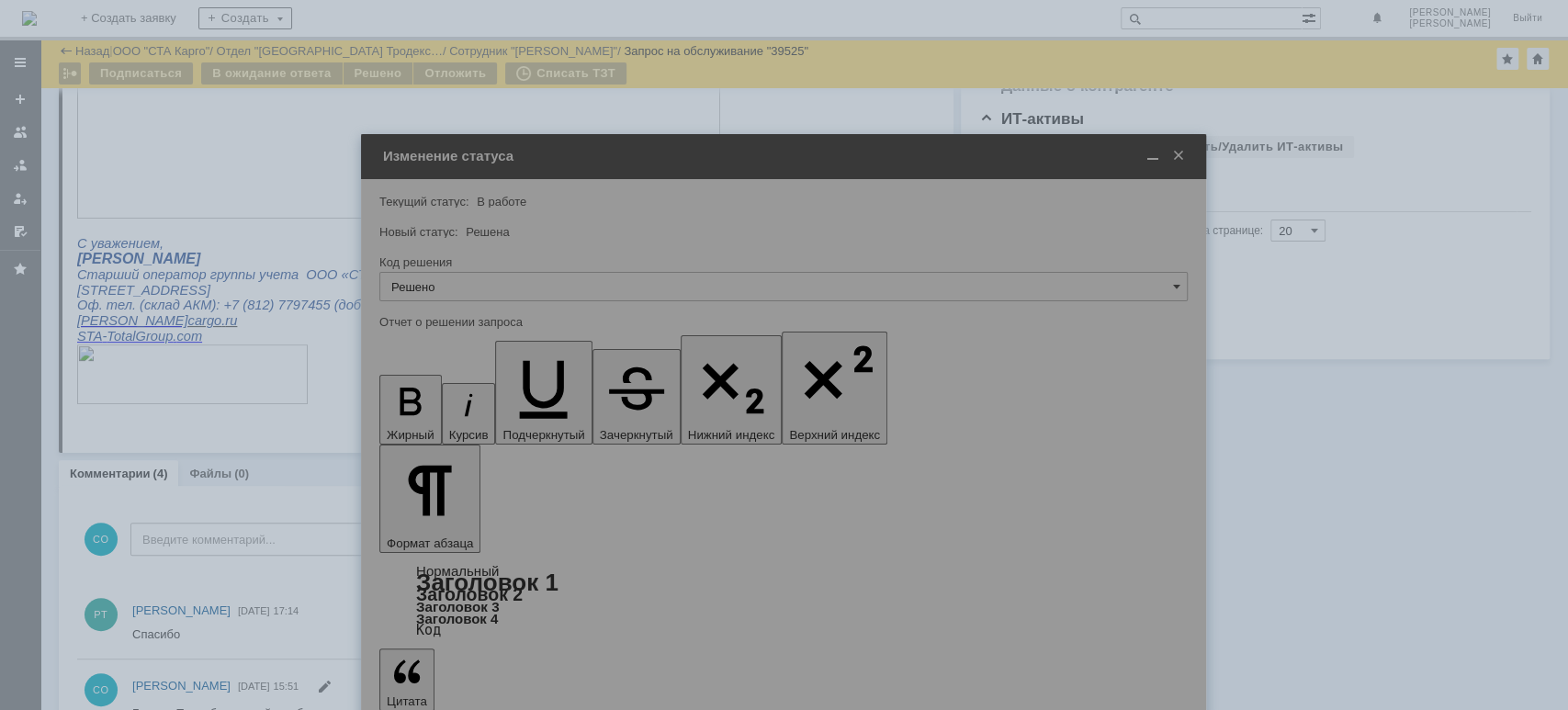
type input "Решено"
